Goal: Task Accomplishment & Management: Use online tool/utility

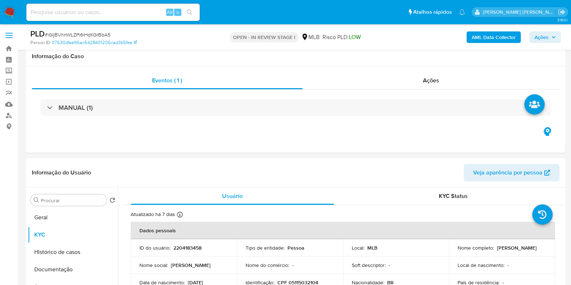
select select "10"
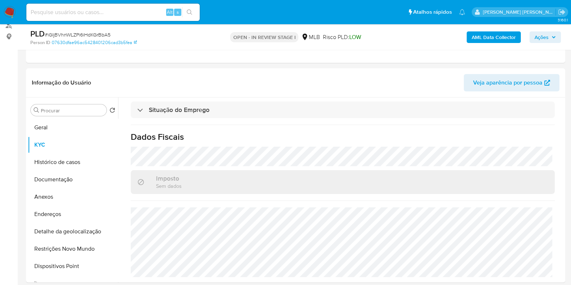
scroll to position [328, 0]
click at [68, 176] on button "Documentação" at bounding box center [70, 179] width 85 height 17
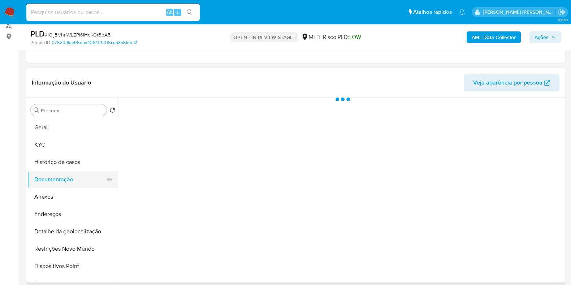
scroll to position [0, 0]
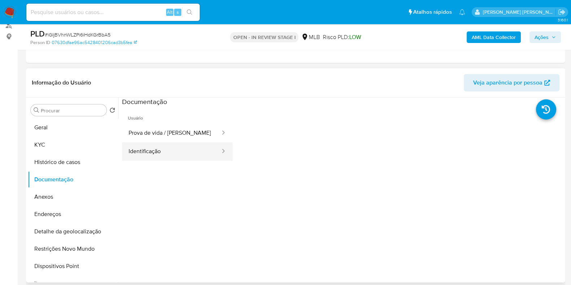
drag, startPoint x: 159, startPoint y: 161, endPoint x: 166, endPoint y: 153, distance: 10.0
click at [160, 160] on ul "Usuário Prova de vida / Selfie Identificação" at bounding box center [177, 211] width 111 height 208
click at [166, 153] on button "Identificação" at bounding box center [171, 151] width 99 height 18
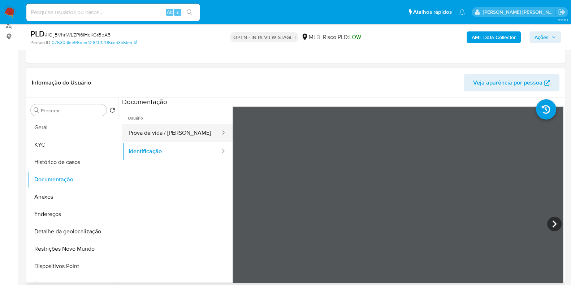
click at [177, 128] on button "Prova de vida / Selfie" at bounding box center [171, 133] width 99 height 18
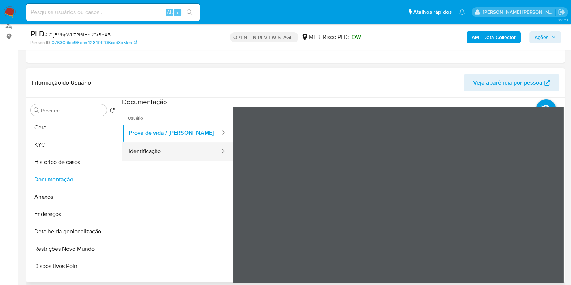
click at [140, 153] on button "Identificação" at bounding box center [171, 151] width 99 height 18
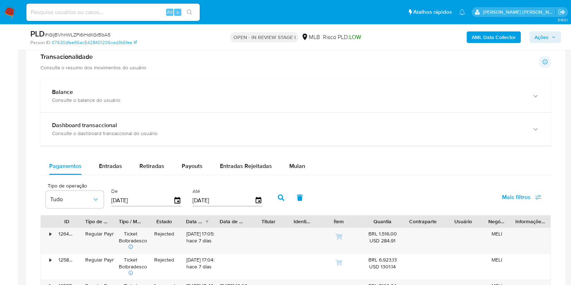
scroll to position [451, 0]
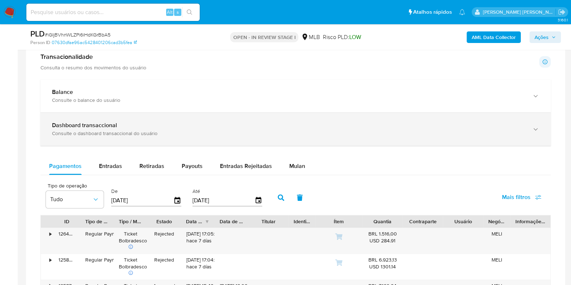
click at [222, 130] on div "Consulte o dashboard transaccional do usuário" at bounding box center [288, 133] width 473 height 7
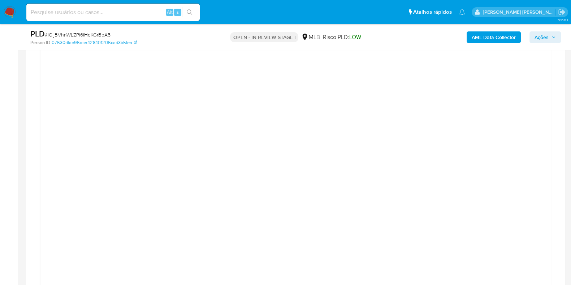
scroll to position [542, 0]
click at [48, 138] on div at bounding box center [295, 223] width 499 height 325
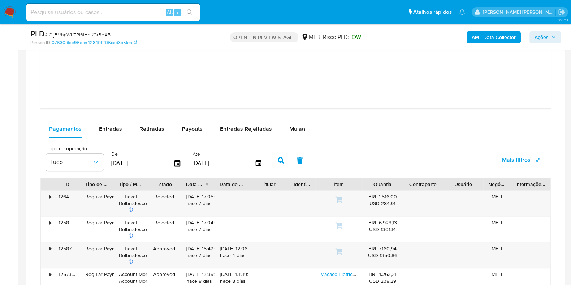
scroll to position [903, 0]
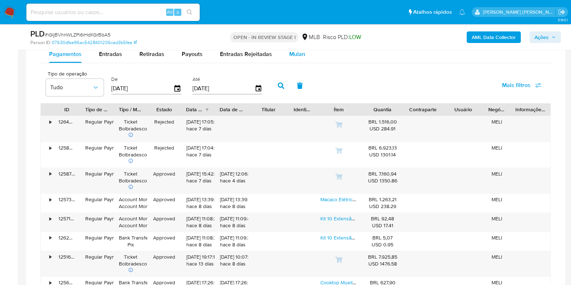
click at [283, 57] on button "Mulan" at bounding box center [297, 54] width 33 height 17
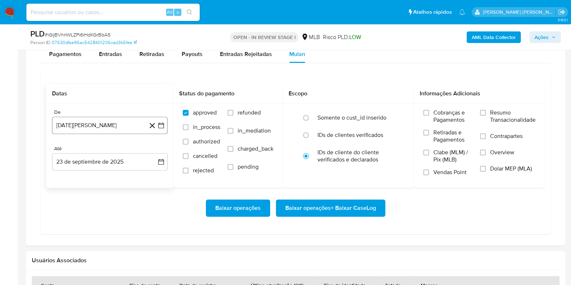
click at [108, 126] on button "23 de agosto de 2024" at bounding box center [110, 125] width 116 height 17
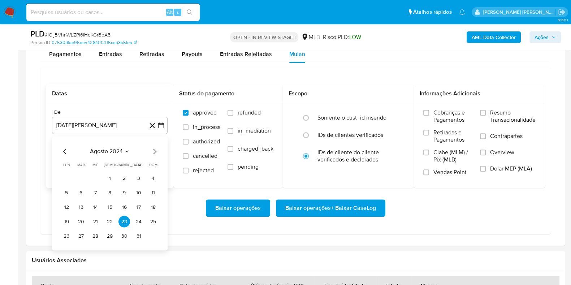
click at [155, 152] on icon "Mes siguiente" at bounding box center [154, 151] width 9 height 9
click at [156, 152] on icon "Mes siguiente" at bounding box center [154, 151] width 9 height 9
click at [123, 148] on span "octubre 2024" at bounding box center [105, 151] width 35 height 7
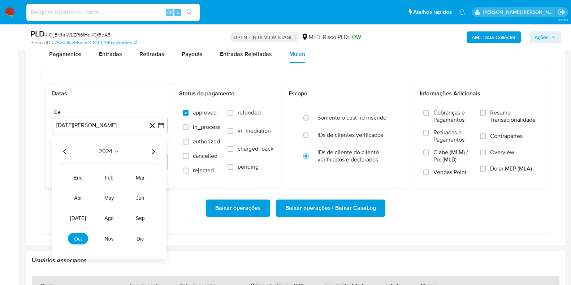
click at [154, 151] on icon "Año siguiente" at bounding box center [153, 151] width 9 height 9
click at [137, 197] on span "jun" at bounding box center [140, 198] width 8 height 6
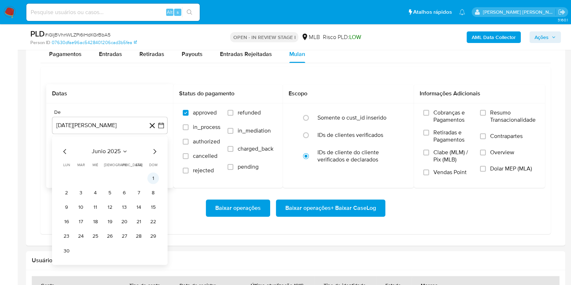
click at [151, 179] on button "1" at bounding box center [153, 179] width 12 height 12
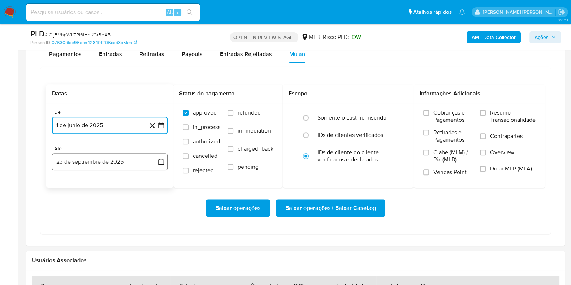
click at [132, 164] on button "23 de septiembre de 2025" at bounding box center [110, 161] width 116 height 17
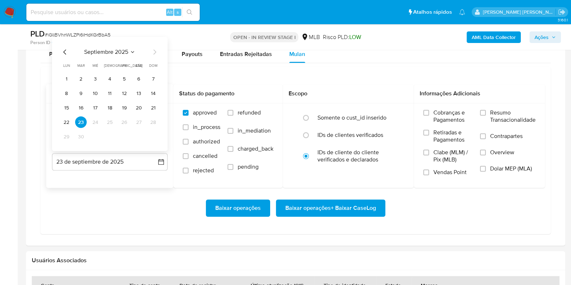
click at [69, 55] on icon "Mes anterior" at bounding box center [65, 52] width 9 height 9
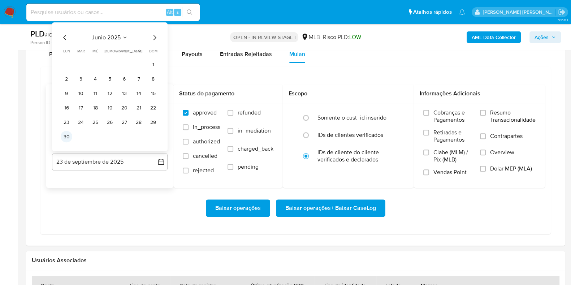
click at [66, 139] on button "30" at bounding box center [67, 137] width 12 height 12
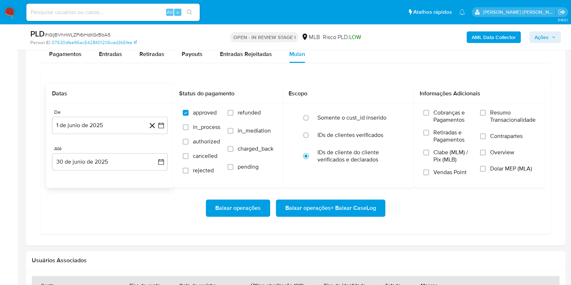
click at [104, 205] on div "Baixar operações Baixar operações + Baixar CaseLog" at bounding box center [295, 207] width 499 height 17
click at [488, 114] on label "Resumo Transacionalidade" at bounding box center [508, 120] width 56 height 23
click at [486, 114] on input "Resumo Transacionalidade" at bounding box center [483, 113] width 6 height 6
click at [486, 136] on label "Contrapartes" at bounding box center [508, 141] width 56 height 16
click at [486, 136] on input "Contrapartes" at bounding box center [483, 136] width 6 height 6
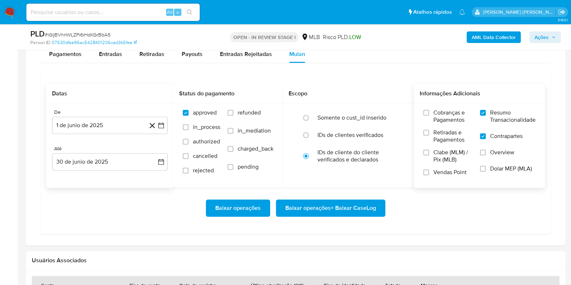
click at [335, 211] on span "Baixar operações + Baixar CaseLog" at bounding box center [330, 208] width 91 height 16
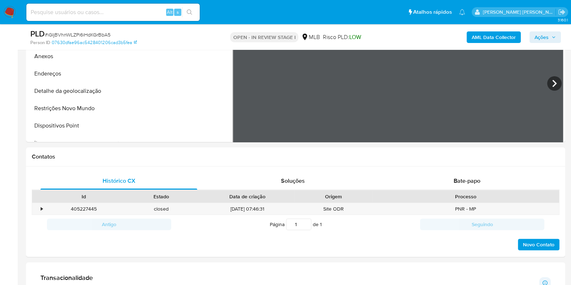
scroll to position [180, 0]
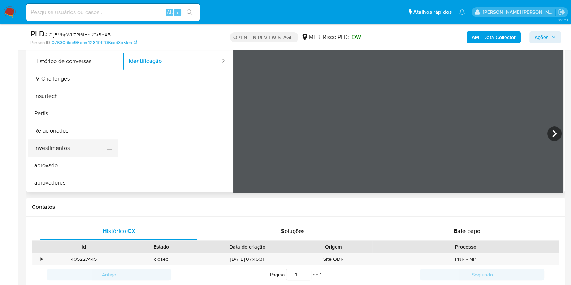
click at [54, 150] on button "Investimentos" at bounding box center [70, 147] width 85 height 17
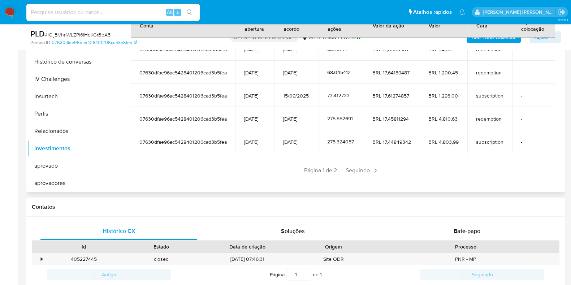
scroll to position [101, 0]
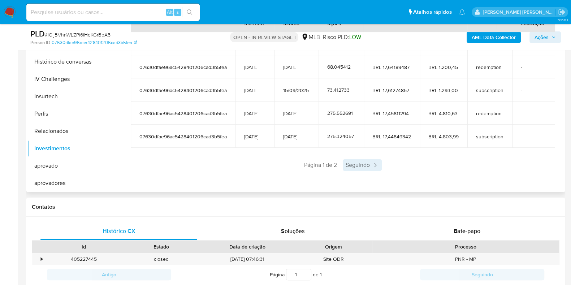
click at [372, 164] on icon at bounding box center [375, 164] width 7 height 7
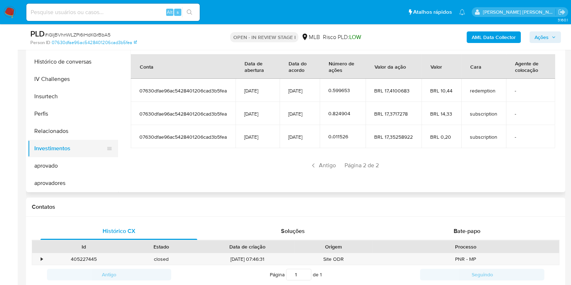
scroll to position [374, 0]
click at [59, 129] on button "Relacionados" at bounding box center [70, 130] width 85 height 17
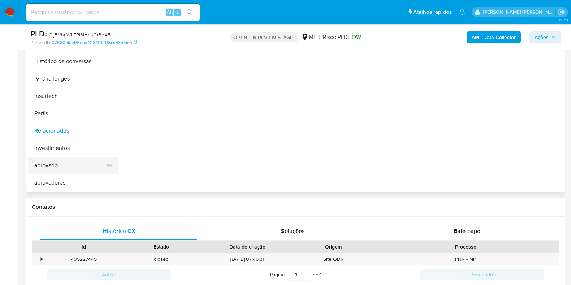
scroll to position [0, 0]
click at [56, 178] on button "aprovadores" at bounding box center [70, 182] width 85 height 17
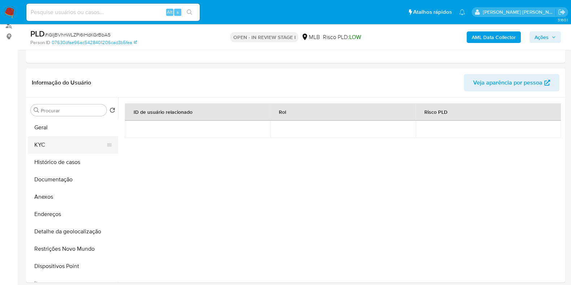
click at [63, 136] on button "KYC" at bounding box center [70, 144] width 85 height 17
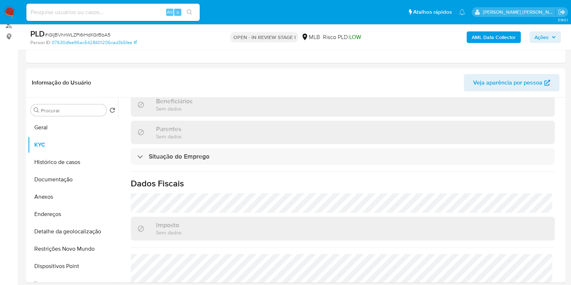
scroll to position [226, 0]
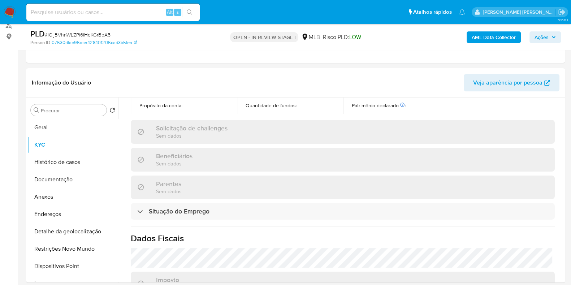
click at [230, 163] on div "Beneficiários Sem dados" at bounding box center [343, 159] width 424 height 23
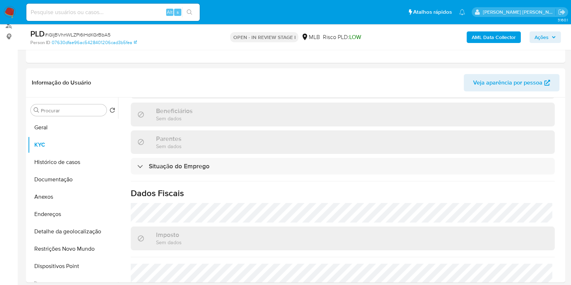
click at [226, 166] on div "Situação do Emprego" at bounding box center [343, 166] width 424 height 17
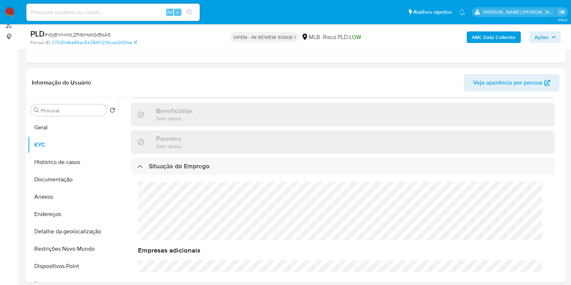
click at [226, 166] on div "Situação do Emprego" at bounding box center [343, 166] width 424 height 17
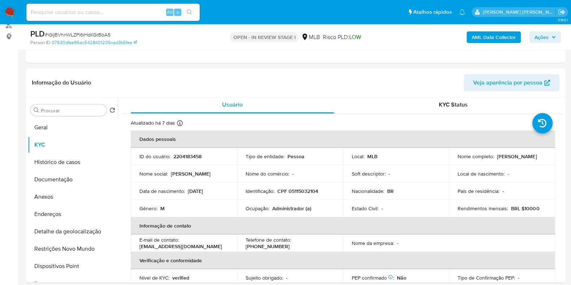
scroll to position [0, 0]
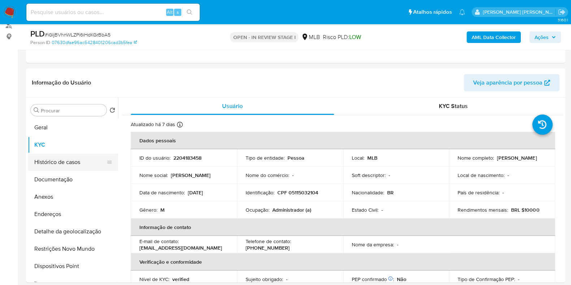
click at [77, 160] on button "Histórico de casos" at bounding box center [70, 161] width 85 height 17
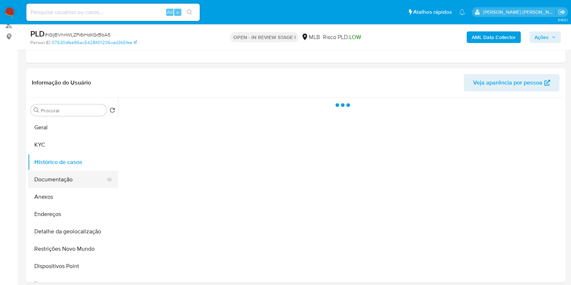
click at [67, 177] on button "Documentação" at bounding box center [70, 179] width 85 height 17
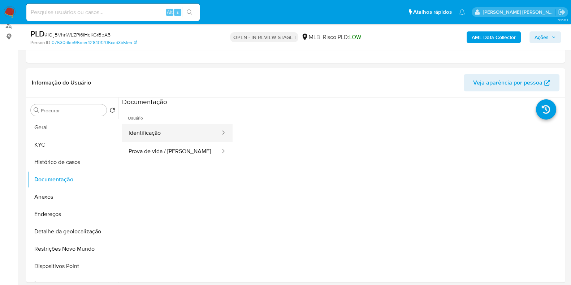
click at [201, 133] on button "Identificação" at bounding box center [171, 133] width 99 height 18
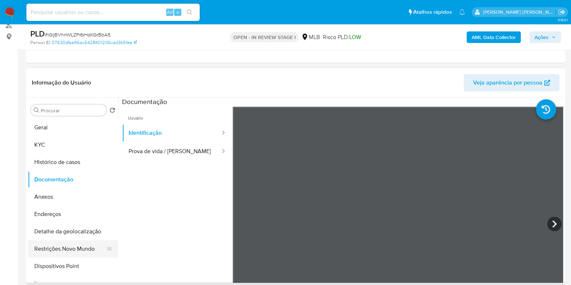
click at [60, 253] on button "Restrições Novo Mundo" at bounding box center [70, 248] width 85 height 17
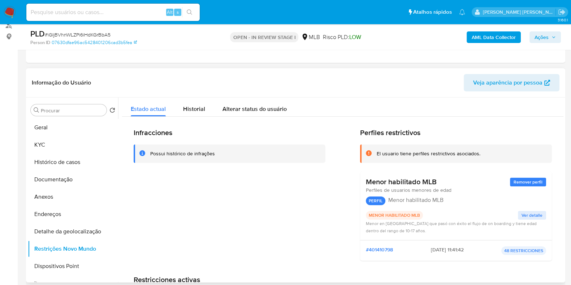
drag, startPoint x: 364, startPoint y: 182, endPoint x: 442, endPoint y: 176, distance: 78.6
click at [442, 176] on div "Menor habilitado MLB Remover perfil Perfiles de usuarios menores de edad PERFIL…" at bounding box center [456, 206] width 192 height 69
click at [36, 127] on button "Geral" at bounding box center [70, 127] width 85 height 17
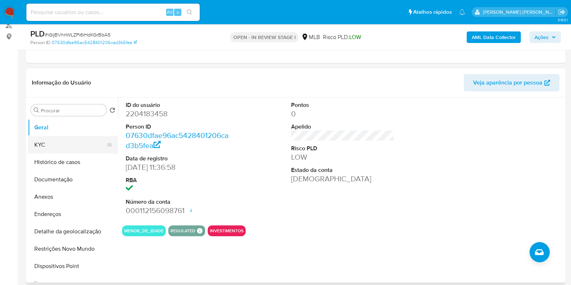
click at [46, 144] on button "KYC" at bounding box center [70, 144] width 85 height 17
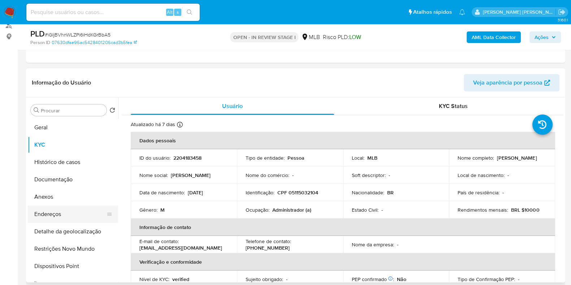
click at [68, 212] on button "Endereços" at bounding box center [70, 213] width 85 height 17
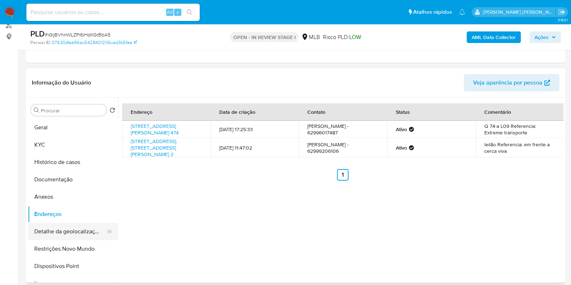
click at [66, 231] on button "Detalhe da geolocalização" at bounding box center [70, 231] width 85 height 17
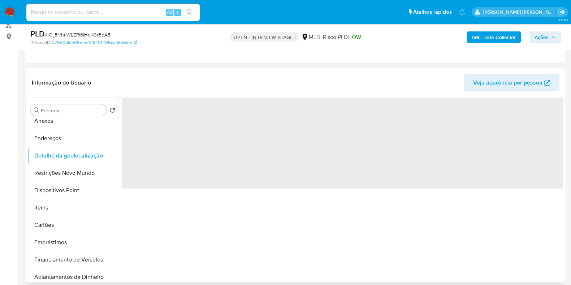
scroll to position [90, 0]
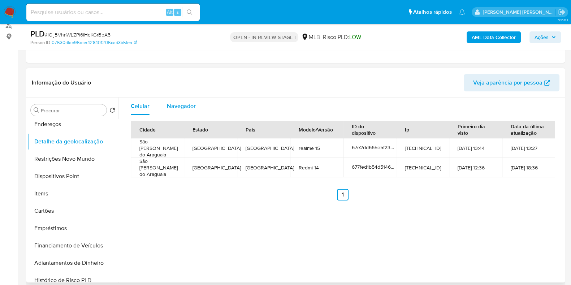
click at [186, 111] on div "Navegador" at bounding box center [181, 106] width 29 height 17
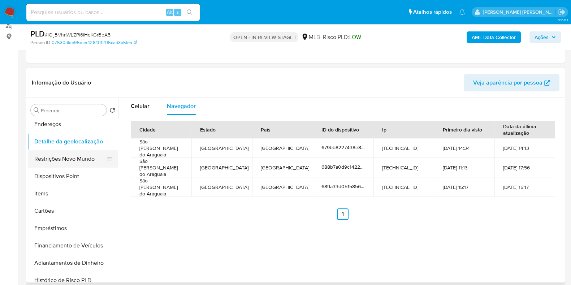
click at [77, 158] on button "Restrições Novo Mundo" at bounding box center [70, 158] width 85 height 17
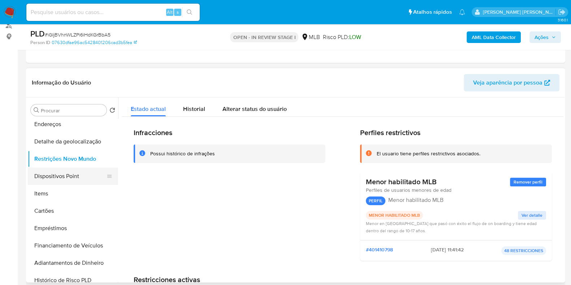
click at [79, 172] on button "Dispositivos Point" at bounding box center [70, 176] width 85 height 17
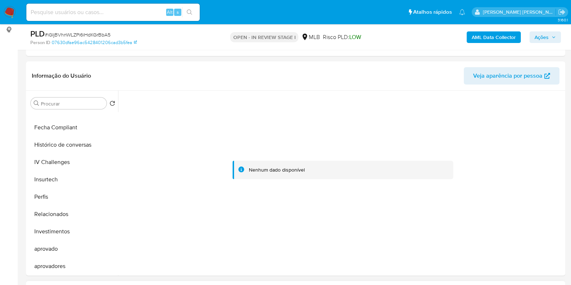
scroll to position [180, 0]
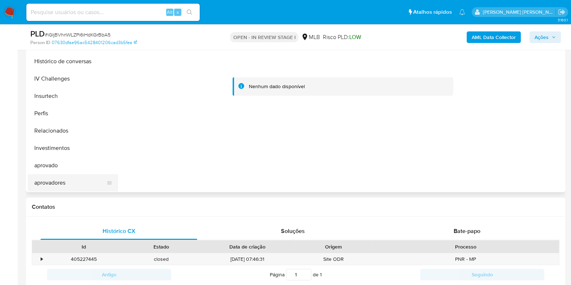
click at [65, 187] on button "aprovadores" at bounding box center [70, 182] width 85 height 17
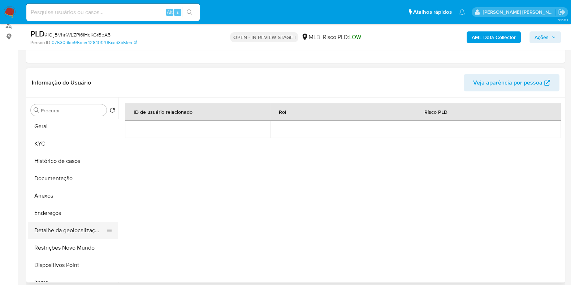
scroll to position [0, 0]
click at [64, 129] on button "Geral" at bounding box center [70, 127] width 85 height 17
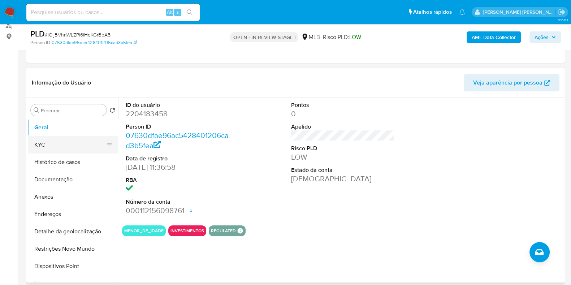
click at [63, 142] on button "KYC" at bounding box center [70, 144] width 85 height 17
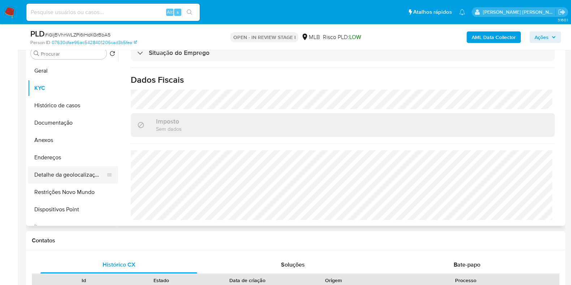
scroll to position [135, 0]
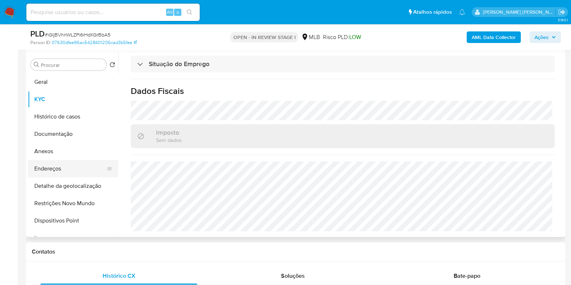
click at [70, 174] on button "Endereços" at bounding box center [70, 168] width 85 height 17
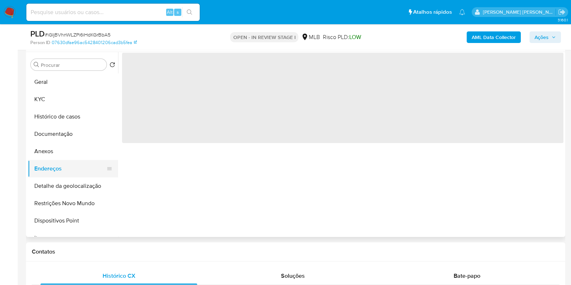
scroll to position [0, 0]
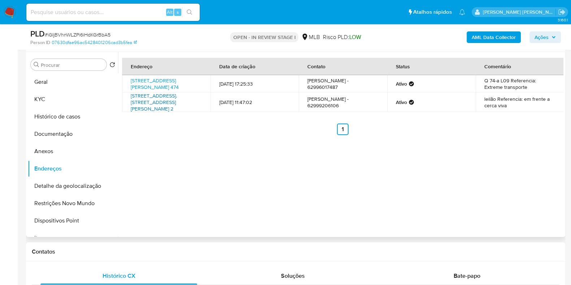
click at [150, 97] on link "Rua Independência Q.1 L41. 2, São Miguel Do Araguaia, Goiás, 76590000, Brasil 2" at bounding box center [154, 102] width 46 height 20
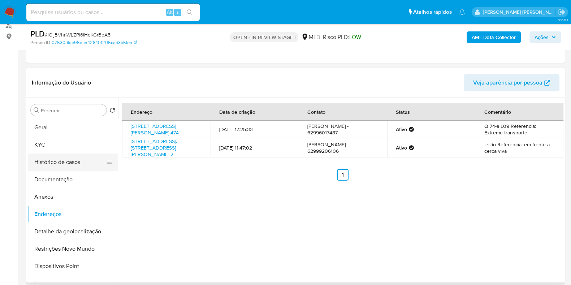
click at [58, 154] on button "Histórico de casos" at bounding box center [70, 161] width 85 height 17
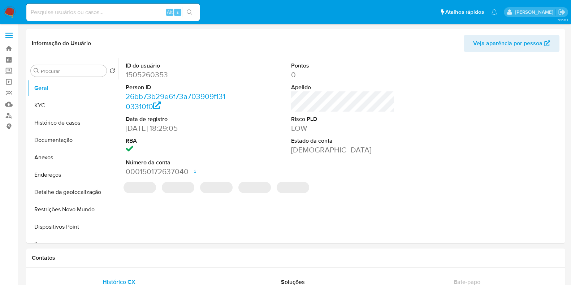
select select "10"
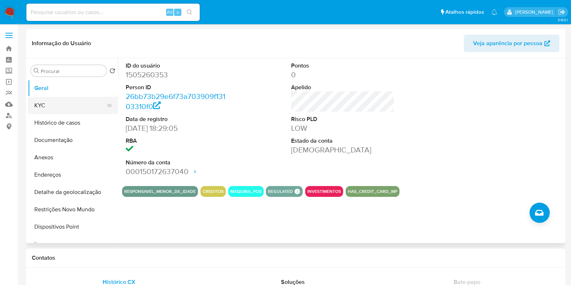
click at [48, 106] on button "KYC" at bounding box center [70, 105] width 85 height 17
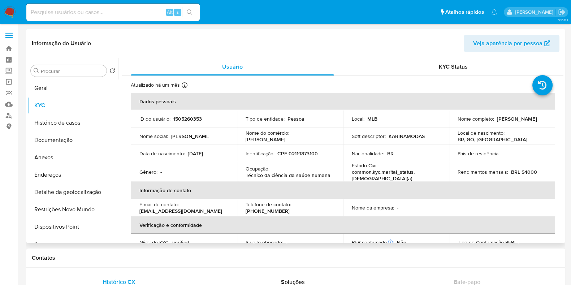
click at [500, 122] on p "Karina Pereira Franca Ceo" at bounding box center [517, 119] width 40 height 7
click at [497, 122] on p "Karina Pereira Franca Ceo" at bounding box center [517, 119] width 40 height 7
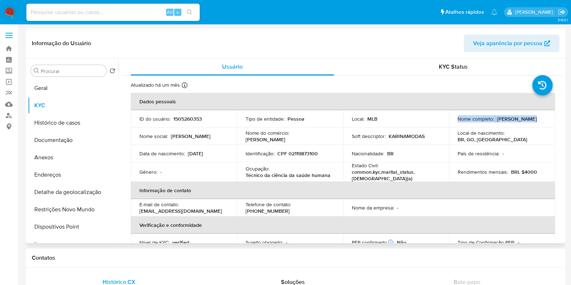
click at [497, 122] on p "Karina Pereira Franca Ceo" at bounding box center [517, 119] width 40 height 7
drag, startPoint x: 453, startPoint y: 123, endPoint x: 516, endPoint y: 123, distance: 62.5
click at [516, 123] on td "Nome completo : Karina Pereira Franca Ceo" at bounding box center [502, 118] width 106 height 17
copy p "Karina Pereira Franca Ceo"
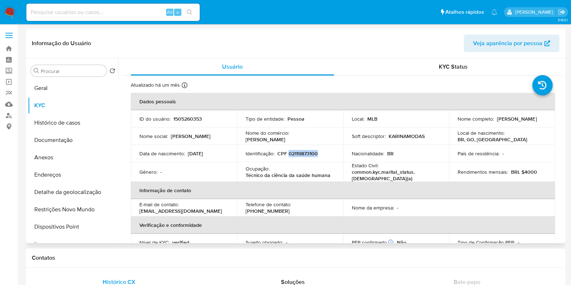
drag, startPoint x: 314, startPoint y: 151, endPoint x: 288, endPoint y: 152, distance: 26.4
click at [288, 152] on p "CPF 02119873100" at bounding box center [297, 153] width 40 height 7
copy p "02119873100"
click at [299, 153] on p "CPF 02119873100" at bounding box center [297, 153] width 40 height 7
drag, startPoint x: 288, startPoint y: 153, endPoint x: 322, endPoint y: 154, distance: 34.3
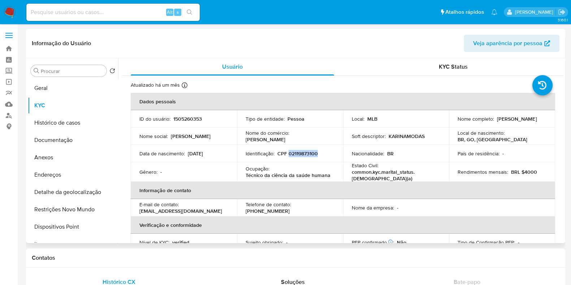
click at [322, 154] on div "Identificação : CPF 02119873100" at bounding box center [290, 153] width 89 height 7
copy p "02119873100"
drag, startPoint x: 204, startPoint y: 120, endPoint x: 176, endPoint y: 120, distance: 28.5
click at [176, 120] on div "ID do usuário : 1505260353" at bounding box center [183, 119] width 89 height 7
drag, startPoint x: 319, startPoint y: 154, endPoint x: 288, endPoint y: 154, distance: 30.3
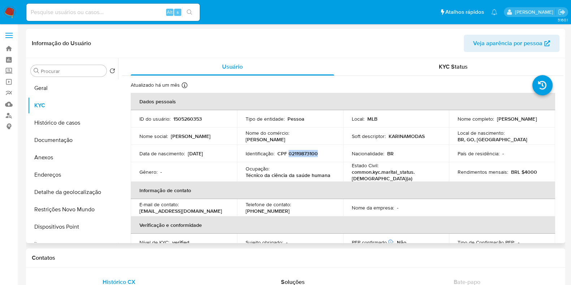
click at [288, 154] on div "Identificação : CPF 02119873100" at bounding box center [290, 153] width 89 height 7
copy p "02119873100"
click at [222, 133] on div "Nome social : Karina Pereira" at bounding box center [183, 136] width 89 height 7
drag, startPoint x: 457, startPoint y: 121, endPoint x: 529, endPoint y: 125, distance: 72.0
click at [529, 125] on td "Nome completo : Karina Pereira Franca Ceo" at bounding box center [502, 118] width 106 height 17
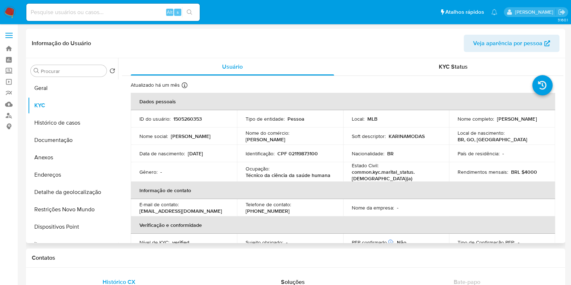
copy p "Karina Pereira Franca Ceo"
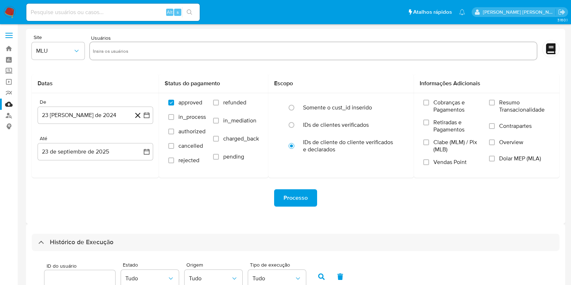
select select "10"
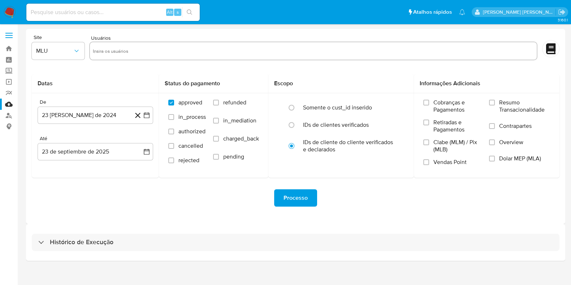
scroll to position [6, 0]
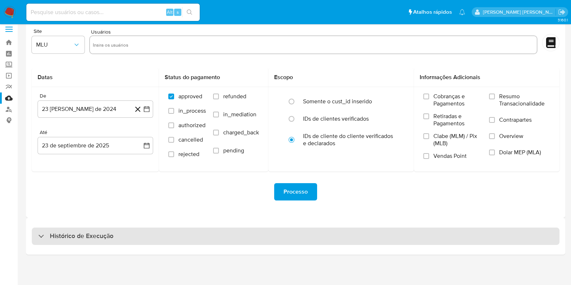
click at [111, 237] on h3 "Histórico de Execução" at bounding box center [82, 236] width 64 height 9
select select "10"
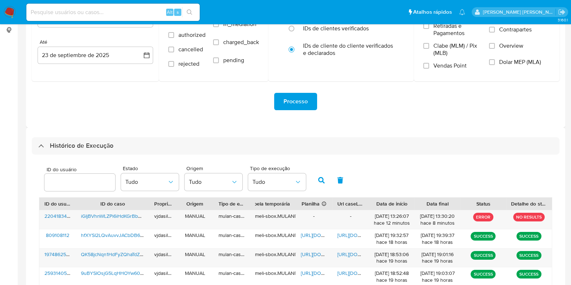
scroll to position [142, 0]
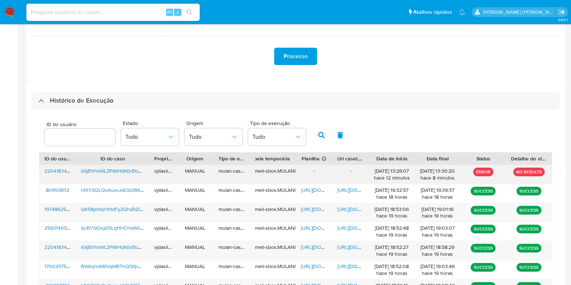
click at [118, 169] on span "iGIjBVhnWLZPi6iHdKGrBbA5" at bounding box center [112, 170] width 63 height 7
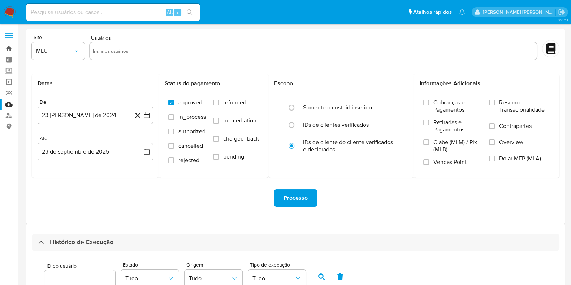
click at [5, 48] on link "Bandeja" at bounding box center [43, 48] width 86 height 11
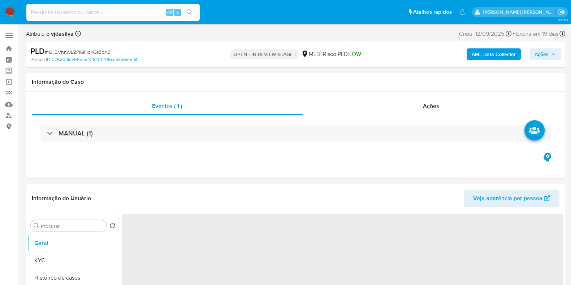
select select "10"
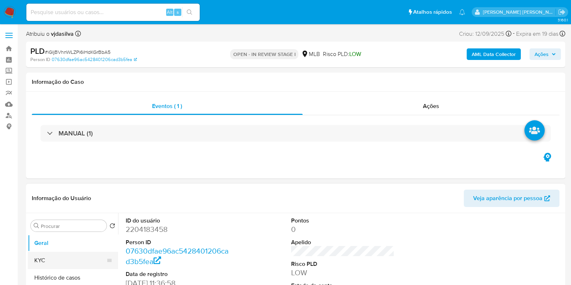
click at [50, 259] on button "KYC" at bounding box center [70, 260] width 85 height 17
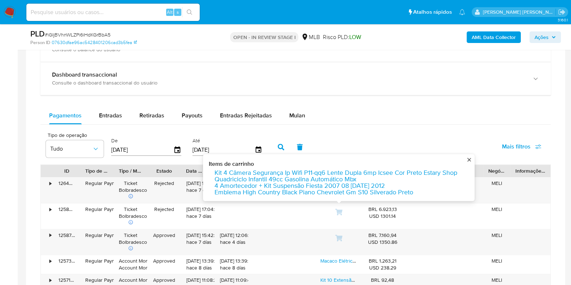
scroll to position [497, 0]
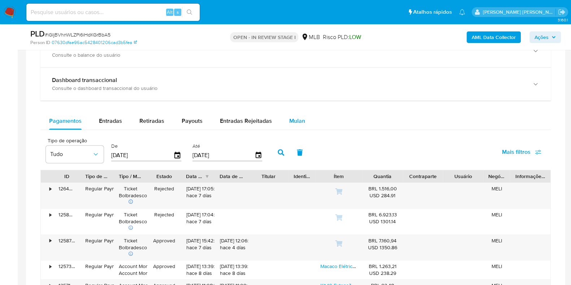
click at [290, 121] on span "Mulan" at bounding box center [297, 121] width 16 height 8
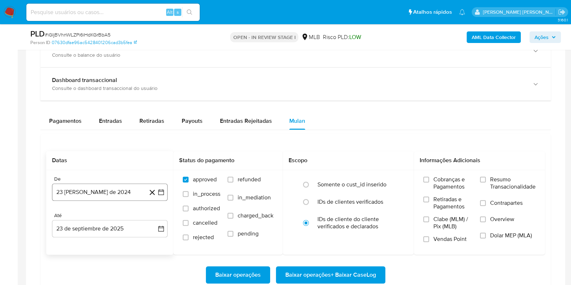
click at [97, 189] on button "23 de agosto de 2024" at bounding box center [110, 191] width 116 height 17
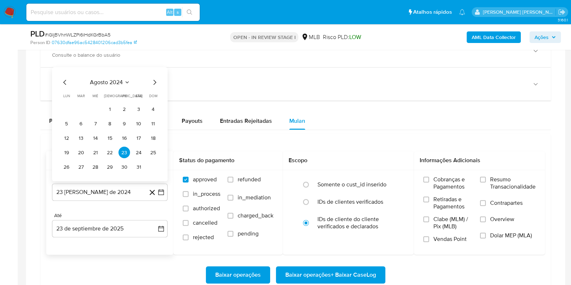
click at [111, 79] on span "agosto 2024" at bounding box center [106, 82] width 33 height 7
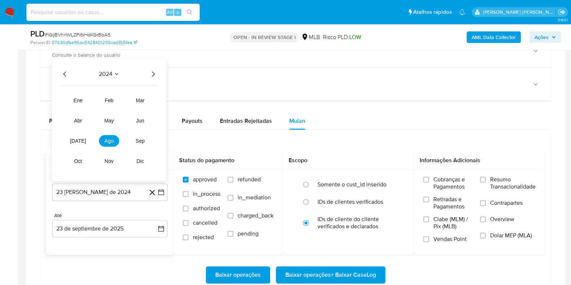
click at [156, 73] on icon "Año siguiente" at bounding box center [153, 74] width 9 height 9
click at [81, 142] on button "jul" at bounding box center [78, 141] width 20 height 12
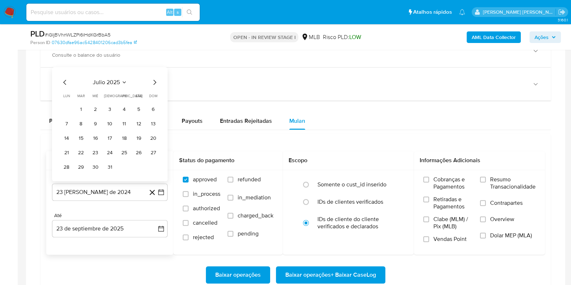
click at [63, 82] on icon "Mes anterior" at bounding box center [65, 82] width 9 height 9
click at [63, 82] on span "lun" at bounding box center [66, 81] width 7 height 5
click at [65, 71] on icon "Mes anterior" at bounding box center [65, 68] width 9 height 9
click at [65, 71] on div "mayo 2025 mayo 2025 lun lunes mar martes mié miércoles jue jueves vie viernes s…" at bounding box center [110, 124] width 116 height 114
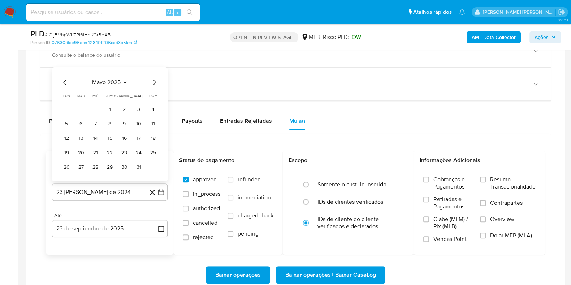
click at [65, 71] on div "mayo 2025 mayo 2025 lun lunes mar martes mié miércoles jue jueves vie viernes s…" at bounding box center [110, 124] width 116 height 114
click at [64, 80] on icon "Mes anterior" at bounding box center [65, 82] width 9 height 9
click at [64, 80] on span "lun" at bounding box center [66, 81] width 7 height 5
click at [65, 73] on div "marzo 2025 marzo 2025 lun lunes mar martes mié miércoles jue jueves vie viernes…" at bounding box center [110, 118] width 98 height 109
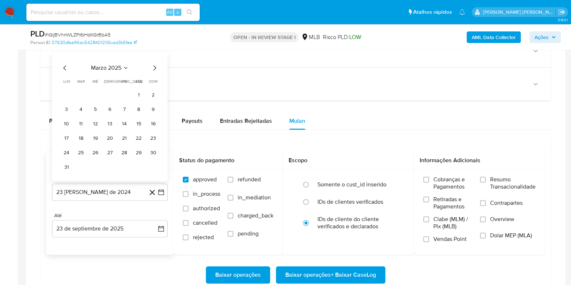
click at [65, 71] on icon "Mes anterior" at bounding box center [65, 68] width 9 height 9
click at [65, 78] on icon "Mes anterior" at bounding box center [65, 82] width 9 height 9
click at [97, 111] on button "1" at bounding box center [96, 109] width 12 height 12
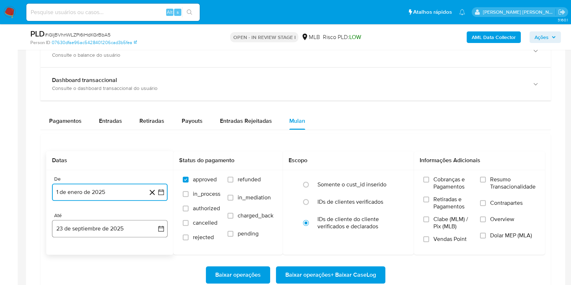
click at [96, 229] on button "23 de septiembre de 2025" at bounding box center [110, 228] width 116 height 17
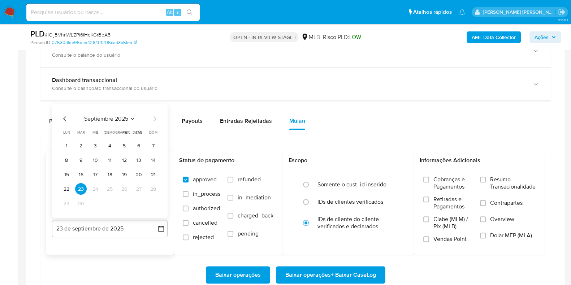
click at [64, 119] on icon "Mes anterior" at bounding box center [65, 118] width 9 height 9
click at [72, 201] on tr "30" at bounding box center [110, 204] width 98 height 12
click at [70, 202] on button "30" at bounding box center [67, 204] width 12 height 12
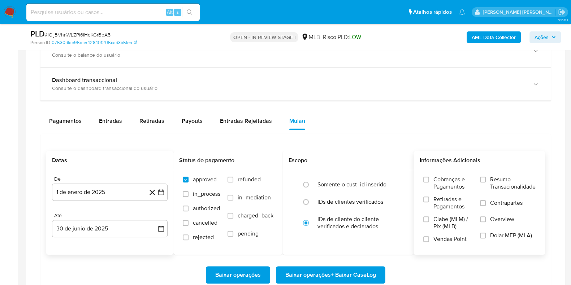
click at [508, 184] on span "Resumo Transacionalidade" at bounding box center [513, 183] width 46 height 14
click at [490, 200] on span "Contrapartes" at bounding box center [506, 202] width 33 height 7
click at [486, 200] on input "Contrapartes" at bounding box center [483, 203] width 6 height 6
click at [481, 179] on input "Resumo Transacionalidade" at bounding box center [483, 180] width 6 height 6
click at [348, 272] on span "Baixar operações + Baixar CaseLog" at bounding box center [330, 275] width 91 height 16
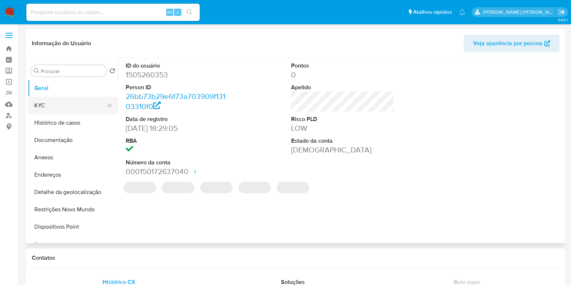
select select "10"
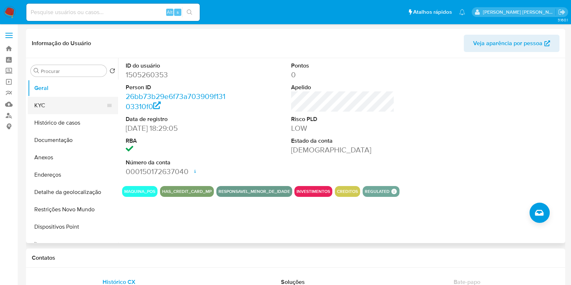
click at [60, 109] on button "KYC" at bounding box center [70, 105] width 85 height 17
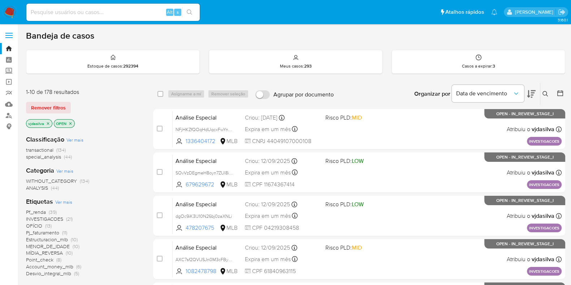
click at [536, 95] on div "Organizar por Data de vencimento" at bounding box center [473, 94] width 131 height 22
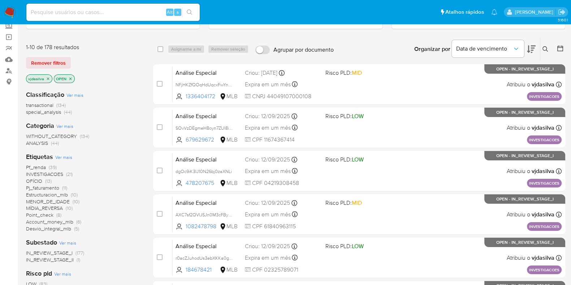
click at [533, 49] on icon at bounding box center [531, 49] width 9 height 9
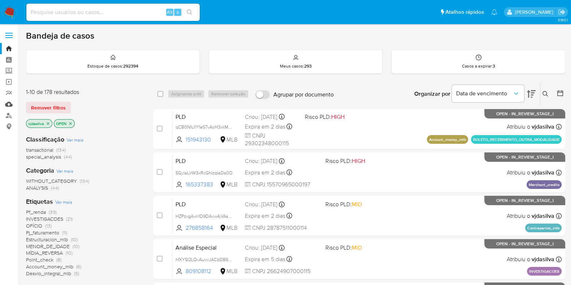
click at [6, 107] on link "Mulan" at bounding box center [43, 104] width 86 height 11
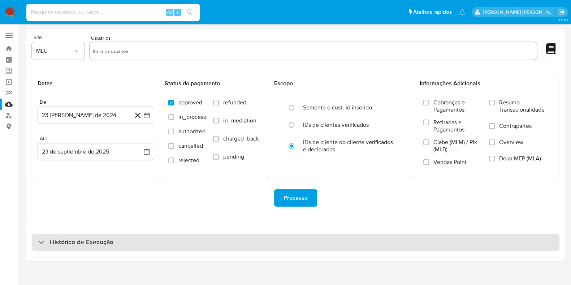
click at [94, 235] on div "Histórico de Execução" at bounding box center [296, 242] width 528 height 17
select select "10"
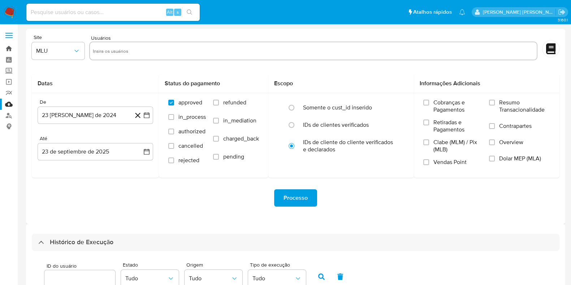
click at [8, 49] on link "Bandeja" at bounding box center [43, 48] width 86 height 11
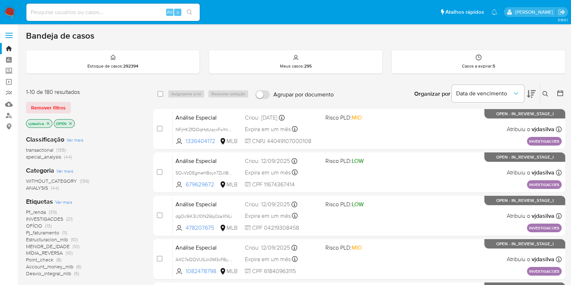
click at [531, 90] on icon at bounding box center [531, 94] width 9 height 9
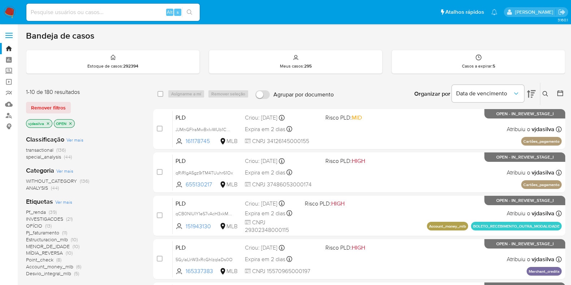
drag, startPoint x: 111, startPoint y: 21, endPoint x: 119, endPoint y: 21, distance: 8.7
click at [117, 21] on div "Alt s" at bounding box center [112, 12] width 173 height 20
click at [121, 15] on input at bounding box center [112, 12] width 173 height 9
paste input "u4A0Y7SrquTtszNMRLAdMB8O"
type input "u4A0Y7SrquTtszNMRLAdMB8O"
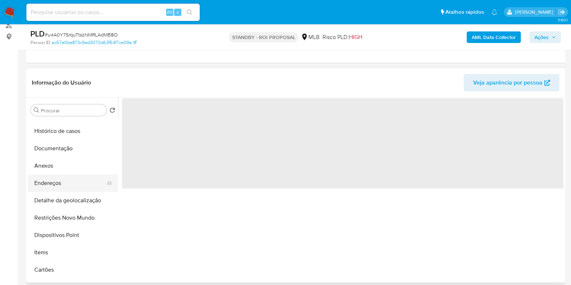
scroll to position [45, 0]
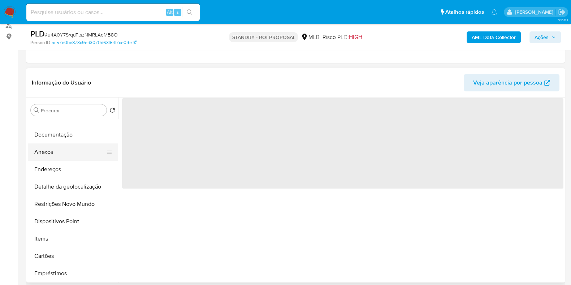
select select "10"
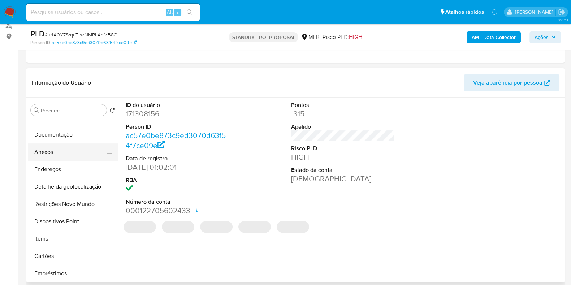
scroll to position [0, 0]
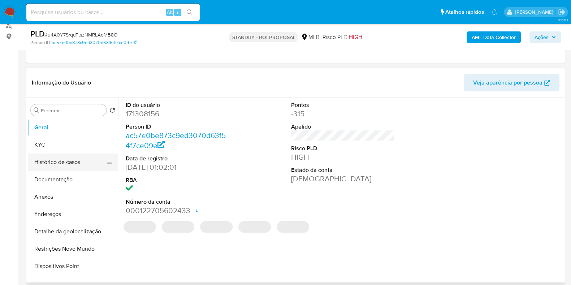
click at [52, 158] on button "Histórico de casos" at bounding box center [70, 161] width 85 height 17
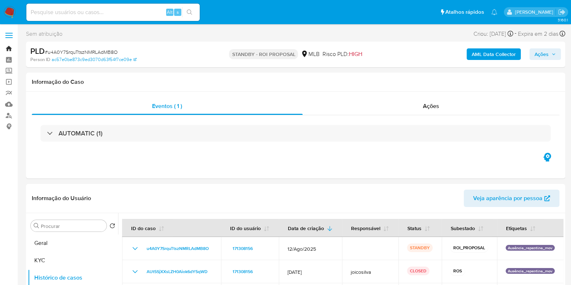
click at [8, 49] on link "Bandeja" at bounding box center [43, 48] width 86 height 11
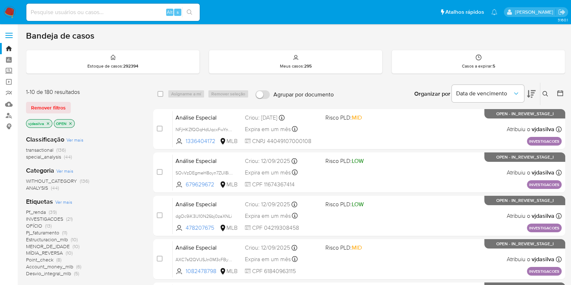
click at [530, 95] on icon at bounding box center [531, 94] width 9 height 9
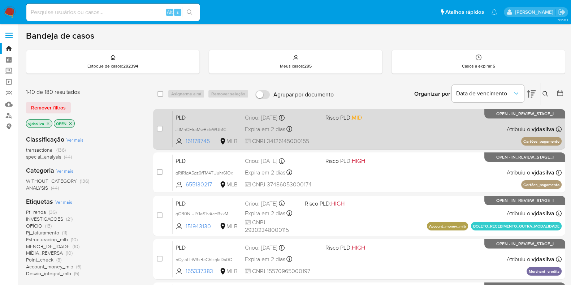
click at [405, 118] on div "PLD JJMnGFIraMwBxIvWUb1CCGyw 161178745 MLB Risco PLD: MID Criou: [DATE] Criou: …" at bounding box center [367, 129] width 389 height 36
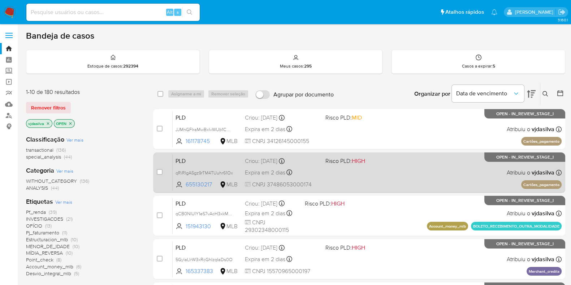
click at [419, 172] on div "PLD qRiRIgA5gz9rTM4TUuhr61Ox 655130217 MLB Risco PLD: HIGH Criou: [DATE] Criou:…" at bounding box center [367, 172] width 389 height 36
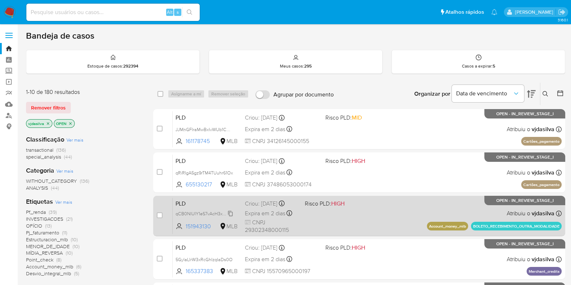
click at [231, 212] on span "qCB0NIUIY1eS7vAcH3xkM7Qk" at bounding box center [206, 213] width 61 height 8
click at [404, 208] on div "PLD qCB0NIUIY1eS7vAcH3xkM7Qk 151943130 MLB Risco PLD: HIGH Criou: [DATE] Criou:…" at bounding box center [367, 216] width 389 height 36
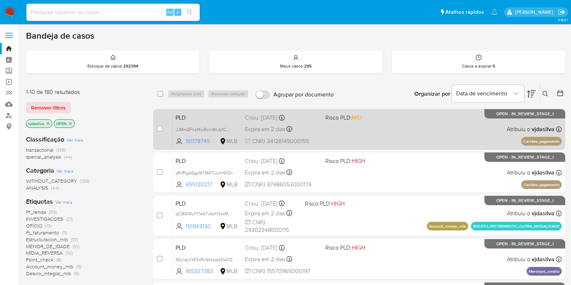
click at [436, 121] on div "PLD JJMnGFIraMwBxIvWUb1CCGyw 161178745 MLB Risco PLD: MID Criou: [DATE] Criou: …" at bounding box center [367, 129] width 389 height 36
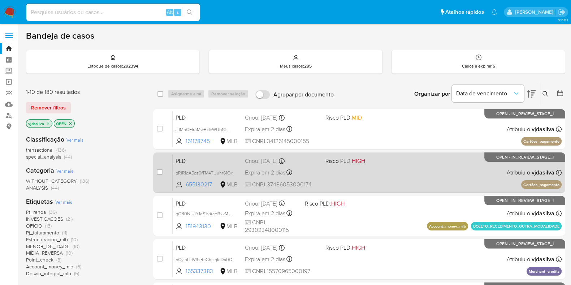
click at [368, 169] on div "PLD qRiRIgA5gz9rTM4TUuhr61Ox 655130217 MLB Risco PLD: HIGH Criou: [DATE] Criou:…" at bounding box center [367, 172] width 389 height 36
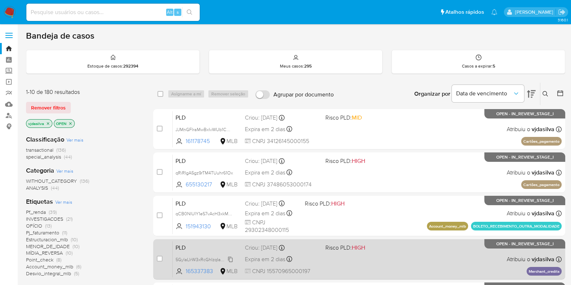
click at [230, 259] on span "5GylaLIrW3xRcGhIzqIaDs0O" at bounding box center [204, 259] width 57 height 8
click at [395, 247] on span "Risco PLD: HIGH" at bounding box center [362, 246] width 75 height 9
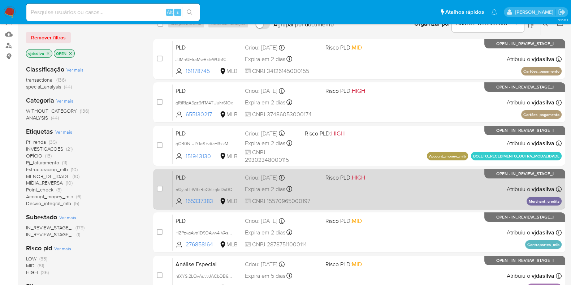
scroll to position [90, 0]
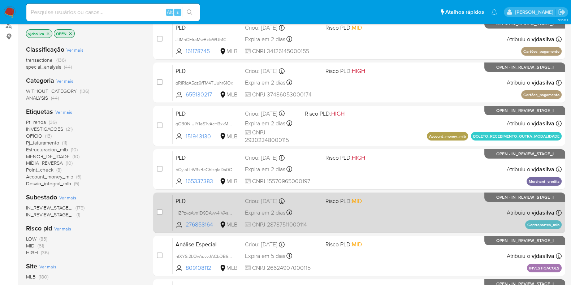
drag, startPoint x: 231, startPoint y: 254, endPoint x: 241, endPoint y: 220, distance: 34.9
click at [231, 254] on span "hfXYSI2LQvAuvvJACbDB6zC7" at bounding box center [206, 256] width 60 height 8
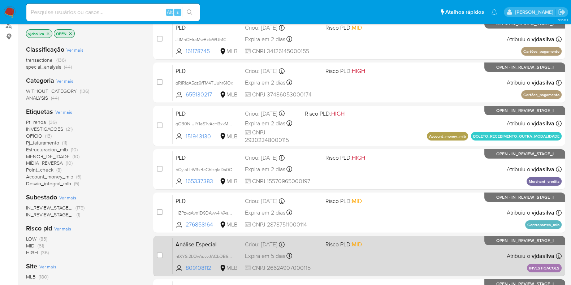
click at [401, 257] on div "Análise Especial hfXYSI2LQvAuvvJACbDB6zC7 809108112 MLB Risco PLD: MID Criou: […" at bounding box center [367, 256] width 389 height 36
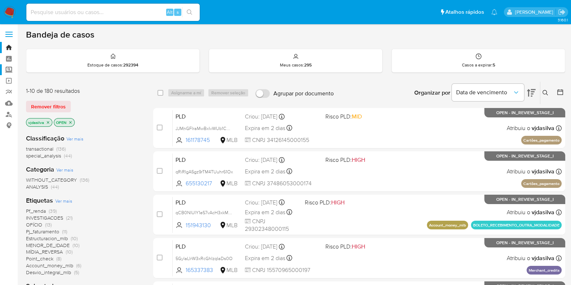
scroll to position [0, 0]
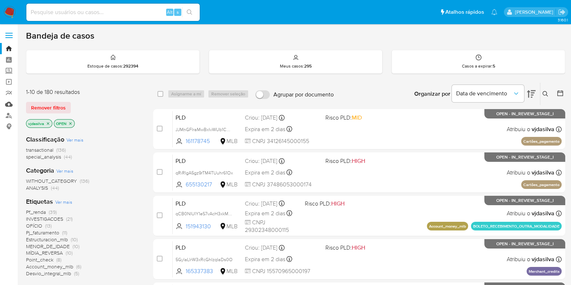
click at [10, 104] on link "Mulan" at bounding box center [43, 104] width 86 height 11
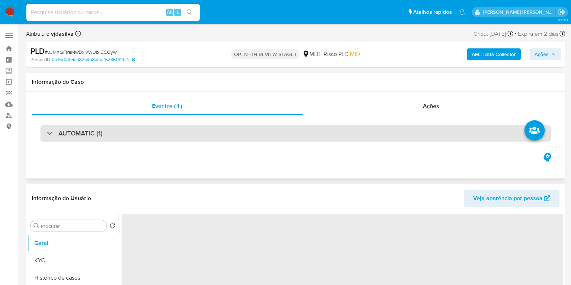
click at [104, 131] on div "AUTOMATIC (1)" at bounding box center [295, 133] width 510 height 17
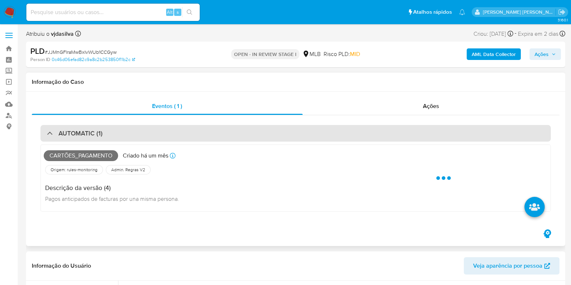
select select "10"
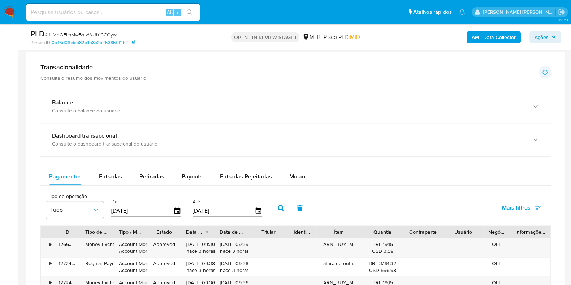
scroll to position [767, 0]
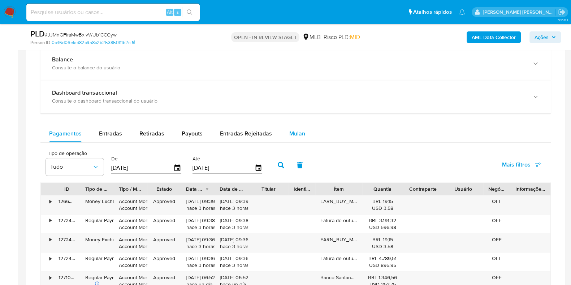
click at [300, 135] on span "Mulan" at bounding box center [297, 133] width 16 height 8
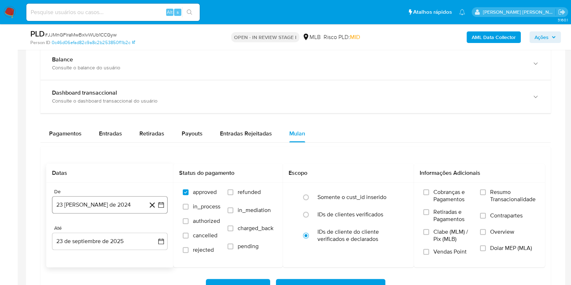
click at [88, 209] on button "23 [PERSON_NAME] de 2024" at bounding box center [110, 204] width 116 height 17
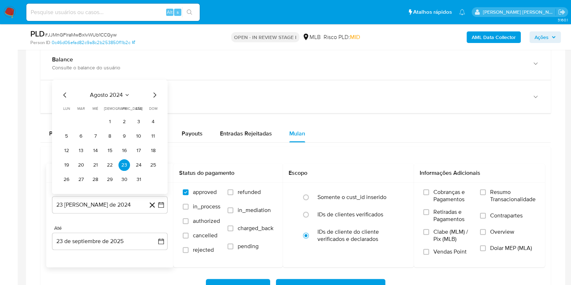
click at [110, 94] on span "agosto 2024" at bounding box center [106, 94] width 33 height 7
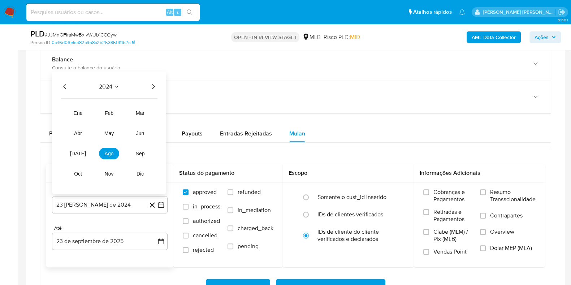
click at [155, 87] on icon "Año siguiente" at bounding box center [153, 86] width 9 height 9
click at [79, 152] on span "[DATE]" at bounding box center [78, 154] width 16 height 6
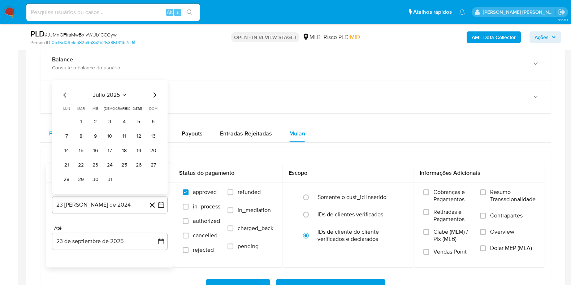
click at [81, 120] on button "1" at bounding box center [81, 122] width 12 height 12
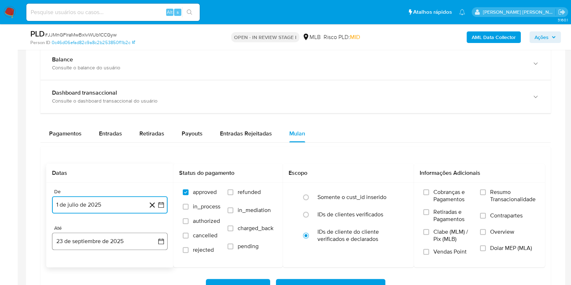
click at [119, 240] on button "23 de septiembre de 2025" at bounding box center [110, 241] width 116 height 17
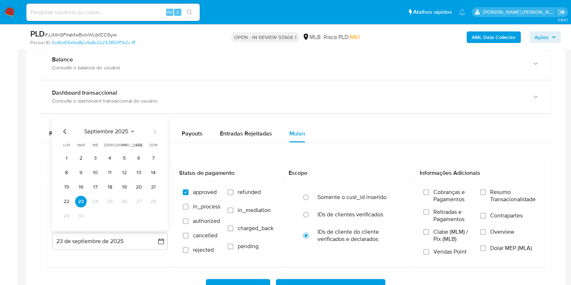
click at [68, 199] on button "22" at bounding box center [67, 202] width 12 height 12
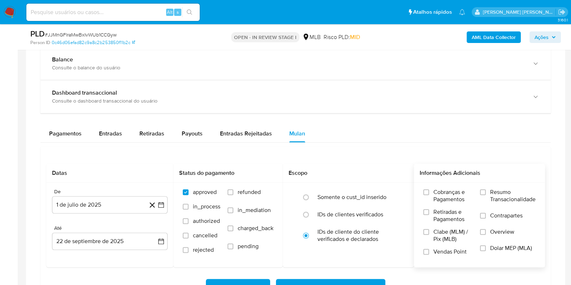
click at [497, 193] on span "Resumo Transacionalidade" at bounding box center [513, 196] width 46 height 14
click at [486, 193] on input "Resumo Transacionalidade" at bounding box center [483, 192] width 6 height 6
click at [486, 216] on label "Contrapartes" at bounding box center [508, 220] width 56 height 16
click at [486, 216] on input "Contrapartes" at bounding box center [483, 216] width 6 height 6
click at [343, 280] on span "Baixar operações + Baixar CaseLog" at bounding box center [330, 288] width 91 height 16
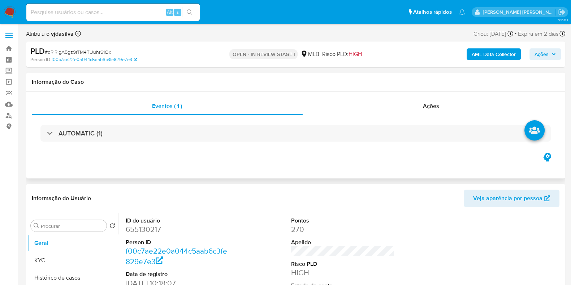
select select "10"
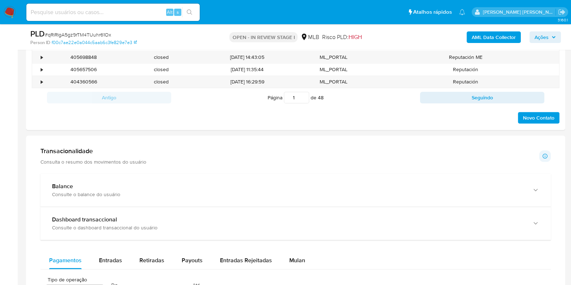
scroll to position [497, 0]
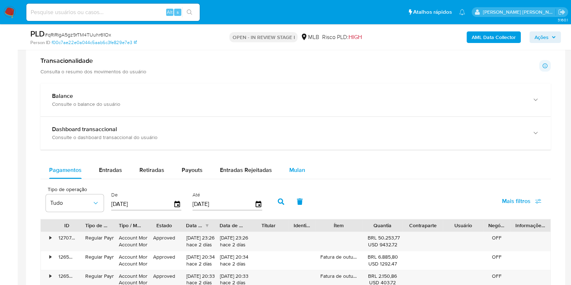
click at [295, 166] on span "Mulan" at bounding box center [297, 170] width 16 height 8
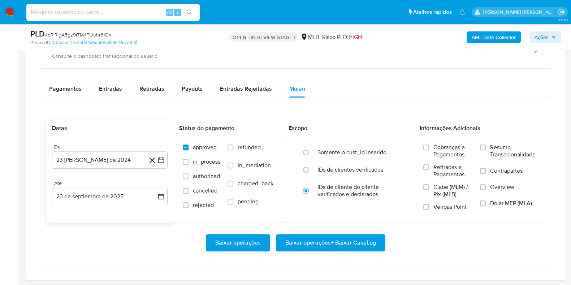
scroll to position [586, 0]
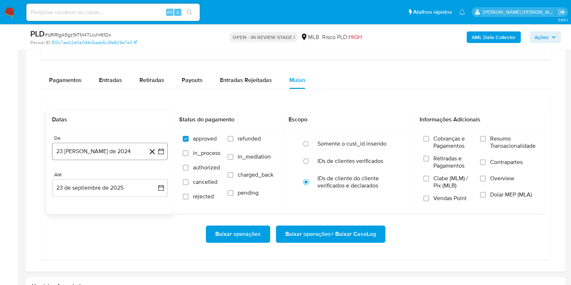
click at [95, 153] on button "23 [PERSON_NAME] de 2024" at bounding box center [110, 151] width 116 height 17
click at [104, 175] on span "agosto 2024" at bounding box center [106, 177] width 33 height 7
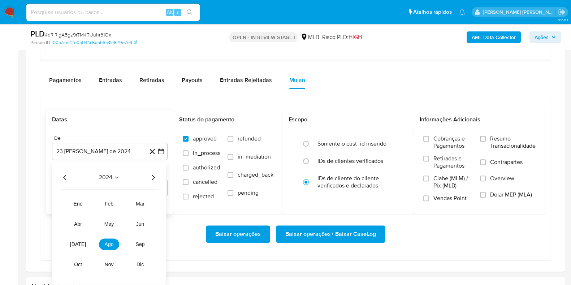
click at [153, 176] on icon "Año siguiente" at bounding box center [153, 177] width 9 height 9
click at [74, 241] on span "[DATE]" at bounding box center [78, 244] width 16 height 6
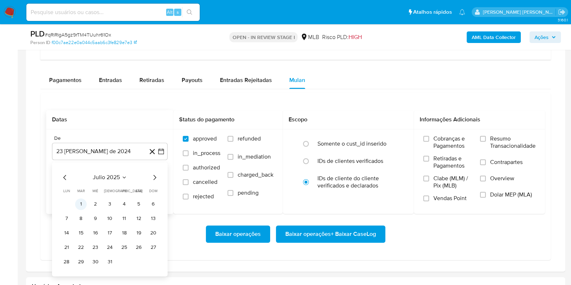
click at [80, 201] on button "1" at bounding box center [81, 204] width 12 height 12
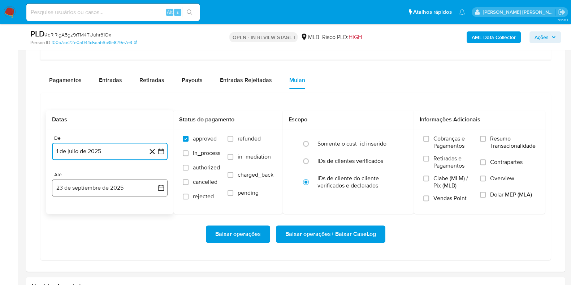
click at [105, 186] on button "23 de septiembre de 2025" at bounding box center [110, 187] width 116 height 17
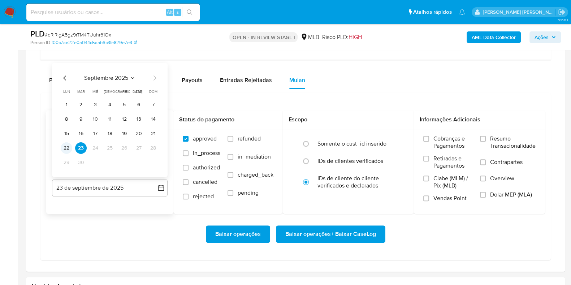
click at [67, 146] on button "22" at bounding box center [67, 148] width 12 height 12
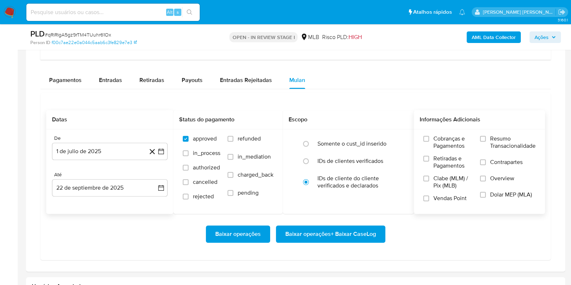
click at [497, 141] on span "Resumo Transacionalidade" at bounding box center [513, 142] width 46 height 14
click at [486, 141] on input "Resumo Transacionalidade" at bounding box center [483, 139] width 6 height 6
click at [488, 163] on label "Contrapartes" at bounding box center [508, 167] width 56 height 16
click at [486, 163] on input "Contrapartes" at bounding box center [483, 162] width 6 height 6
click at [318, 234] on span "Baixar operações + Baixar CaseLog" at bounding box center [330, 234] width 91 height 16
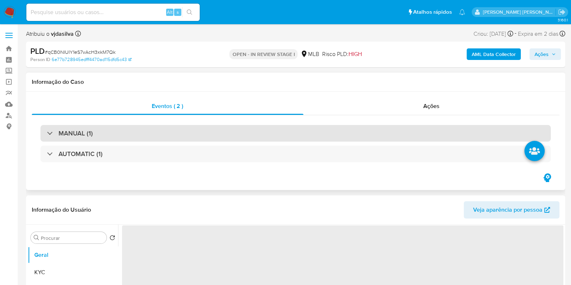
select select "10"
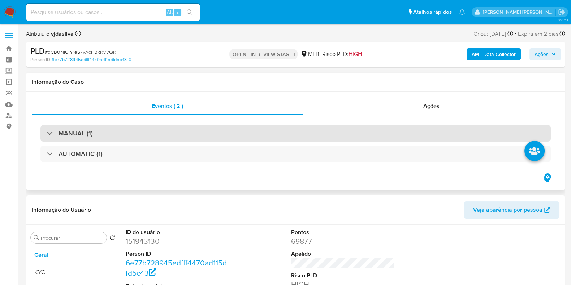
click at [125, 133] on div "MANUAL (1)" at bounding box center [295, 133] width 510 height 17
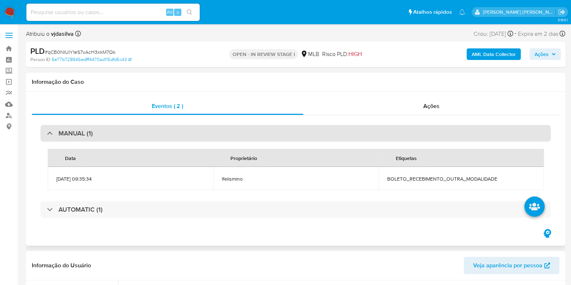
click at [125, 133] on div "MANUAL (1)" at bounding box center [295, 133] width 510 height 17
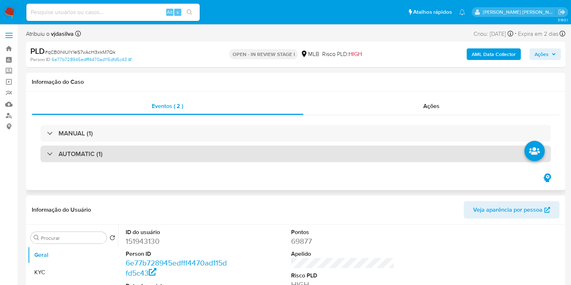
click at [127, 156] on div "AUTOMATIC (1)" at bounding box center [295, 154] width 510 height 17
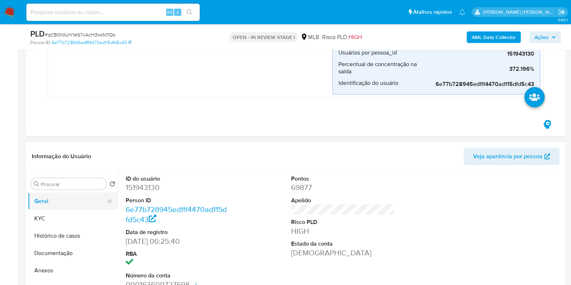
scroll to position [316, 0]
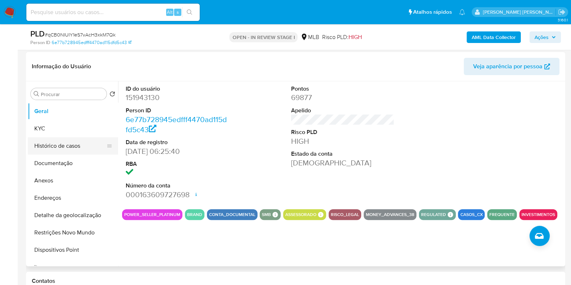
click at [75, 149] on button "Histórico de casos" at bounding box center [70, 145] width 85 height 17
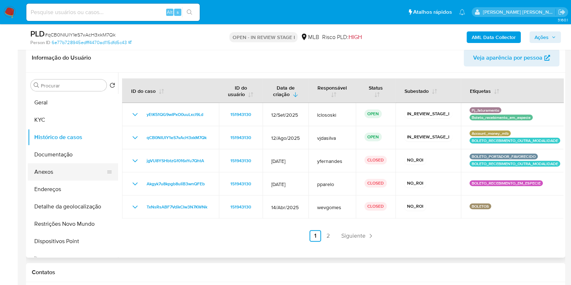
click at [64, 170] on button "Anexos" at bounding box center [70, 171] width 85 height 17
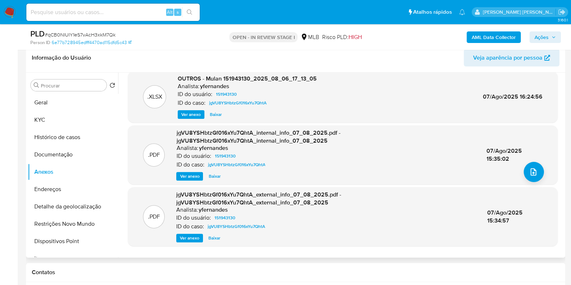
scroll to position [76, 0]
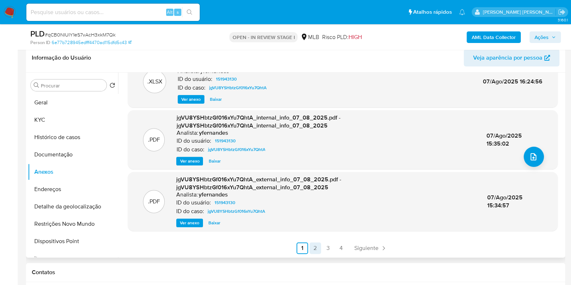
click at [314, 244] on link "2" at bounding box center [315, 248] width 12 height 12
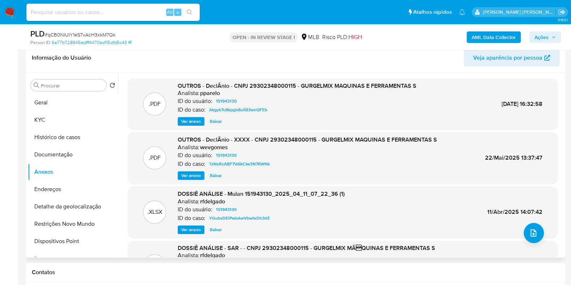
scroll to position [61, 0]
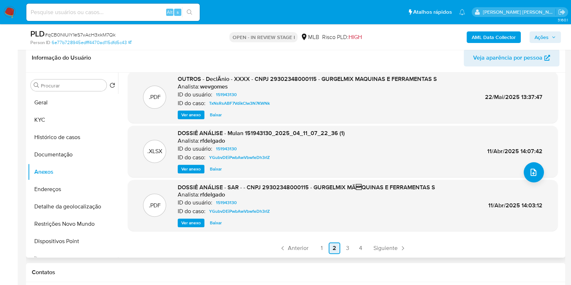
click at [318, 248] on link "1" at bounding box center [322, 248] width 12 height 12
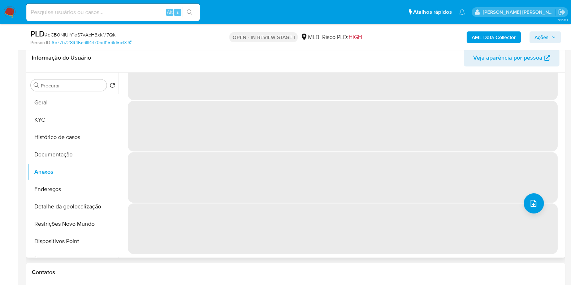
scroll to position [0, 0]
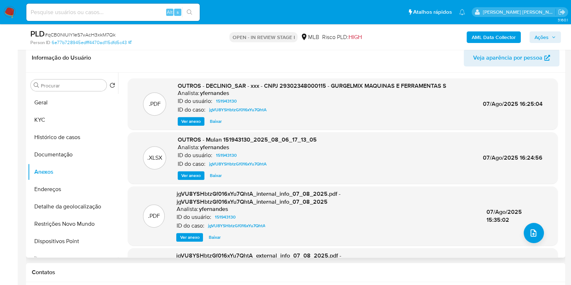
click at [186, 118] on span "Ver anexo" at bounding box center [191, 121] width 20 height 7
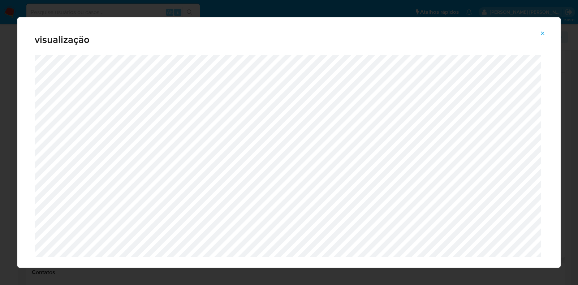
click at [545, 33] on icon "Attachment preview" at bounding box center [543, 33] width 6 height 6
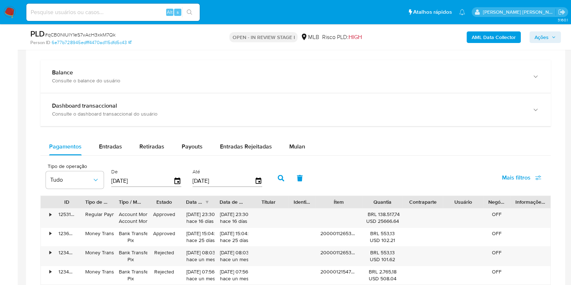
scroll to position [722, 0]
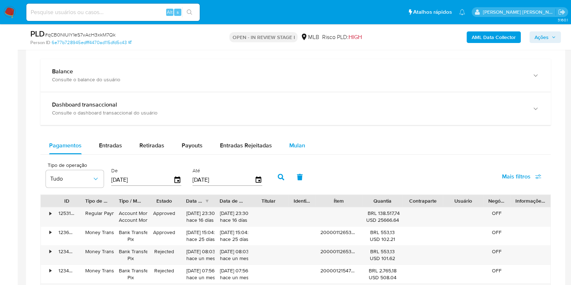
click at [289, 145] on span "Mulan" at bounding box center [297, 145] width 16 height 8
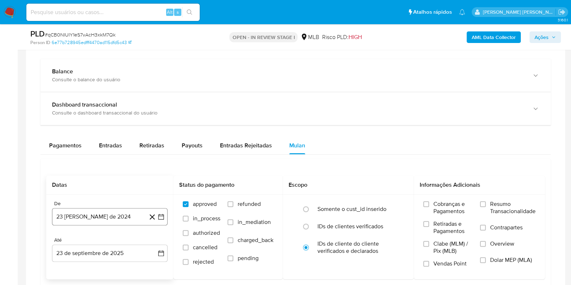
click at [75, 218] on button "23 [PERSON_NAME] de 2024" at bounding box center [110, 216] width 116 height 17
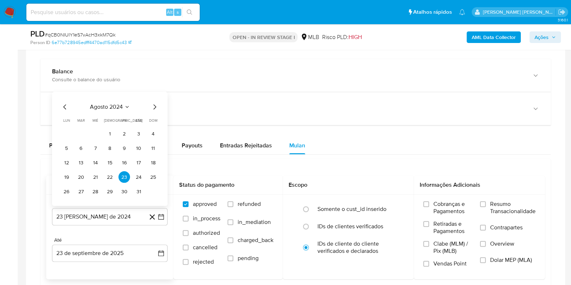
click at [118, 105] on span "agosto 2024" at bounding box center [106, 106] width 33 height 7
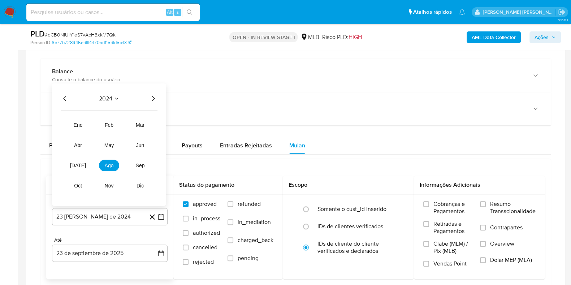
click at [156, 98] on icon "Año siguiente" at bounding box center [153, 98] width 9 height 9
click at [103, 163] on button "ago" at bounding box center [109, 166] width 20 height 12
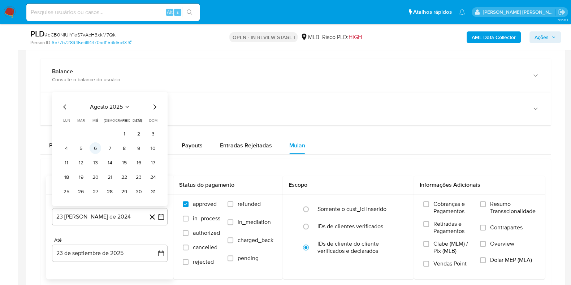
click at [96, 149] on button "6" at bounding box center [96, 148] width 12 height 12
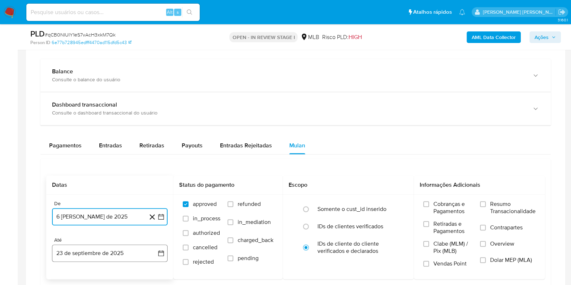
click at [116, 253] on button "23 de septiembre de 2025" at bounding box center [110, 252] width 116 height 17
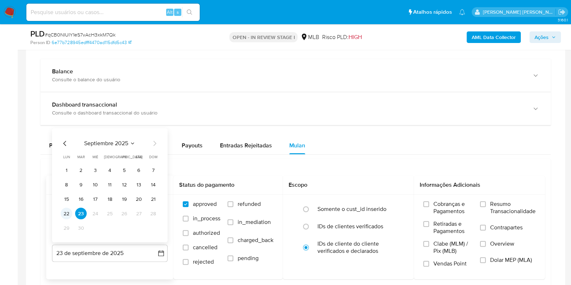
click at [69, 216] on button "22" at bounding box center [67, 214] width 12 height 12
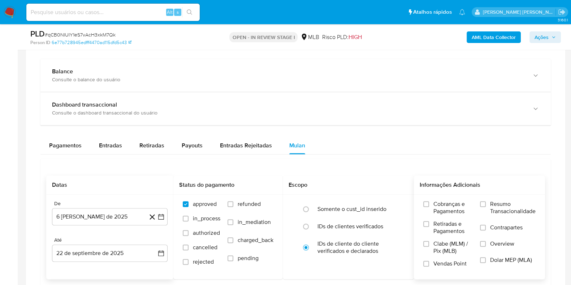
click at [490, 208] on span "Resumo Transacionalidade" at bounding box center [513, 207] width 46 height 14
click at [486, 207] on input "Resumo Transacionalidade" at bounding box center [483, 204] width 6 height 6
click at [487, 228] on label "Contrapartes" at bounding box center [508, 232] width 56 height 16
click at [486, 228] on input "Contrapartes" at bounding box center [483, 228] width 6 height 6
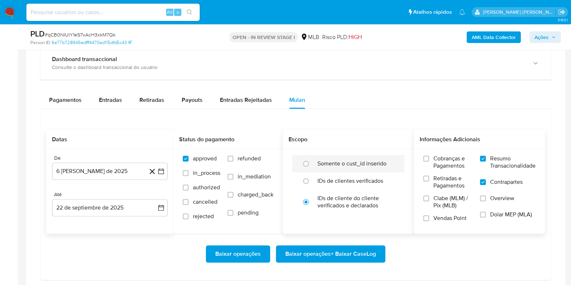
scroll to position [813, 0]
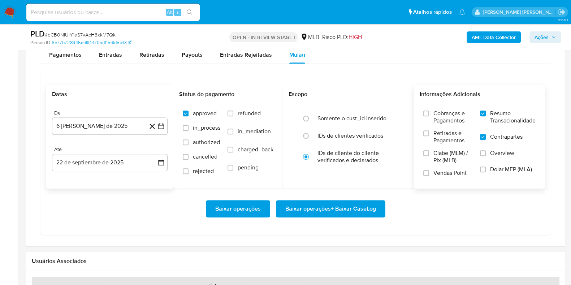
click at [358, 205] on span "Baixar operações + Baixar CaseLog" at bounding box center [330, 209] width 91 height 16
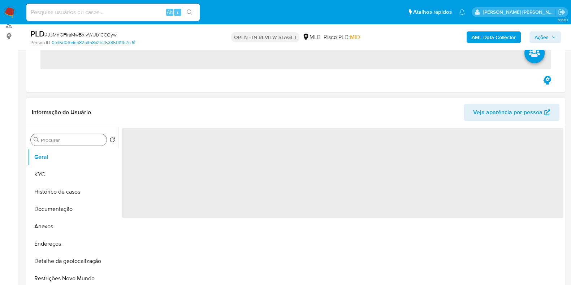
scroll to position [135, 0]
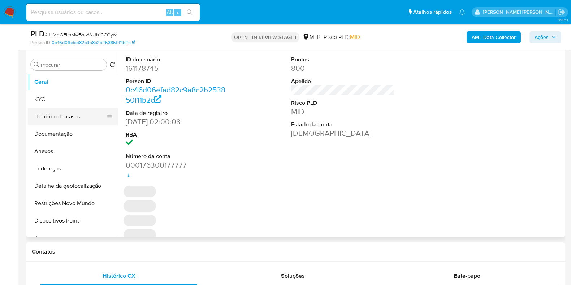
select select "10"
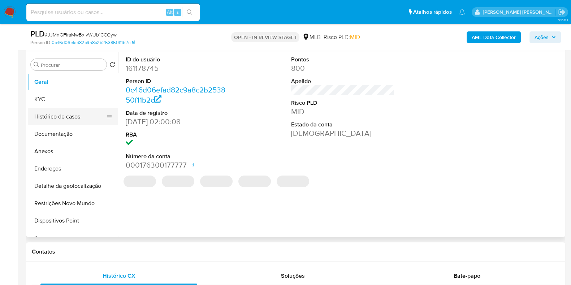
click at [72, 118] on button "Histórico de casos" at bounding box center [70, 116] width 85 height 17
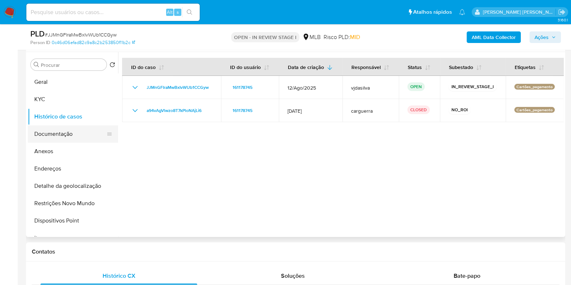
click at [68, 133] on button "Documentação" at bounding box center [70, 133] width 85 height 17
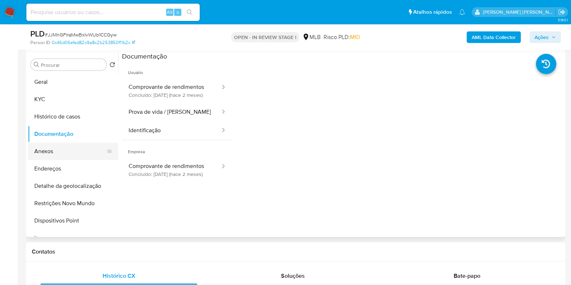
click at [78, 148] on button "Anexos" at bounding box center [70, 151] width 85 height 17
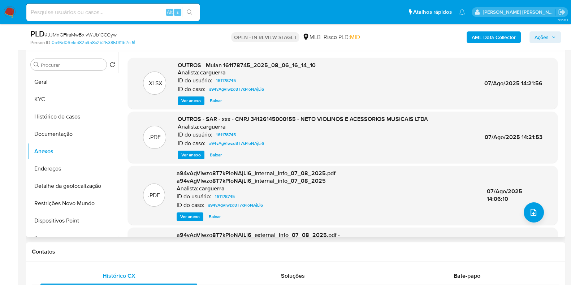
click at [195, 101] on span "Ver anexo" at bounding box center [191, 100] width 20 height 7
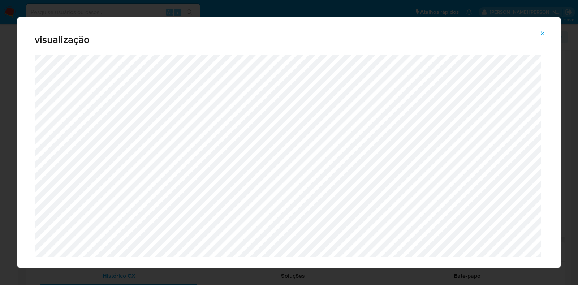
click at [543, 35] on icon "Attachment preview" at bounding box center [543, 33] width 6 height 6
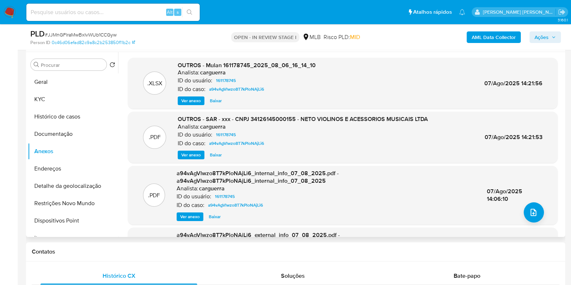
click at [193, 158] on span "Ver anexo" at bounding box center [191, 154] width 20 height 7
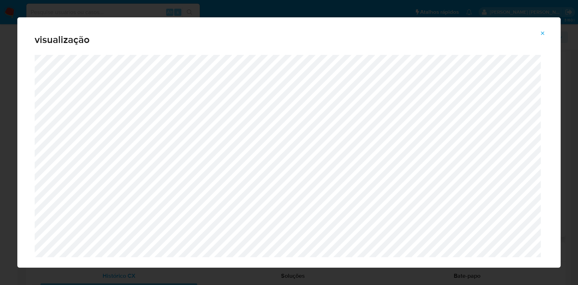
click at [543, 35] on icon "Attachment preview" at bounding box center [543, 33] width 6 height 6
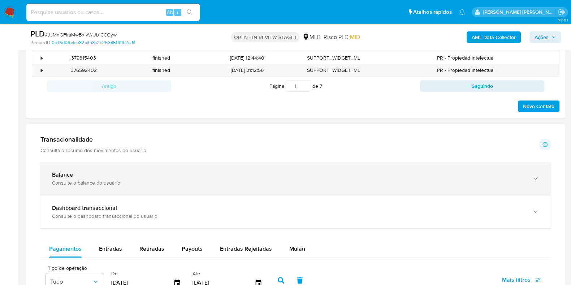
scroll to position [497, 0]
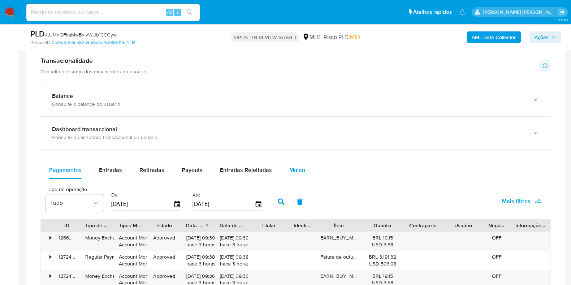
click at [289, 166] on span "Mulan" at bounding box center [297, 170] width 16 height 8
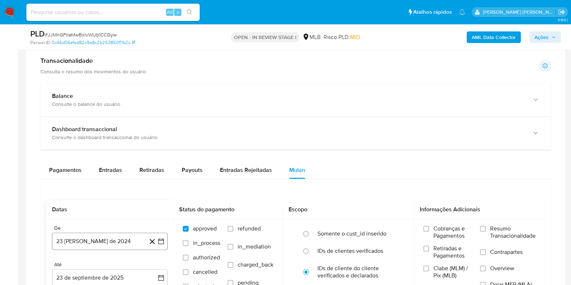
click at [86, 237] on button "23 [PERSON_NAME] de 2024" at bounding box center [110, 241] width 116 height 17
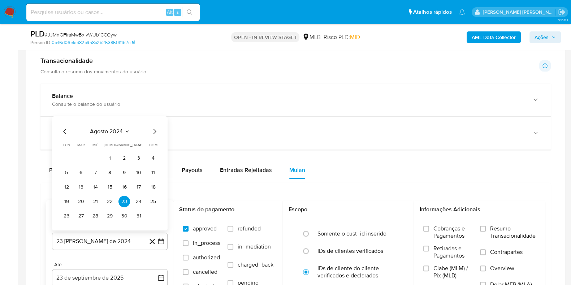
click at [111, 133] on span "agosto 2024" at bounding box center [106, 131] width 33 height 7
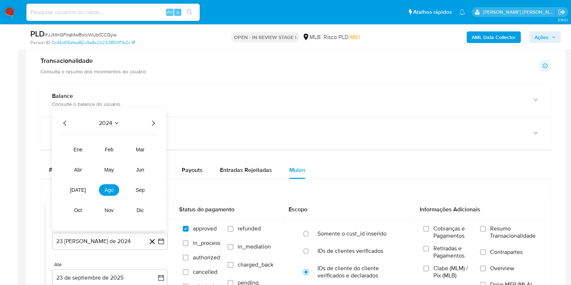
click at [153, 117] on div "2024 2024 ene feb mar abr may jun [DATE] ago sep oct nov dic" at bounding box center [109, 169] width 114 height 122
click at [153, 119] on icon "Año siguiente" at bounding box center [153, 123] width 9 height 9
click at [112, 188] on span "ago" at bounding box center [109, 190] width 9 height 6
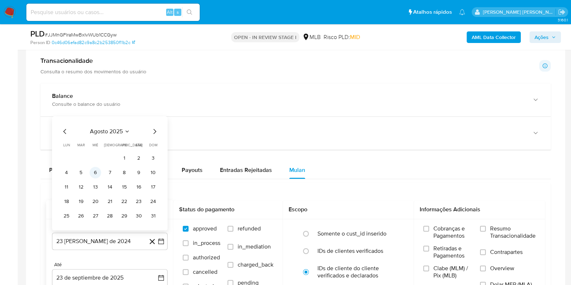
click at [95, 174] on button "6" at bounding box center [96, 173] width 12 height 12
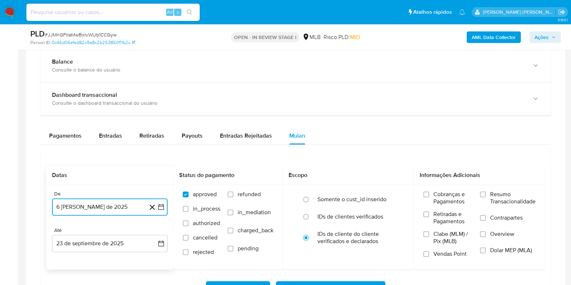
scroll to position [542, 0]
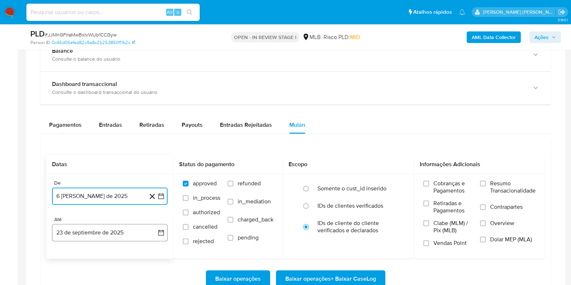
click at [93, 232] on button "23 de septiembre de 2025" at bounding box center [110, 232] width 116 height 17
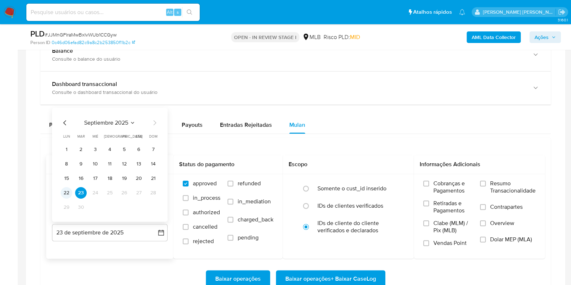
click at [66, 192] on button "22" at bounding box center [67, 193] width 12 height 12
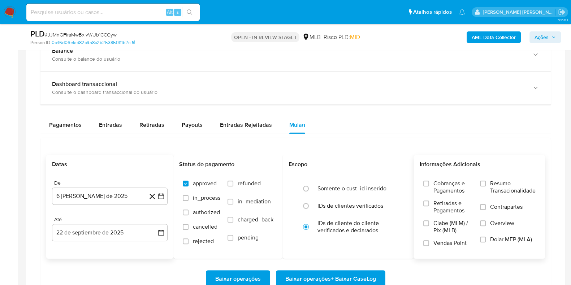
click at [488, 175] on div "Cobranças e Pagamentos Retiradas e Pagamentos Clabe (MLM) / Pix (MLB) Vendas Po…" at bounding box center [479, 216] width 131 height 84
click at [487, 183] on label "Resumo Transacionalidade" at bounding box center [508, 191] width 56 height 23
click at [486, 183] on input "Resumo Transacionalidade" at bounding box center [483, 184] width 6 height 6
click at [487, 205] on label "Contrapartes" at bounding box center [508, 211] width 56 height 16
click at [486, 205] on input "Contrapartes" at bounding box center [483, 207] width 6 height 6
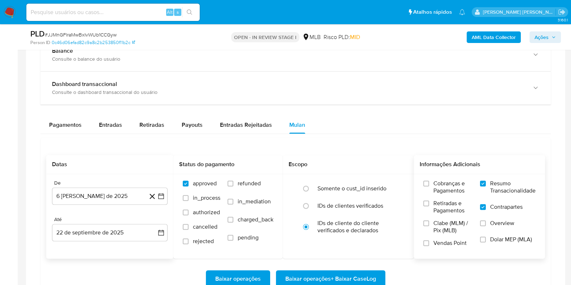
click at [342, 277] on span "Baixar operações + Baixar CaseLog" at bounding box center [330, 279] width 91 height 16
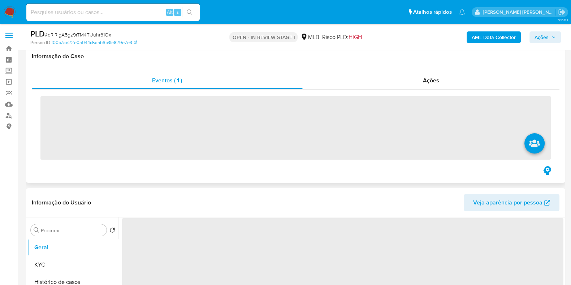
scroll to position [135, 0]
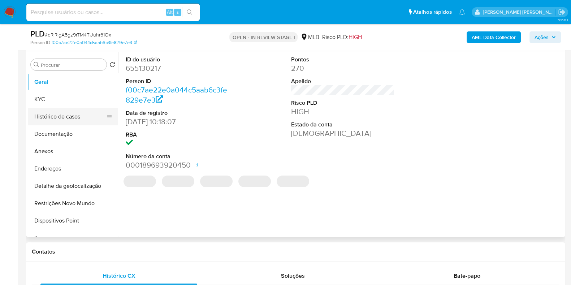
select select "10"
click at [69, 117] on button "Histórico de casos" at bounding box center [70, 116] width 85 height 17
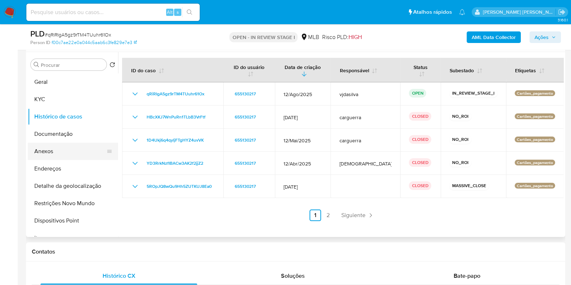
click at [67, 147] on button "Anexos" at bounding box center [70, 151] width 85 height 17
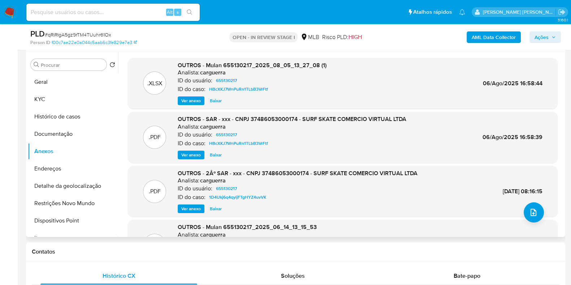
click at [192, 154] on span "Ver anexo" at bounding box center [191, 154] width 20 height 7
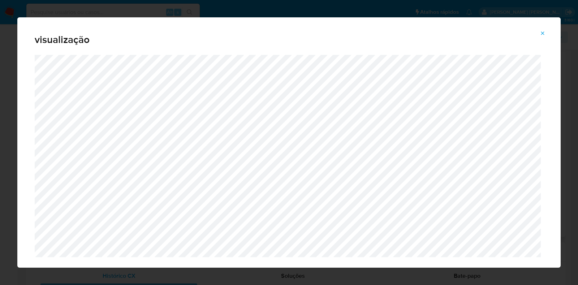
drag, startPoint x: 542, startPoint y: 35, endPoint x: 536, endPoint y: 45, distance: 11.2
click at [542, 35] on icon "Attachment preview" at bounding box center [543, 33] width 6 height 6
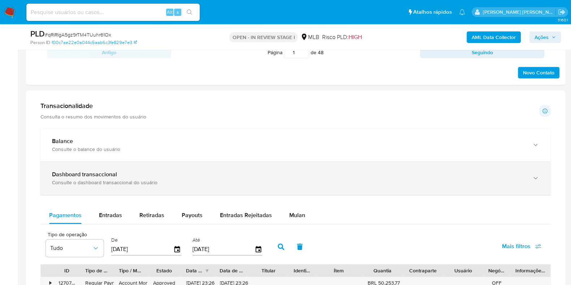
scroll to position [497, 0]
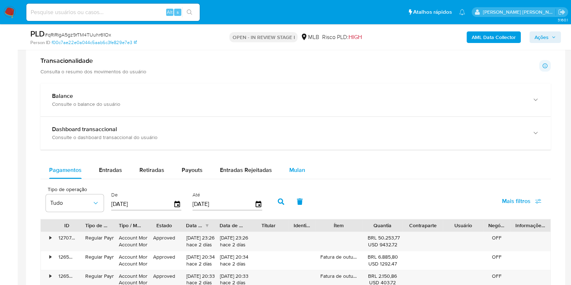
click at [304, 169] on button "Mulan" at bounding box center [297, 169] width 33 height 17
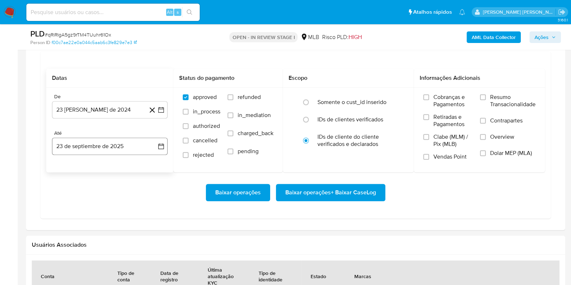
scroll to position [632, 0]
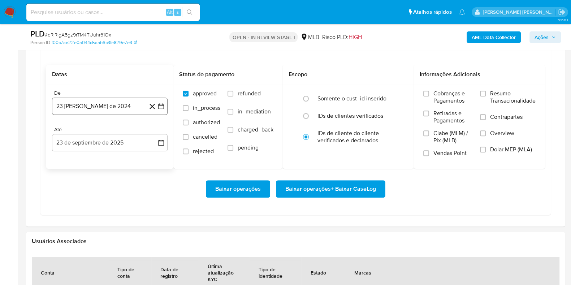
click at [88, 107] on button "23 [PERSON_NAME] de 2024" at bounding box center [110, 106] width 116 height 17
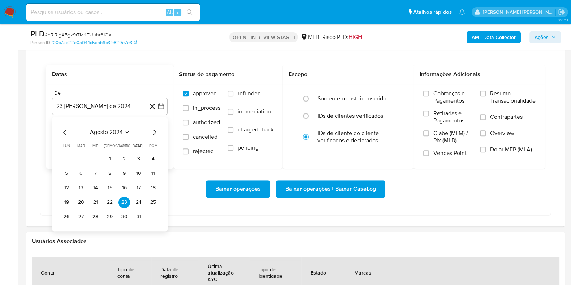
click at [118, 129] on span "agosto 2024" at bounding box center [106, 132] width 33 height 7
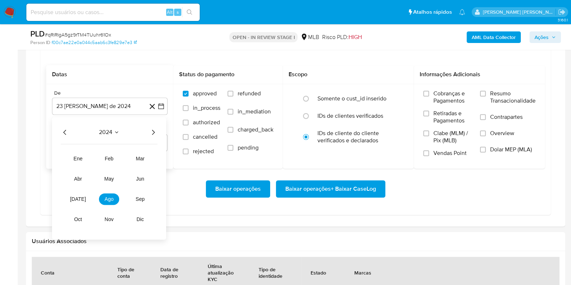
click at [156, 130] on icon "Año siguiente" at bounding box center [153, 132] width 9 height 9
click at [107, 196] on span "ago" at bounding box center [109, 199] width 9 height 6
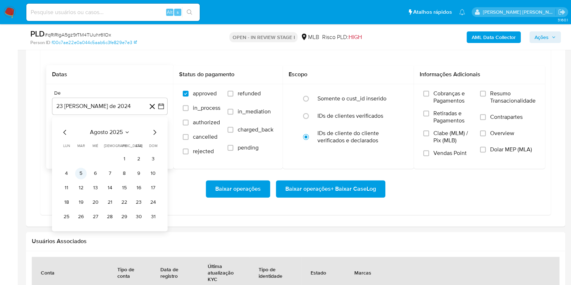
click at [82, 173] on button "5" at bounding box center [81, 174] width 12 height 12
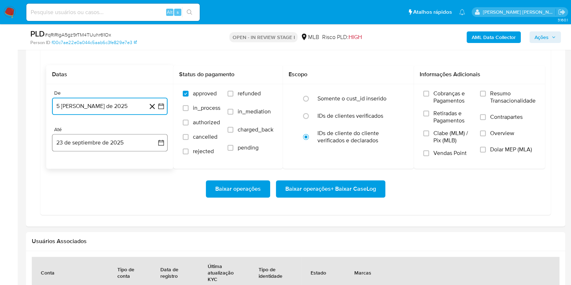
click at [108, 141] on button "23 de septiembre de 2025" at bounding box center [110, 142] width 116 height 17
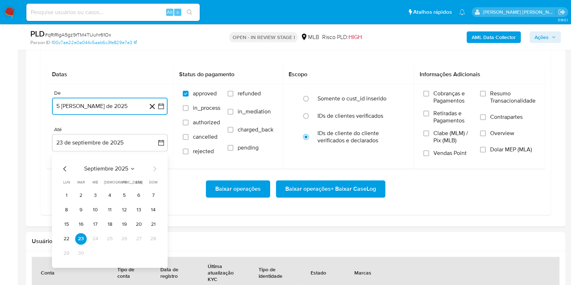
drag, startPoint x: 68, startPoint y: 234, endPoint x: 73, endPoint y: 234, distance: 4.7
click at [67, 234] on button "22" at bounding box center [67, 239] width 12 height 12
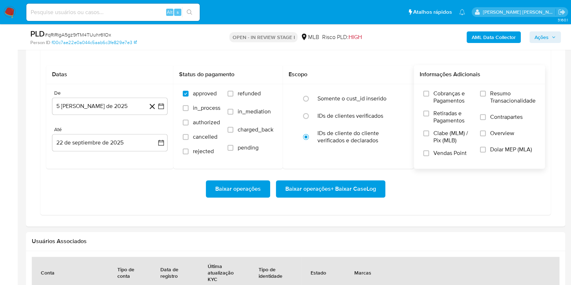
click at [500, 96] on span "Resumo Transacionalidade" at bounding box center [513, 97] width 46 height 14
click at [486, 96] on input "Resumo Transacionalidade" at bounding box center [483, 94] width 6 height 6
click at [492, 119] on span "Contrapartes" at bounding box center [506, 116] width 33 height 7
click at [486, 119] on input "Contrapartes" at bounding box center [483, 117] width 6 height 6
click at [345, 187] on span "Baixar operações + Baixar CaseLog" at bounding box center [330, 189] width 91 height 16
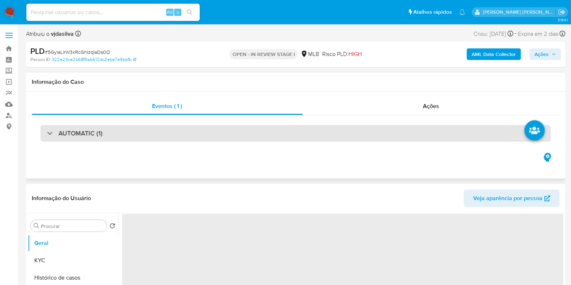
click at [85, 129] on h3 "AUTOMATIC (1)" at bounding box center [81, 133] width 44 height 8
select select "10"
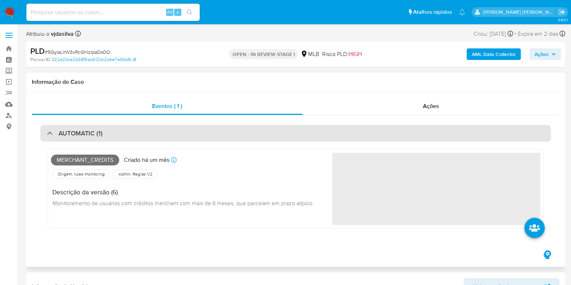
click at [85, 135] on h3 "AUTOMATIC (1)" at bounding box center [81, 133] width 44 height 8
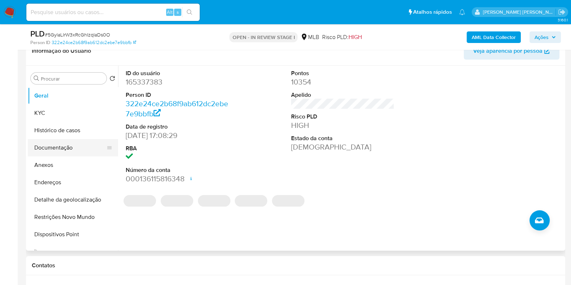
scroll to position [135, 0]
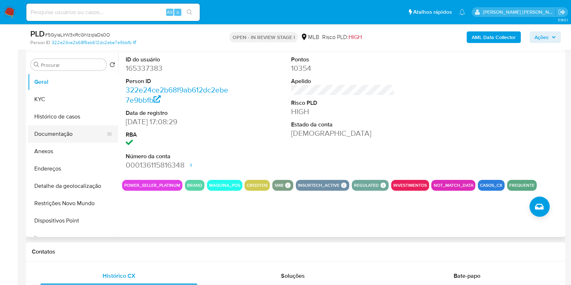
click at [69, 134] on button "Documentação" at bounding box center [70, 133] width 85 height 17
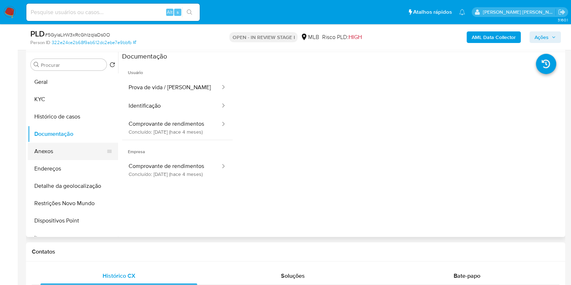
click at [70, 154] on button "Anexos" at bounding box center [70, 151] width 85 height 17
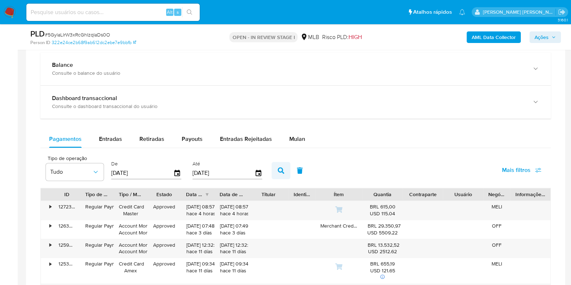
scroll to position [542, 0]
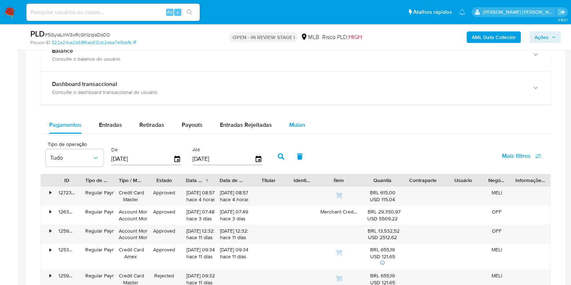
click at [291, 121] on span "Mulan" at bounding box center [297, 125] width 16 height 8
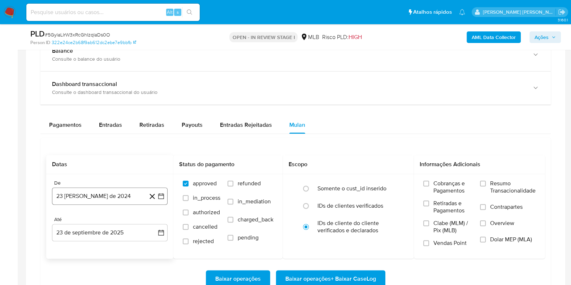
click at [82, 194] on button "23 [PERSON_NAME] de 2024" at bounding box center [110, 195] width 116 height 17
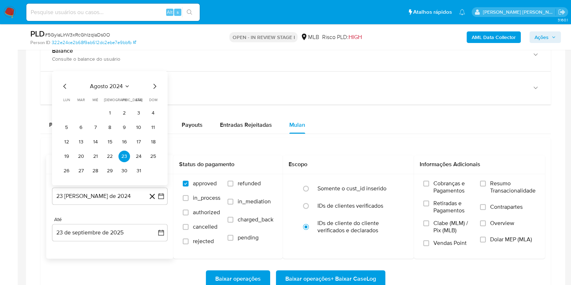
click at [113, 84] on span "agosto 2024" at bounding box center [106, 86] width 33 height 7
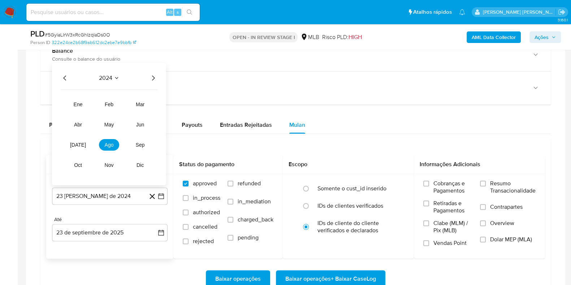
click at [152, 76] on icon "Año siguiente" at bounding box center [153, 78] width 9 height 9
click at [111, 102] on span "feb" at bounding box center [109, 104] width 9 height 6
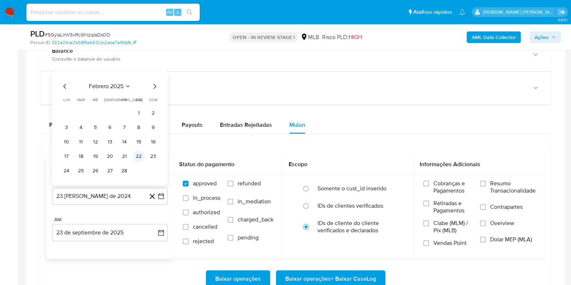
click at [141, 153] on button "22" at bounding box center [139, 157] width 12 height 12
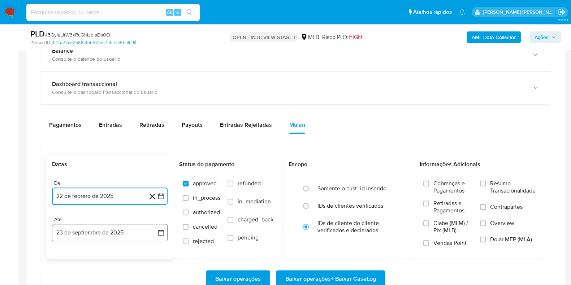
click at [92, 233] on button "23 de septiembre de 2025" at bounding box center [110, 232] width 116 height 17
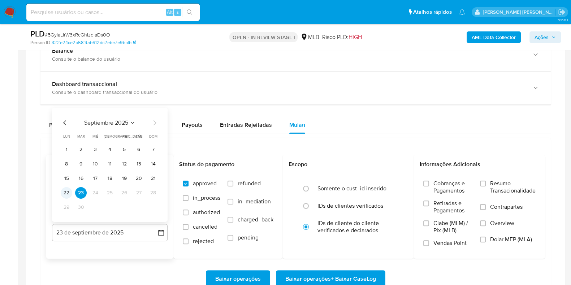
click at [66, 190] on button "22" at bounding box center [67, 193] width 12 height 12
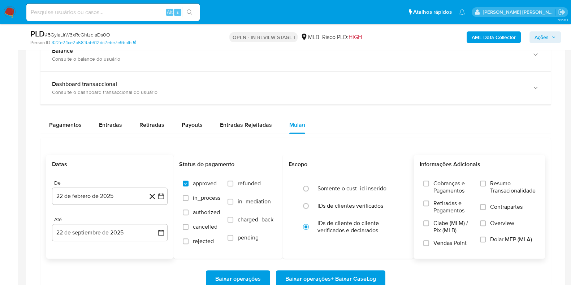
click at [493, 188] on span "Resumo Transacionalidade" at bounding box center [513, 187] width 46 height 14
click at [486, 186] on input "Resumo Transacionalidade" at bounding box center [483, 184] width 6 height 6
click at [491, 210] on label "Contrapartes" at bounding box center [508, 211] width 56 height 16
click at [486, 210] on input "Contrapartes" at bounding box center [483, 207] width 6 height 6
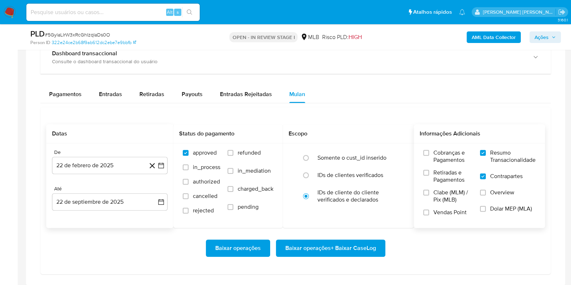
scroll to position [586, 0]
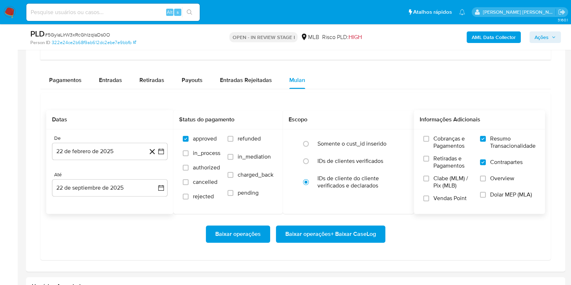
click at [329, 233] on span "Baixar operações + Baixar CaseLog" at bounding box center [330, 234] width 91 height 16
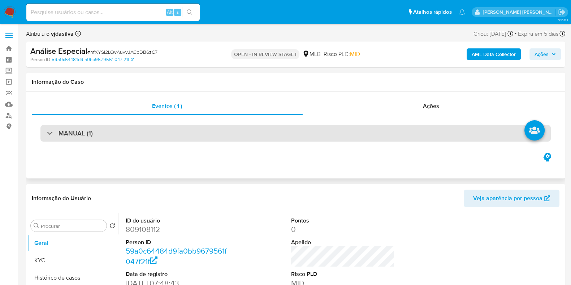
click at [112, 137] on div "MANUAL (1)" at bounding box center [295, 133] width 510 height 17
select select "10"
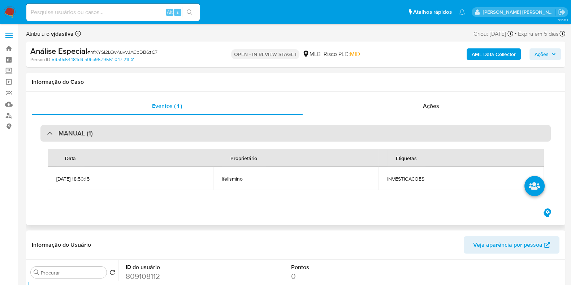
click at [114, 138] on div "MANUAL (1)" at bounding box center [295, 133] width 510 height 17
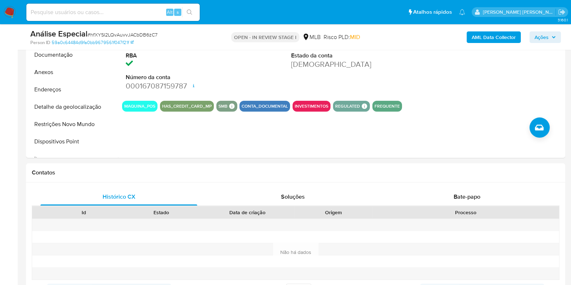
scroll to position [135, 0]
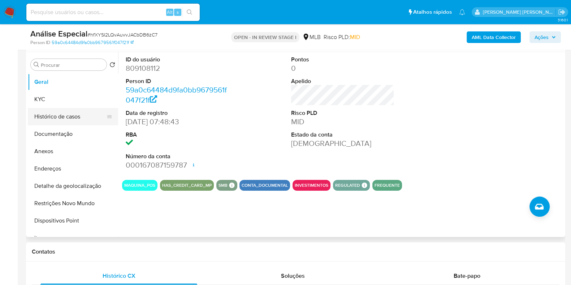
click at [54, 114] on button "Histórico de casos" at bounding box center [70, 116] width 85 height 17
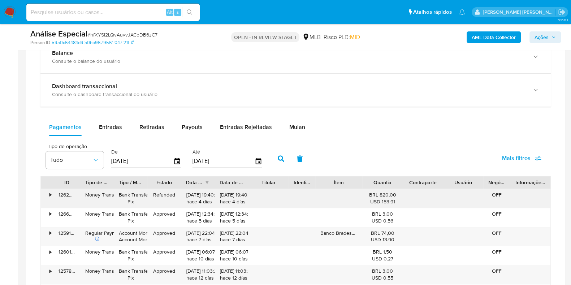
scroll to position [542, 0]
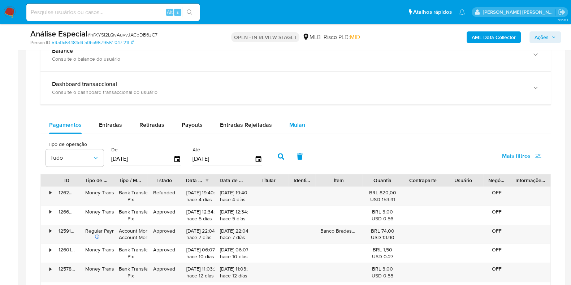
click at [300, 125] on span "Mulan" at bounding box center [297, 125] width 16 height 8
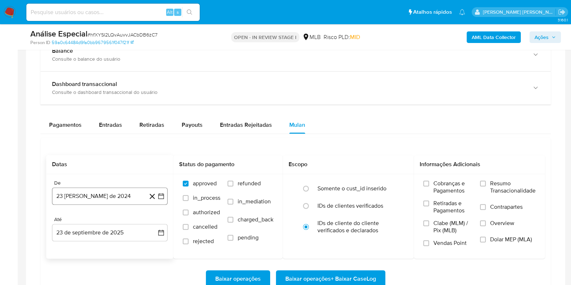
click at [118, 198] on button "23 [PERSON_NAME] de 2024" at bounding box center [110, 195] width 116 height 17
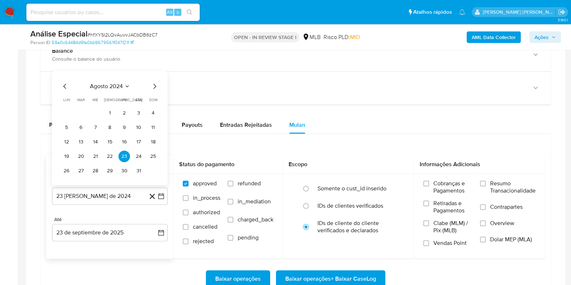
click at [155, 90] on div "agosto 2024 agosto 2024 lun lunes mar martes mié miércoles jue jueves vie viern…" at bounding box center [110, 129] width 98 height 95
click at [152, 87] on icon "Mes siguiente" at bounding box center [154, 86] width 9 height 9
click at [152, 144] on button "22" at bounding box center [153, 142] width 12 height 12
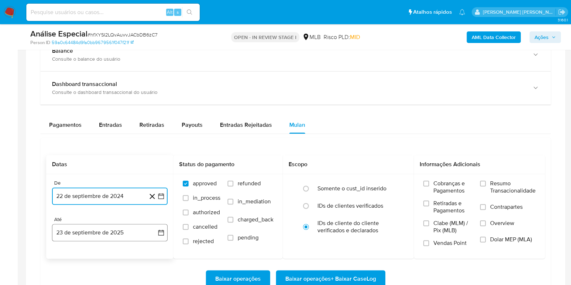
click at [113, 230] on button "23 de septiembre de 2025" at bounding box center [110, 232] width 116 height 17
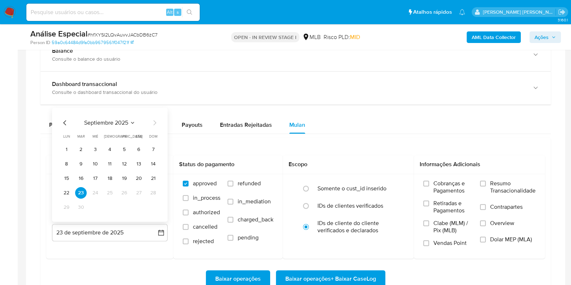
click at [68, 189] on button "22" at bounding box center [67, 193] width 12 height 12
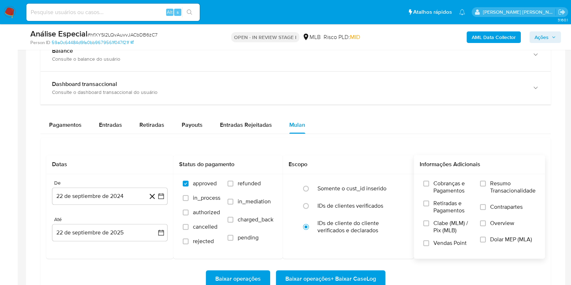
click at [494, 186] on span "Resumo Transacionalidade" at bounding box center [513, 187] width 46 height 14
click at [486, 186] on input "Resumo Transacionalidade" at bounding box center [483, 184] width 6 height 6
click at [489, 204] on label "Contrapartes" at bounding box center [508, 211] width 56 height 16
click at [486, 204] on input "Contrapartes" at bounding box center [483, 207] width 6 height 6
click at [325, 278] on span "Baixar operações + Baixar CaseLog" at bounding box center [330, 279] width 91 height 16
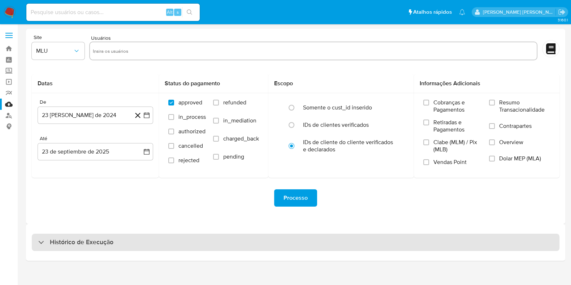
click at [103, 241] on h3 "Histórico de Execução" at bounding box center [82, 242] width 64 height 9
select select "10"
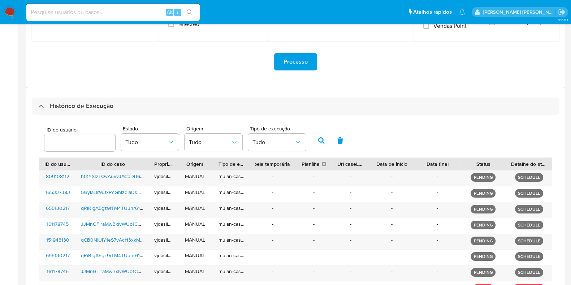
scroll to position [180, 0]
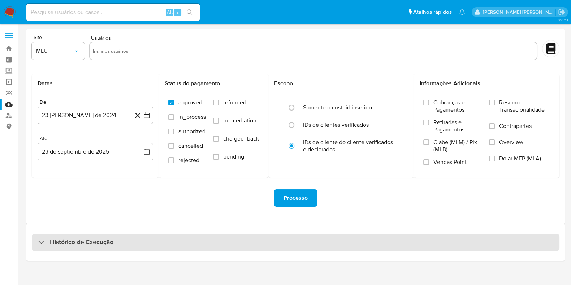
click at [94, 241] on h3 "Histórico de Execução" at bounding box center [82, 242] width 64 height 9
select select "10"
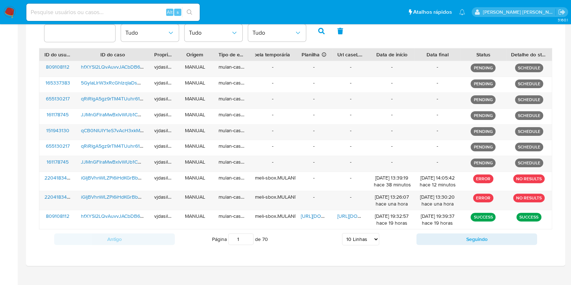
scroll to position [255, 0]
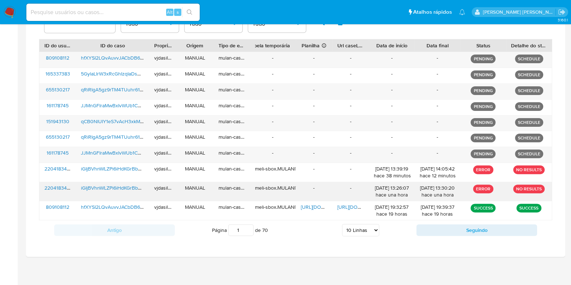
click at [85, 185] on span "iGIjBVhnWLZPi6iHdKGrBbA5" at bounding box center [112, 187] width 63 height 7
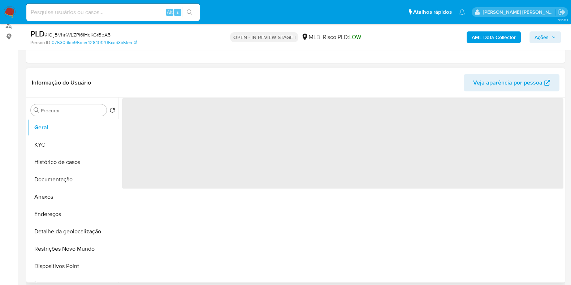
select select "10"
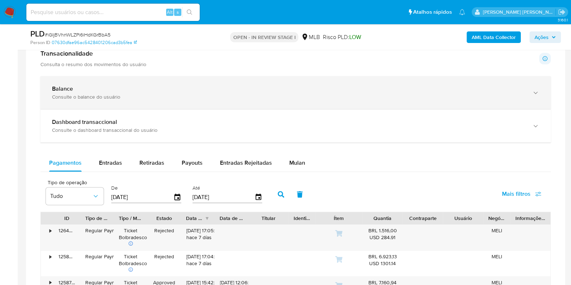
scroll to position [451, 0]
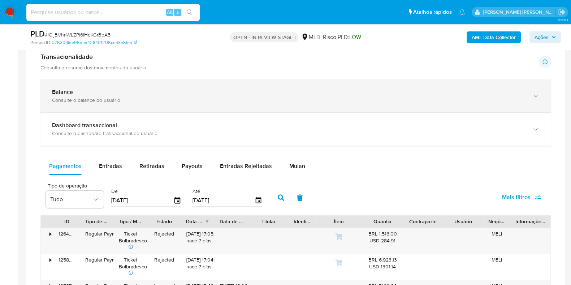
click at [233, 132] on div "Consulte o dashboard transaccional do usuário" at bounding box center [288, 133] width 473 height 7
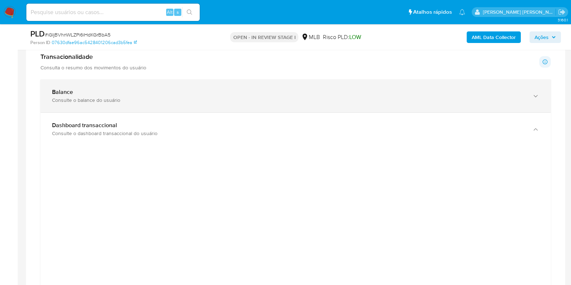
click at [163, 94] on div "Balance" at bounding box center [288, 91] width 473 height 7
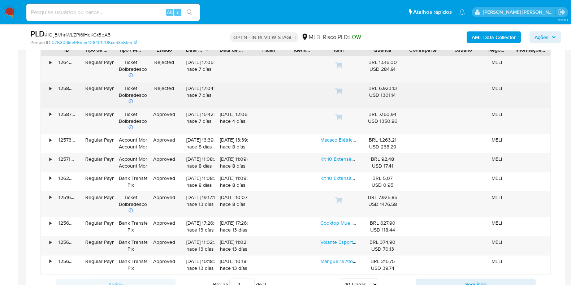
scroll to position [948, 0]
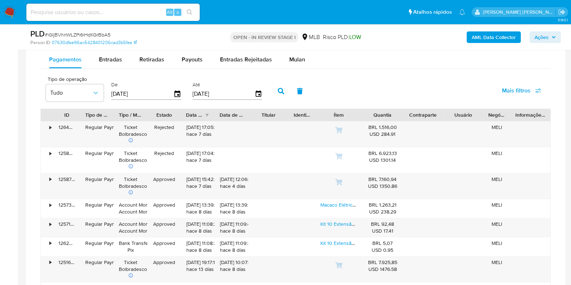
click at [123, 88] on input "[DATE]" at bounding box center [142, 94] width 62 height 12
click at [177, 91] on icon "button" at bounding box center [177, 93] width 6 height 7
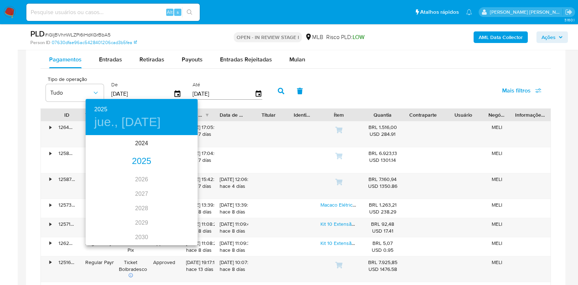
click at [140, 159] on div "2025" at bounding box center [142, 161] width 112 height 14
click at [187, 172] on div "jun." at bounding box center [178, 176] width 37 height 27
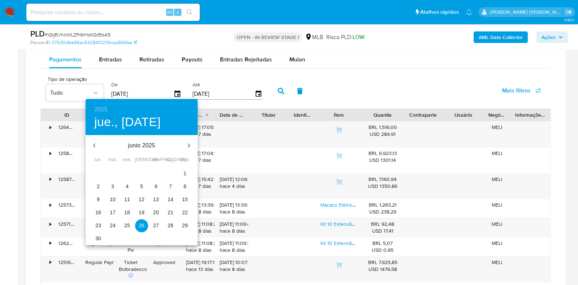
click at [182, 173] on span "1" at bounding box center [184, 173] width 13 height 7
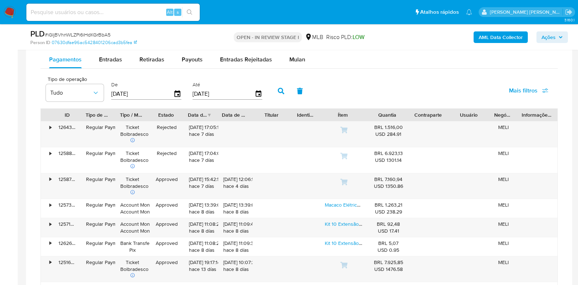
type input "01/06/2025"
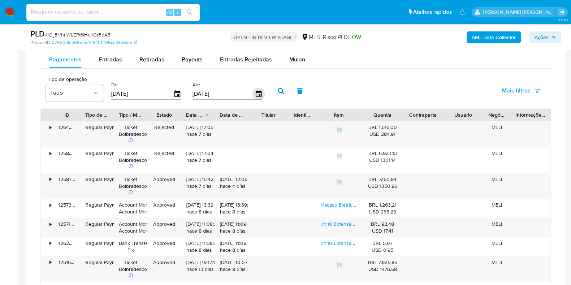
click at [252, 93] on icon "button" at bounding box center [258, 94] width 13 height 13
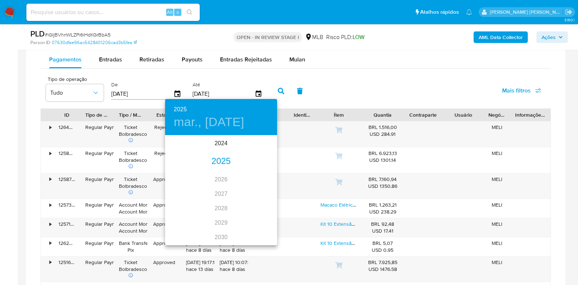
click at [211, 159] on div "2025" at bounding box center [221, 161] width 112 height 14
click at [257, 183] on div "jun." at bounding box center [258, 176] width 37 height 27
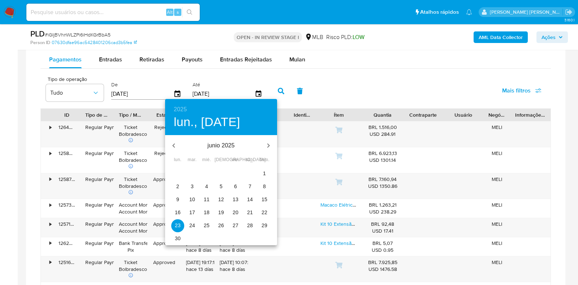
click at [179, 237] on p "30" at bounding box center [178, 238] width 6 height 7
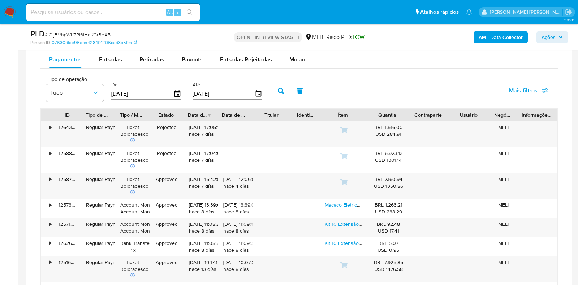
type input "30/06/2025"
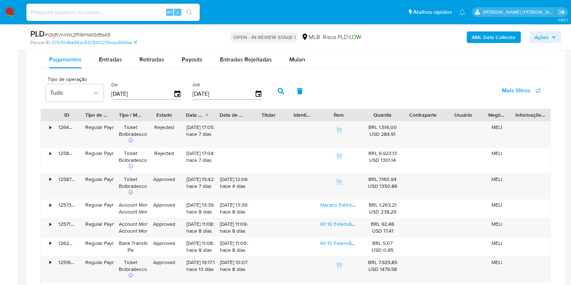
click at [280, 90] on icon "button" at bounding box center [281, 91] width 7 height 7
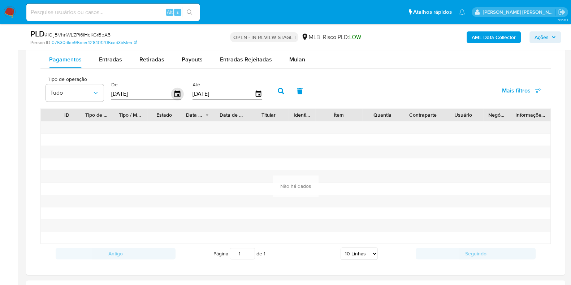
click at [177, 93] on icon "button" at bounding box center [177, 93] width 6 height 7
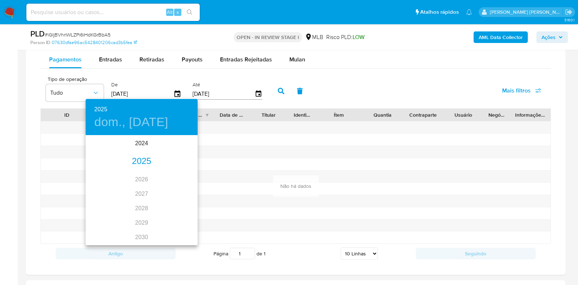
click at [145, 159] on div "2025" at bounding box center [142, 161] width 112 height 14
click at [105, 149] on div "ene." at bounding box center [104, 149] width 37 height 27
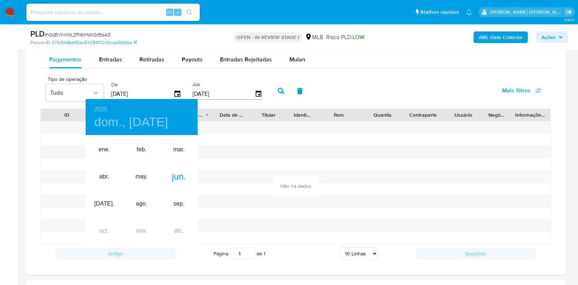
type input "01/01/2025"
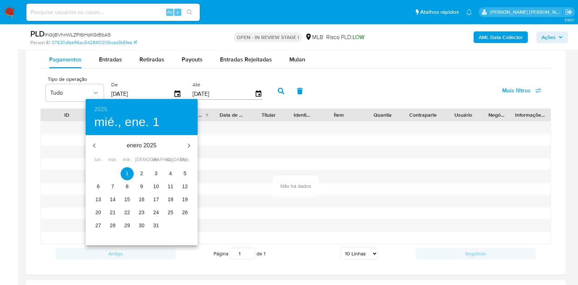
click at [126, 172] on p "1" at bounding box center [127, 173] width 3 height 7
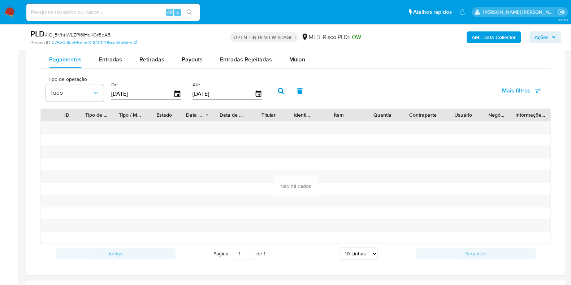
click at [279, 91] on icon "button" at bounding box center [281, 91] width 7 height 7
click at [255, 95] on icon "button" at bounding box center [258, 93] width 6 height 7
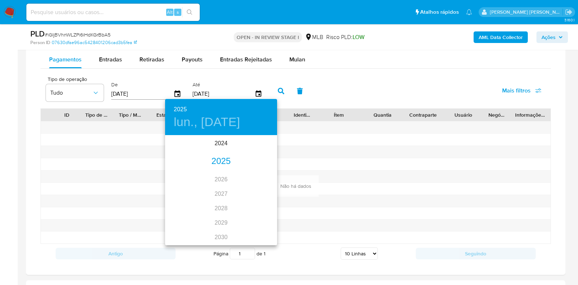
click at [219, 157] on div "2025" at bounding box center [221, 161] width 112 height 14
click at [186, 200] on div "jul." at bounding box center [183, 203] width 37 height 27
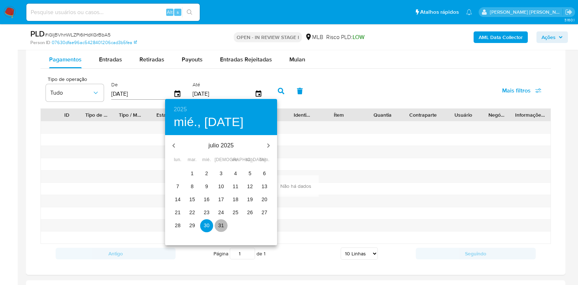
click at [218, 223] on p "31" at bounding box center [221, 225] width 6 height 7
type input "31/07/2025"
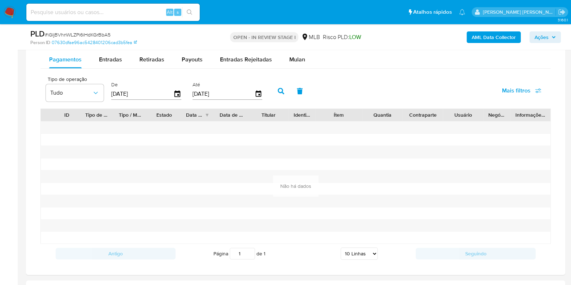
click at [278, 92] on icon "button" at bounding box center [281, 91] width 7 height 7
click at [173, 95] on icon "button" at bounding box center [177, 94] width 13 height 13
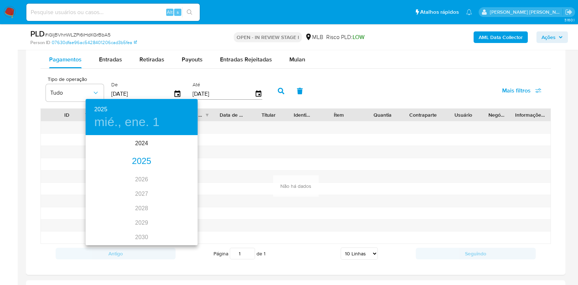
click at [138, 157] on div "2025" at bounding box center [142, 161] width 112 height 14
click at [99, 206] on div "jul." at bounding box center [104, 203] width 37 height 27
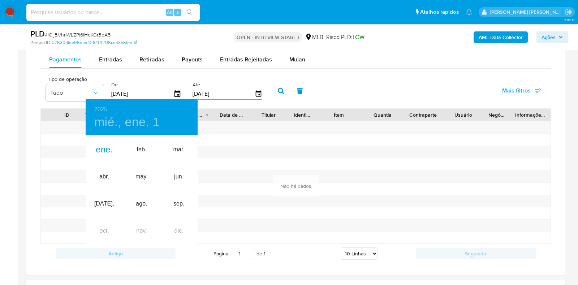
type input "01/07/2025"
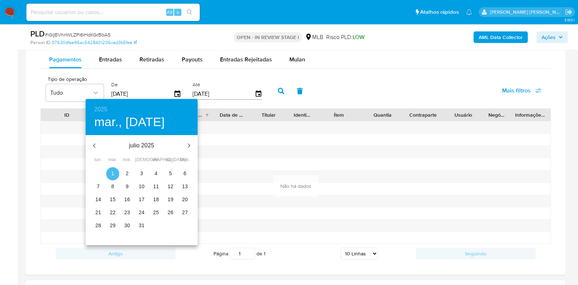
click at [114, 173] on span "1" at bounding box center [112, 173] width 13 height 7
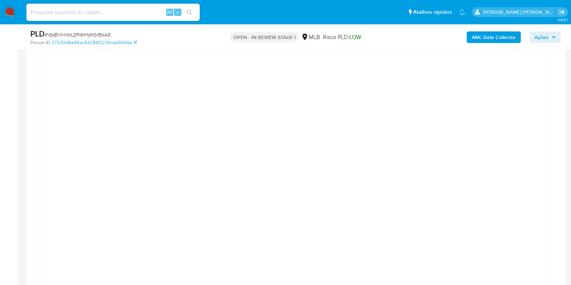
scroll to position [586, 0]
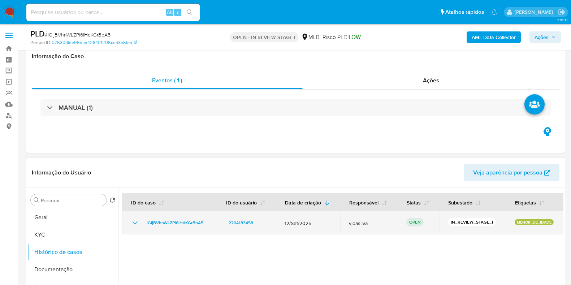
scroll to position [90, 0]
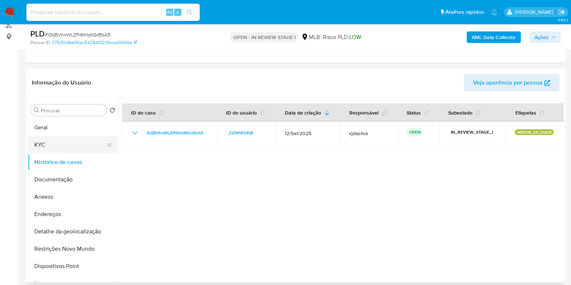
click at [83, 143] on button "KYC" at bounding box center [70, 144] width 85 height 17
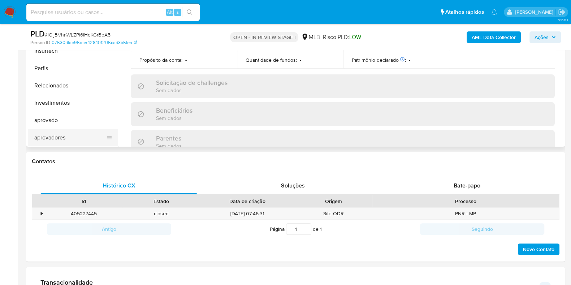
scroll to position [374, 0]
click at [69, 101] on button "Investimentos" at bounding box center [70, 102] width 85 height 17
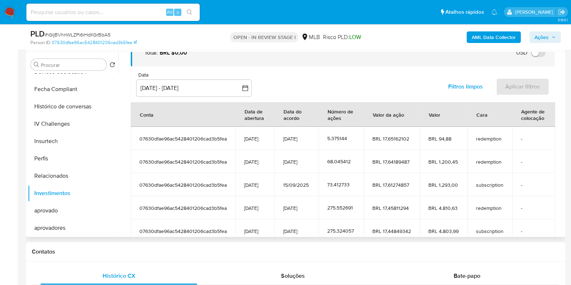
scroll to position [90, 0]
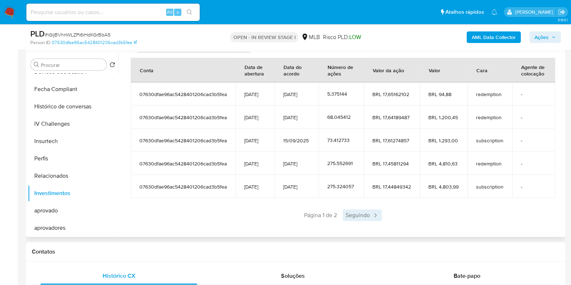
click at [360, 221] on span "Seguindo" at bounding box center [362, 215] width 39 height 12
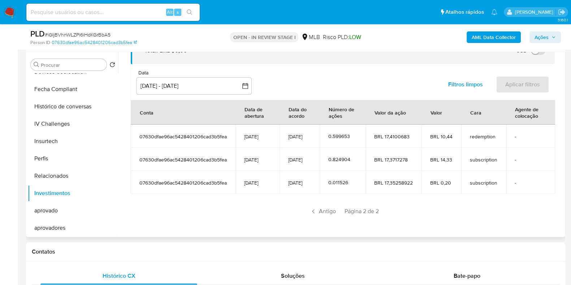
scroll to position [49, 0]
click at [313, 210] on icon at bounding box center [313, 210] width 7 height 7
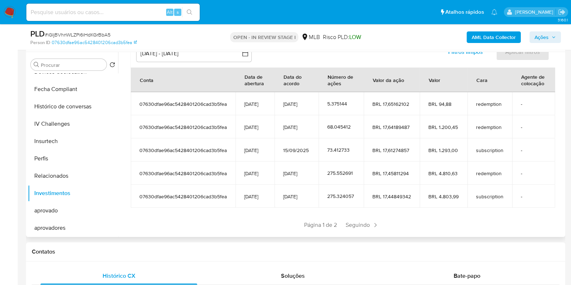
scroll to position [94, 0]
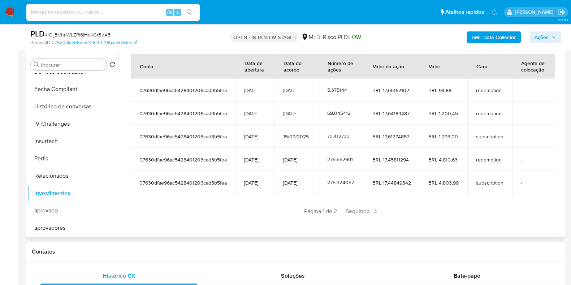
click at [386, 94] on span "BRL 17,65162102" at bounding box center [391, 90] width 39 height 7
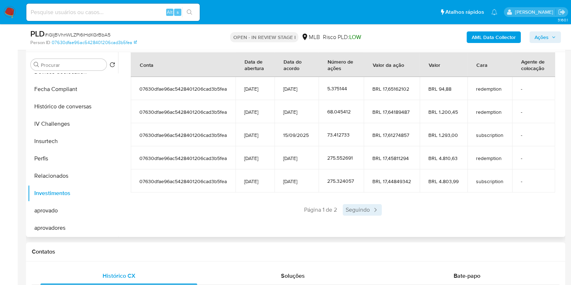
click at [359, 212] on span "Seguindo" at bounding box center [362, 210] width 39 height 12
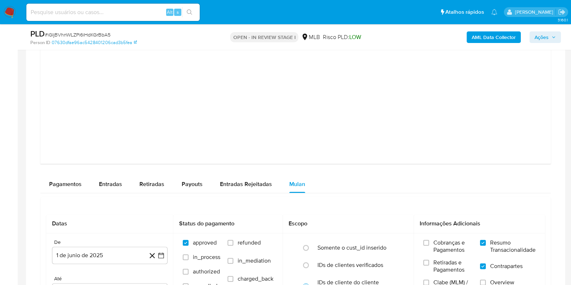
scroll to position [863, 0]
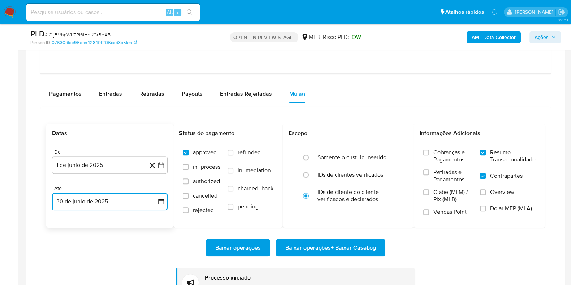
click at [100, 200] on button "30 de junio de 2025" at bounding box center [110, 201] width 116 height 17
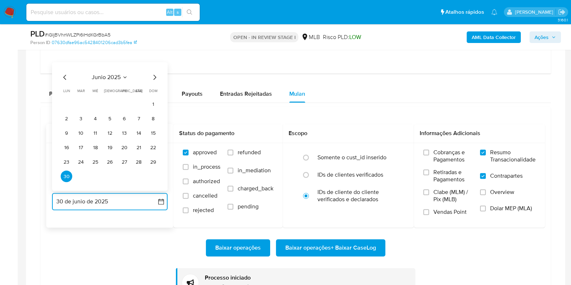
click at [155, 77] on icon "Mes siguiente" at bounding box center [154, 77] width 9 height 9
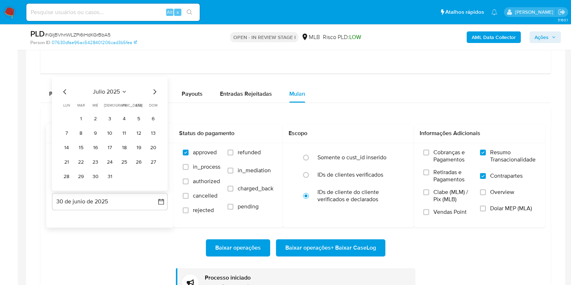
click at [155, 77] on div "julio 2025 julio 2025 lun lunes mar martes mié miércoles jue jueves vie viernes…" at bounding box center [110, 134] width 116 height 114
click at [155, 91] on icon "Mes siguiente" at bounding box center [154, 91] width 9 height 9
click at [154, 96] on div "agosto 2025 agosto 2025 lun lunes mar martes mié miércoles jue jueves vie viern…" at bounding box center [110, 134] width 98 height 95
click at [155, 91] on icon "Mes siguiente" at bounding box center [154, 91] width 9 height 9
click at [65, 159] on button "22" at bounding box center [67, 162] width 12 height 12
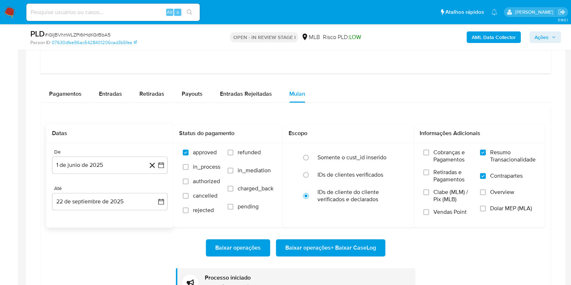
click at [127, 117] on div "Datas De 1 de junio de 2025 1-06-2025 Até 22 de septiembre de 2025 30-06-2025 S…" at bounding box center [295, 211] width 510 height 208
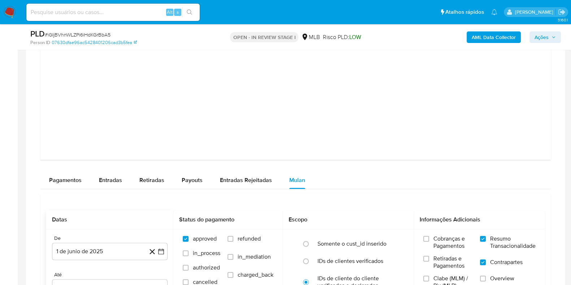
scroll to position [773, 0]
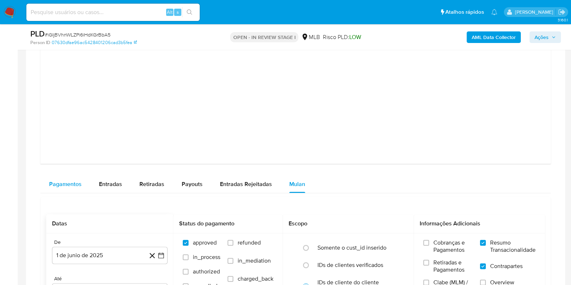
click at [68, 180] on span "Pagamentos" at bounding box center [65, 184] width 33 height 8
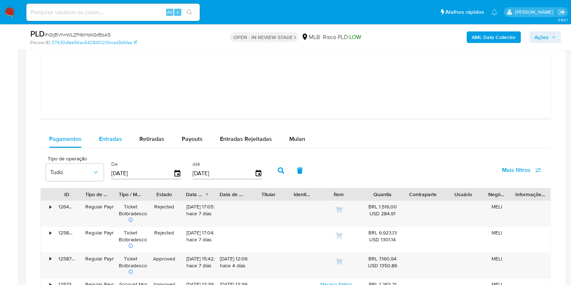
scroll to position [863, 0]
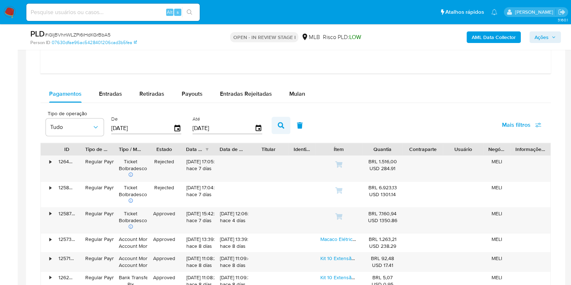
click at [278, 123] on icon "button" at bounding box center [281, 125] width 7 height 7
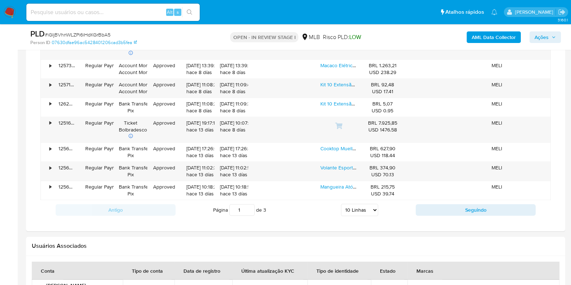
scroll to position [1044, 0]
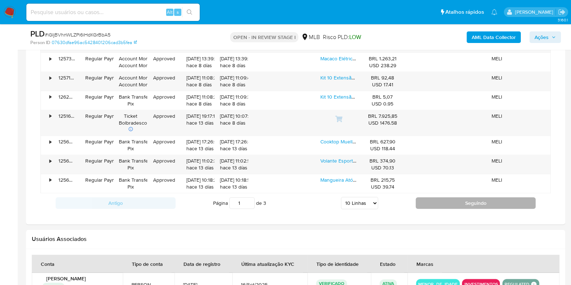
click at [454, 205] on button "Seguindo" at bounding box center [476, 203] width 120 height 12
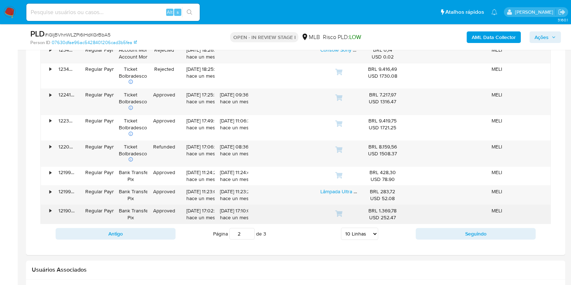
scroll to position [999, 0]
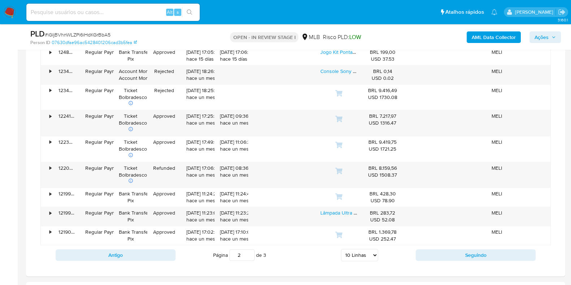
click at [455, 251] on button "Seguindo" at bounding box center [476, 255] width 120 height 12
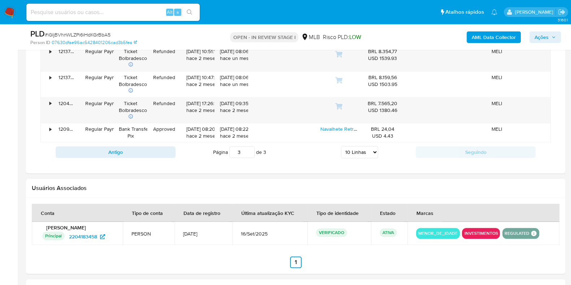
scroll to position [953, 0]
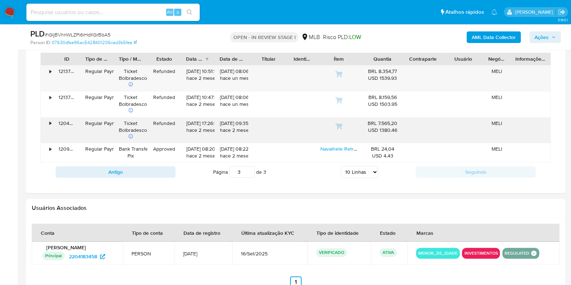
click at [85, 138] on div "Regular Payment" at bounding box center [97, 130] width 34 height 26
click at [90, 120] on div "Regular Payment" at bounding box center [96, 123] width 23 height 7
click at [51, 124] on div "•" at bounding box center [50, 123] width 2 height 7
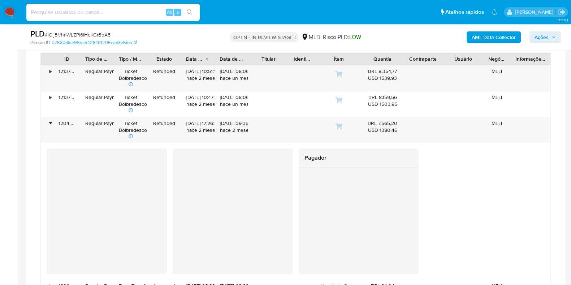
scroll to position [999, 0]
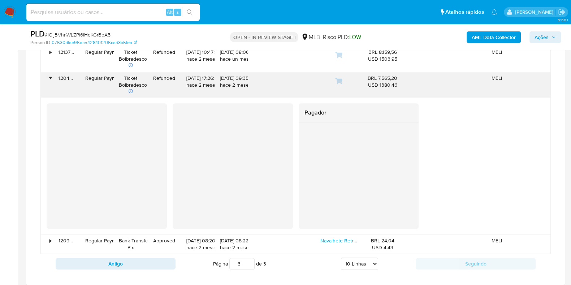
click at [49, 79] on div "•" at bounding box center [47, 85] width 13 height 26
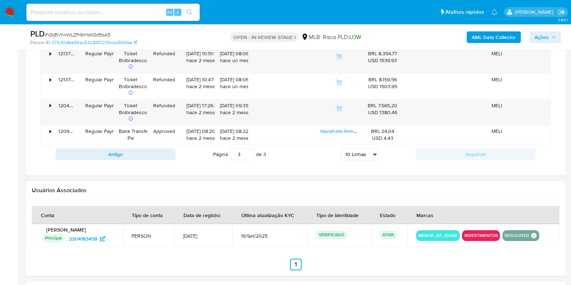
scroll to position [953, 0]
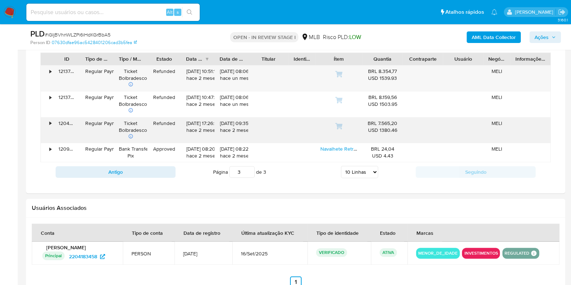
drag, startPoint x: 51, startPoint y: 144, endPoint x: 53, endPoint y: 132, distance: 12.0
click at [53, 135] on div "• 121370496948 Regular Payment Ticket Bolbradesco Refunded 07/08/2025 10:51:14 …" at bounding box center [295, 113] width 510 height 97
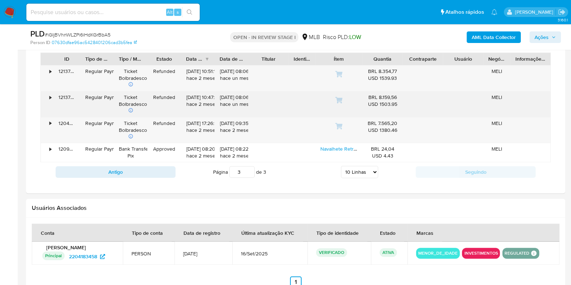
click at [49, 95] on div "•" at bounding box center [47, 104] width 13 height 26
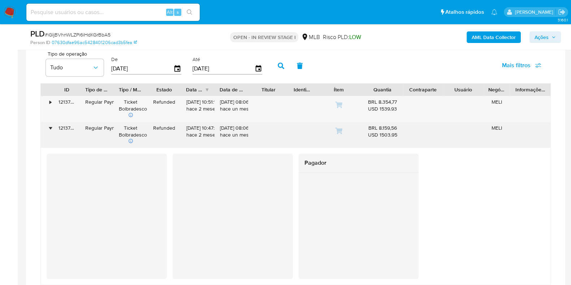
scroll to position [908, 0]
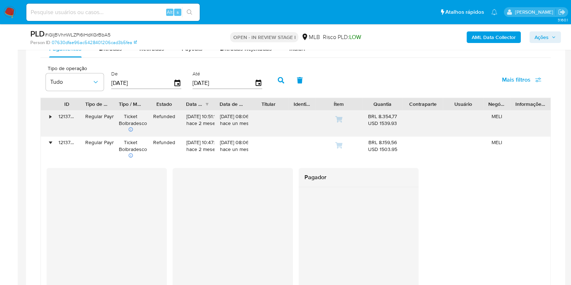
click at [48, 115] on div "•" at bounding box center [47, 124] width 13 height 26
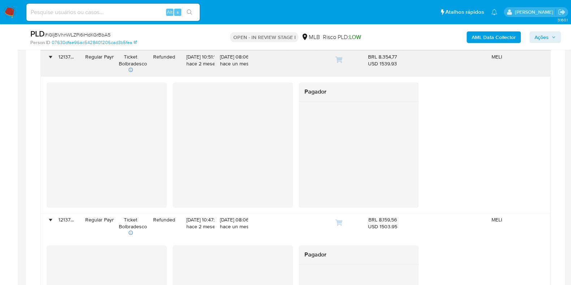
scroll to position [953, 0]
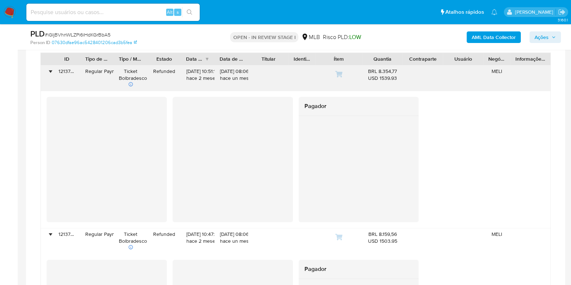
click at [51, 68] on div "•" at bounding box center [50, 71] width 2 height 7
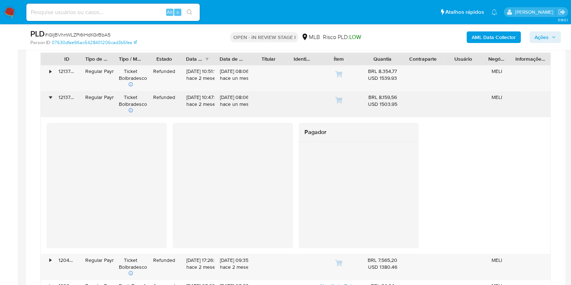
click at [52, 95] on div "•" at bounding box center [47, 104] width 13 height 26
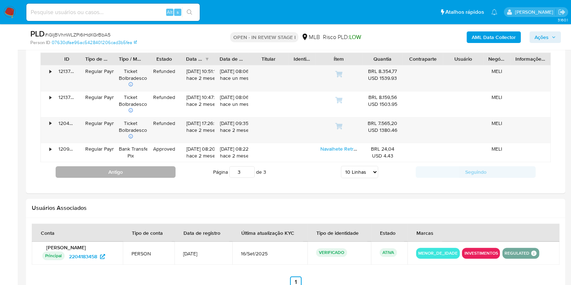
click at [125, 174] on button "Antigo" at bounding box center [116, 172] width 120 height 12
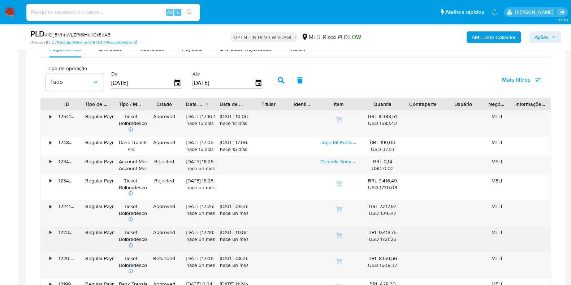
scroll to position [999, 0]
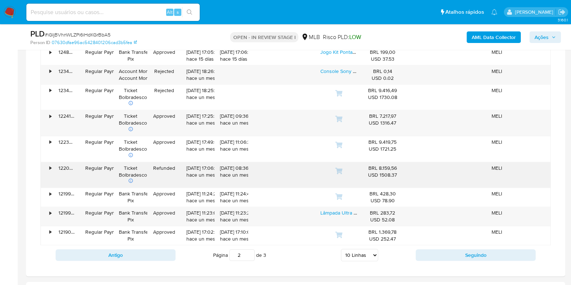
click at [51, 165] on div "•" at bounding box center [50, 168] width 2 height 7
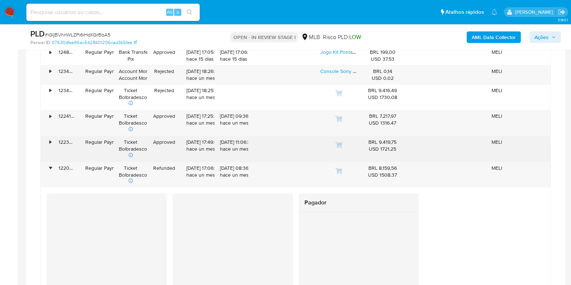
click at [48, 142] on div "•" at bounding box center [47, 149] width 13 height 26
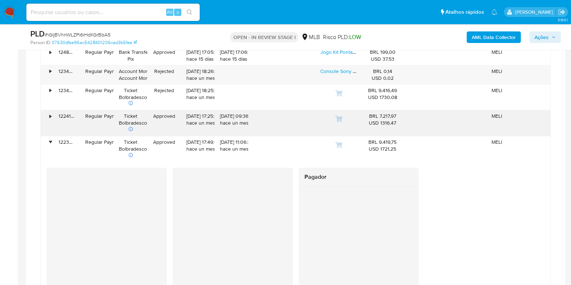
click at [51, 116] on div "•" at bounding box center [47, 123] width 13 height 26
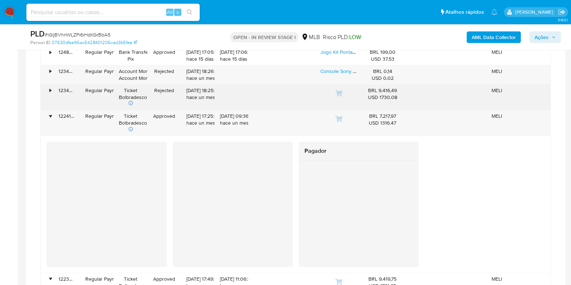
click at [49, 90] on div "•" at bounding box center [50, 90] width 2 height 7
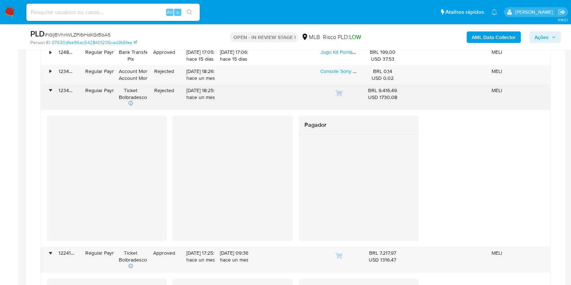
click at [54, 87] on div "123498306535" at bounding box center [66, 98] width 27 height 26
click at [52, 87] on div "•" at bounding box center [47, 98] width 13 height 26
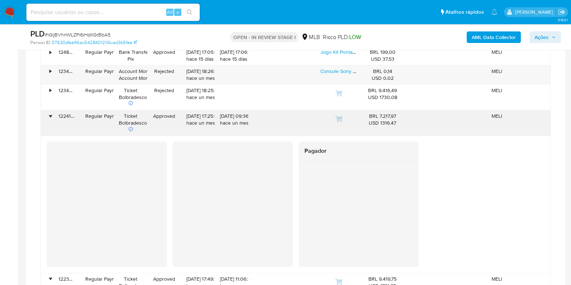
click at [50, 113] on div "•" at bounding box center [50, 116] width 2 height 7
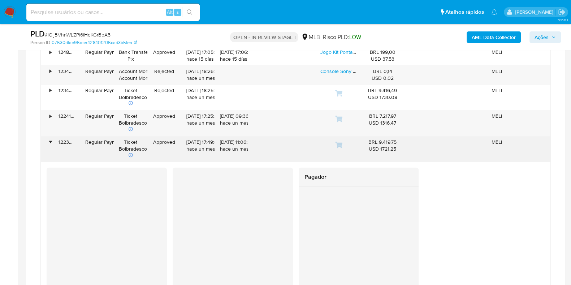
click at [53, 143] on div "•" at bounding box center [47, 149] width 13 height 26
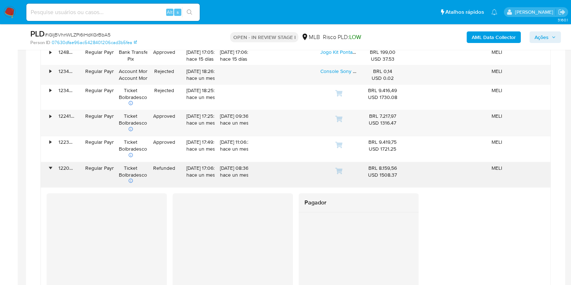
click at [53, 165] on div "122037927544" at bounding box center [66, 175] width 27 height 26
click at [51, 165] on div "•" at bounding box center [47, 175] width 13 height 26
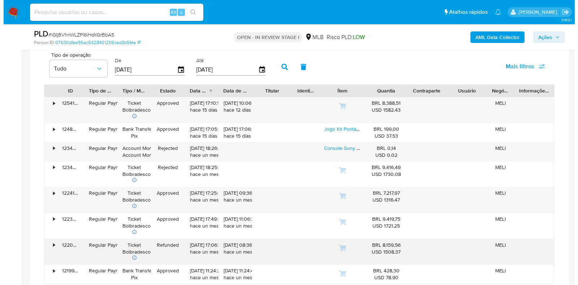
scroll to position [908, 0]
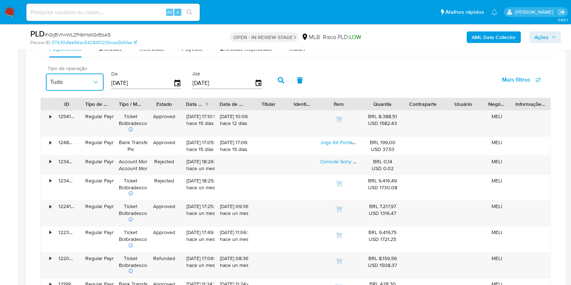
click at [99, 79] on icon "button" at bounding box center [95, 81] width 7 height 7
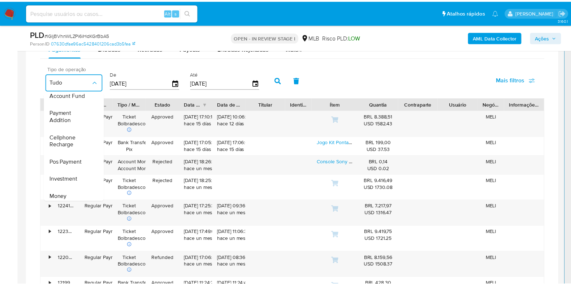
scroll to position [108, 0]
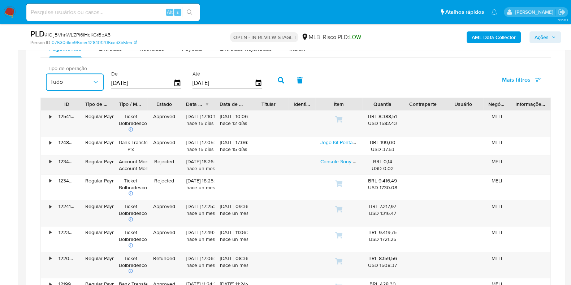
click at [91, 73] on button "Tudo" at bounding box center [75, 81] width 58 height 17
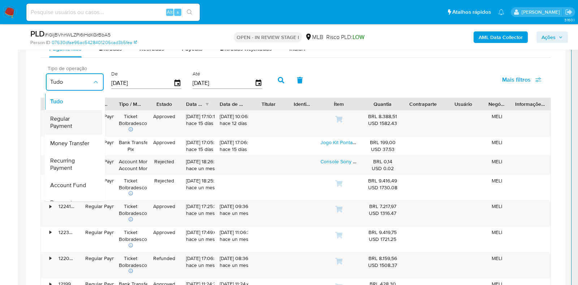
click at [75, 118] on span "Regular Payment" at bounding box center [71, 122] width 42 height 14
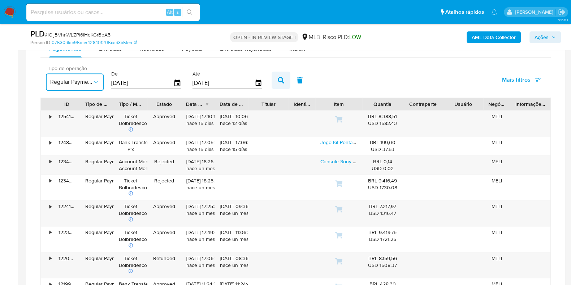
click at [278, 77] on icon "button" at bounding box center [281, 80] width 7 height 7
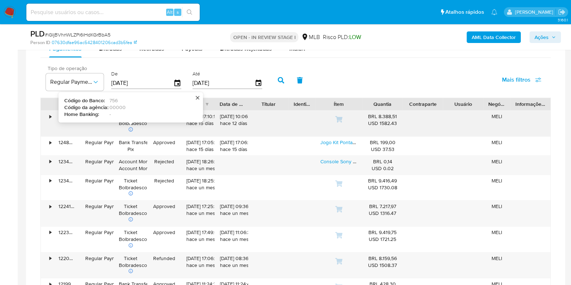
click at [133, 128] on icon at bounding box center [130, 129] width 5 height 5
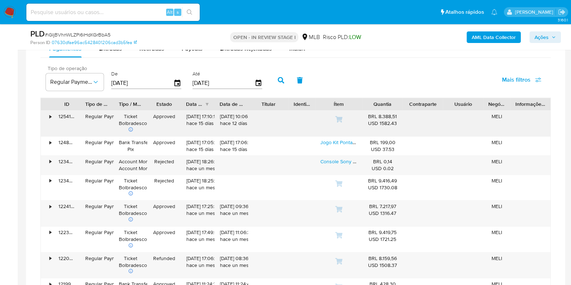
click at [48, 116] on div "•" at bounding box center [47, 124] width 13 height 26
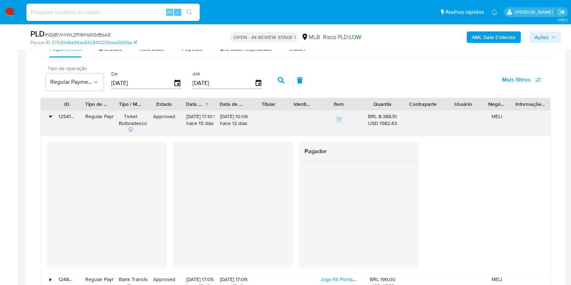
click at [48, 116] on div "•" at bounding box center [47, 124] width 13 height 26
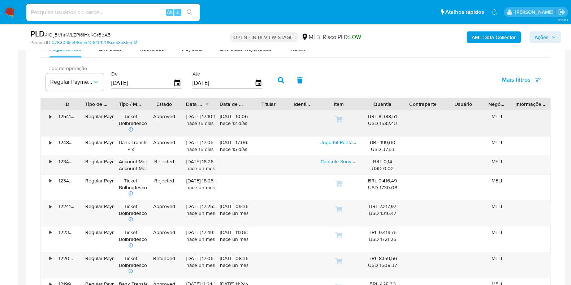
click at [48, 116] on div "•" at bounding box center [47, 124] width 13 height 26
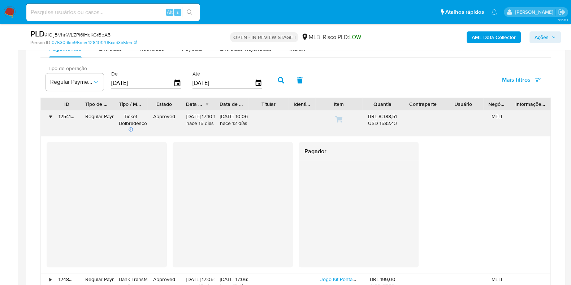
click at [48, 113] on div "•" at bounding box center [47, 124] width 13 height 26
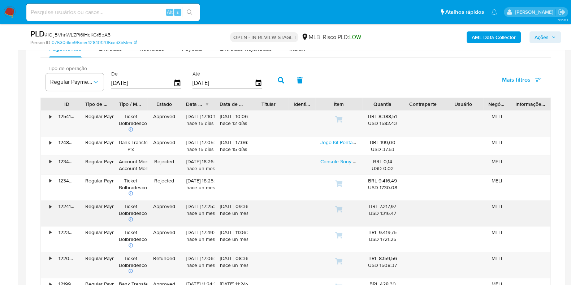
click at [49, 204] on div "•" at bounding box center [47, 213] width 13 height 26
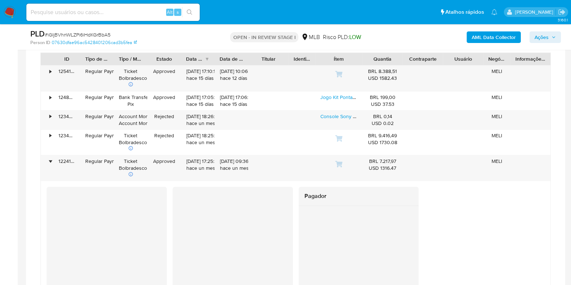
scroll to position [999, 0]
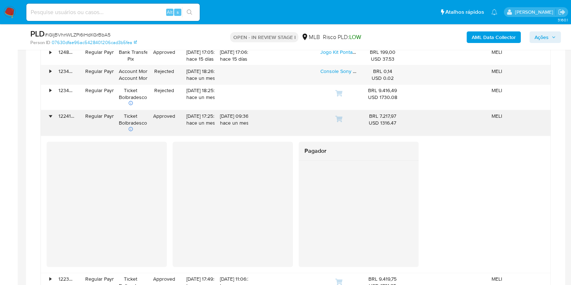
click at [45, 118] on div "•" at bounding box center [47, 123] width 13 height 26
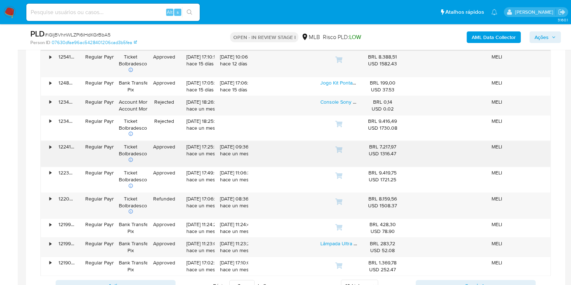
scroll to position [953, 0]
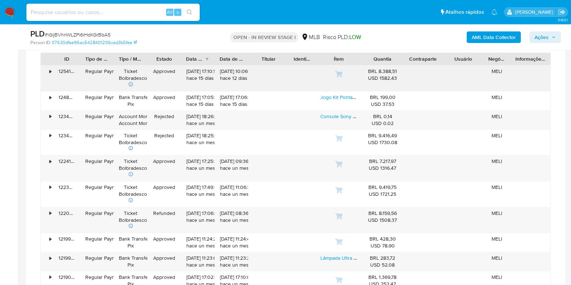
click at [50, 72] on div "•" at bounding box center [50, 71] width 2 height 7
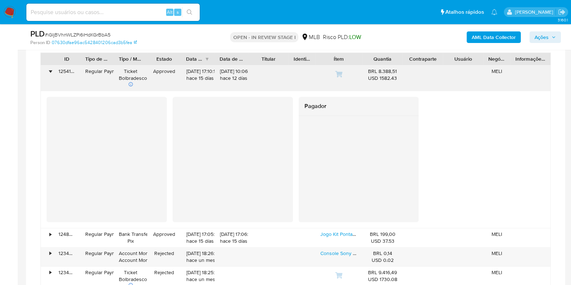
click at [50, 68] on div "•" at bounding box center [50, 71] width 2 height 7
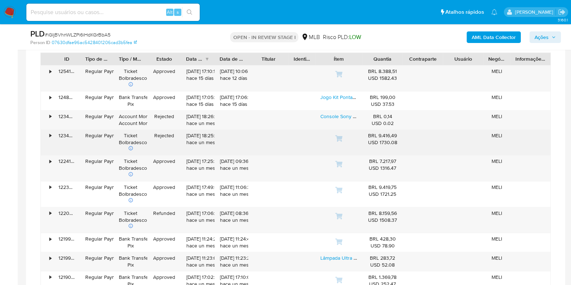
click at [57, 143] on div "123498306535" at bounding box center [66, 143] width 27 height 26
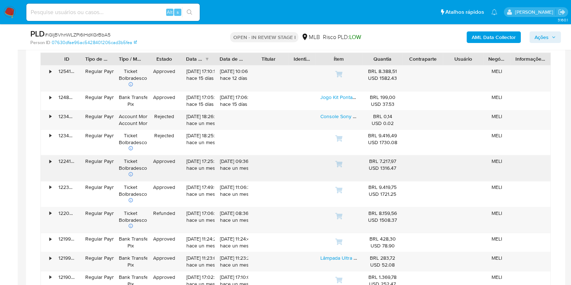
click at [51, 161] on div "•" at bounding box center [50, 161] width 2 height 7
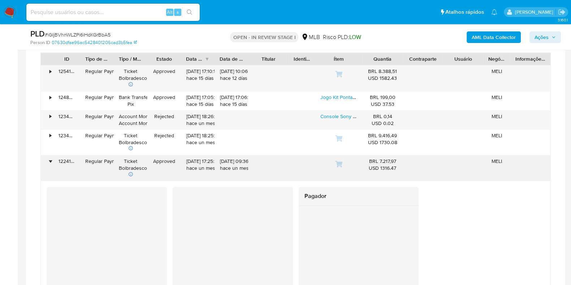
click at [51, 161] on div "•" at bounding box center [50, 161] width 2 height 7
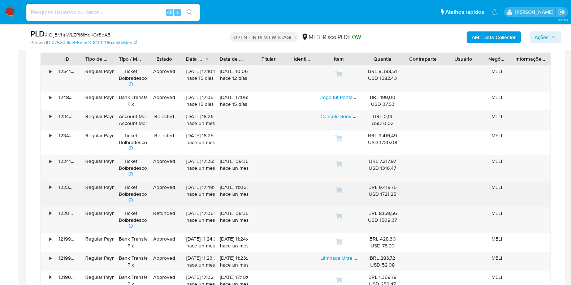
click at [51, 187] on div "•" at bounding box center [50, 187] width 2 height 7
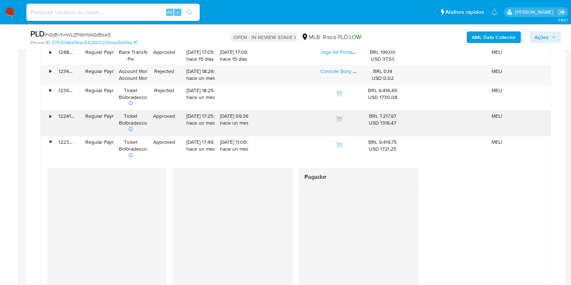
scroll to position [1044, 0]
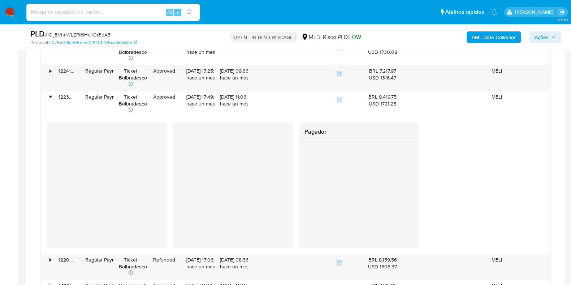
click at [368, 202] on div at bounding box center [359, 175] width 120 height 67
click at [432, 179] on div "Pagador" at bounding box center [296, 184] width 498 height 125
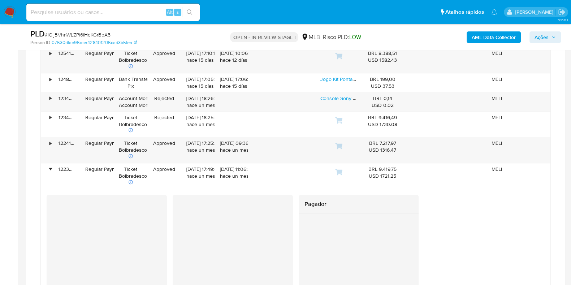
scroll to position [953, 0]
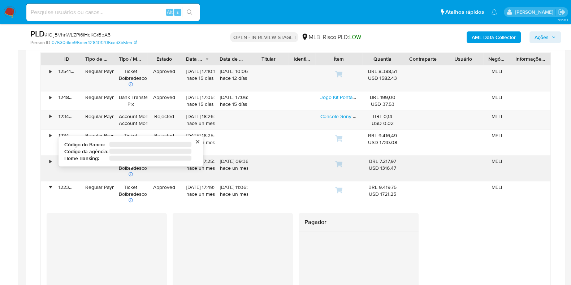
click at [132, 170] on div "Ticket Bolbradesco Código do Banco : ‌ Código da agência : ‌ Home Banking : ‌" at bounding box center [130, 168] width 23 height 21
click at [131, 172] on icon at bounding box center [131, 174] width 4 height 4
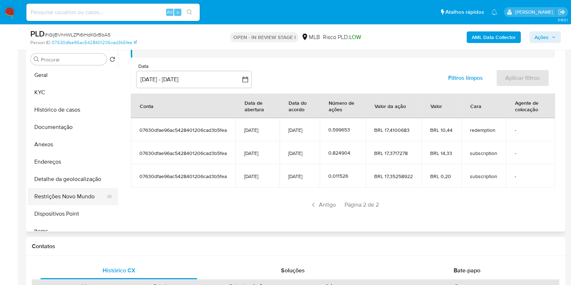
scroll to position [0, 0]
click at [56, 140] on button "Anexos" at bounding box center [70, 145] width 85 height 17
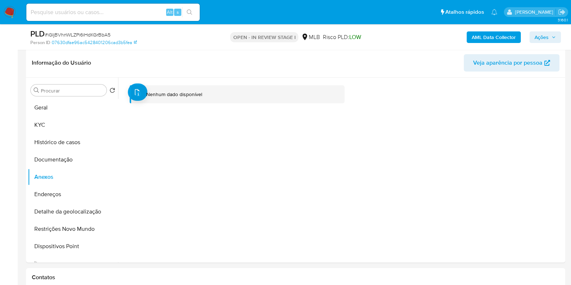
scroll to position [96, 0]
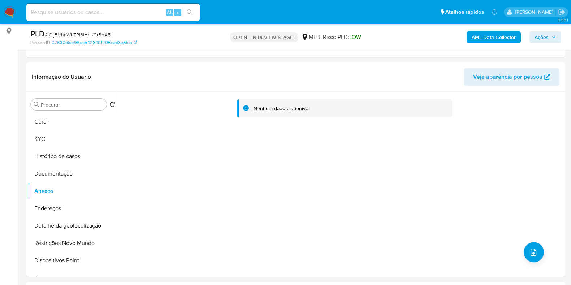
click at [504, 31] on b "AML Data Collector" at bounding box center [494, 37] width 44 height 12
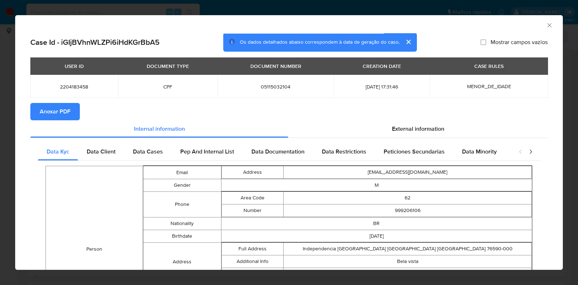
click at [66, 108] on span "Anexar PDF" at bounding box center [55, 112] width 31 height 16
click at [546, 26] on icon "Fechar a janela" at bounding box center [549, 25] width 7 height 7
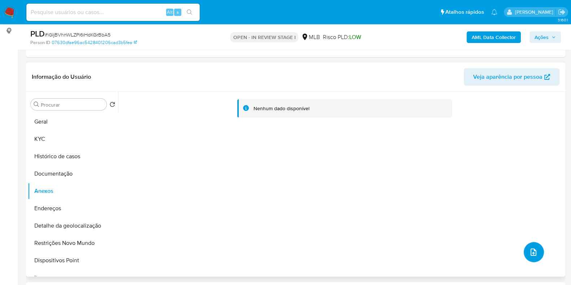
click at [537, 254] on button "upload-file" at bounding box center [534, 252] width 20 height 20
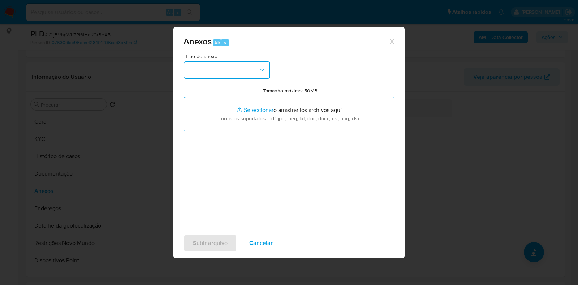
click at [262, 68] on icon "button" at bounding box center [262, 69] width 7 height 7
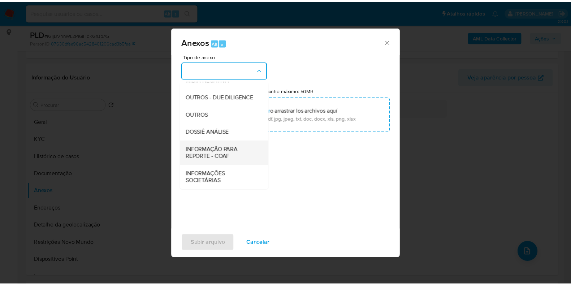
scroll to position [111, 0]
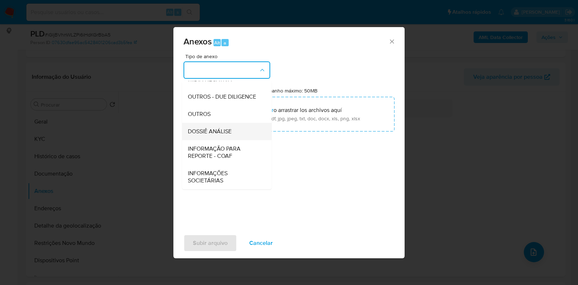
click at [231, 133] on span "DOSSIÊ ANÁLISE" at bounding box center [210, 131] width 44 height 7
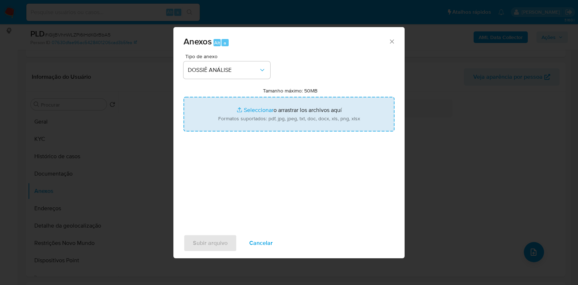
type input "C:\fakepath\SAR - XXXX - CPF 05115032104 - CARLOS HENRIQUE FRANCA VIEIRA.pdf"
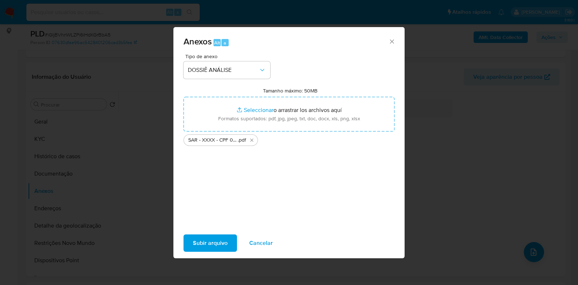
click at [218, 237] on span "Subir arquivo" at bounding box center [210, 243] width 35 height 16
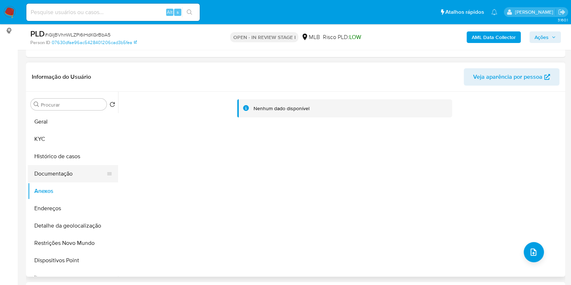
click at [58, 177] on button "Documentação" at bounding box center [70, 173] width 85 height 17
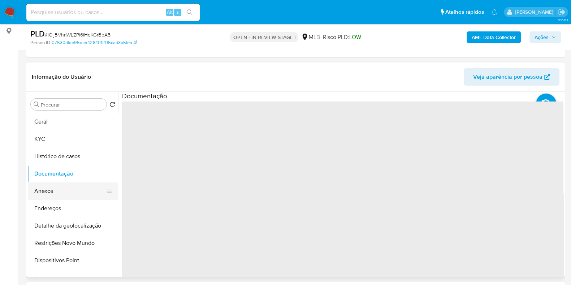
click at [49, 190] on button "Anexos" at bounding box center [70, 190] width 85 height 17
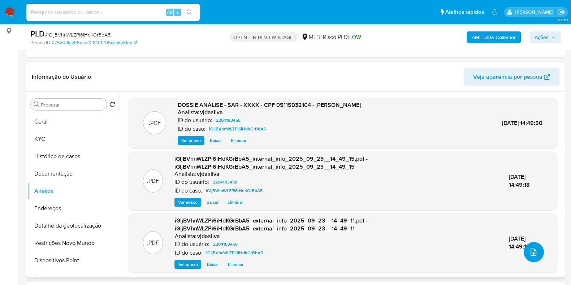
click at [529, 250] on icon "upload-file" at bounding box center [533, 252] width 9 height 9
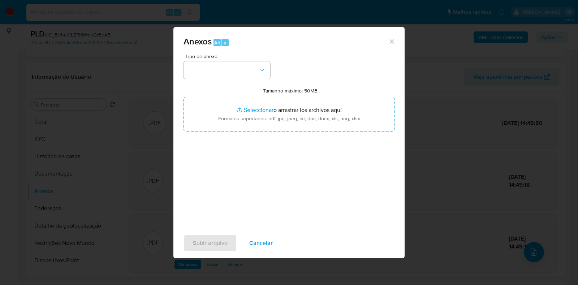
click at [393, 43] on icon "Cerrar" at bounding box center [391, 41] width 7 height 7
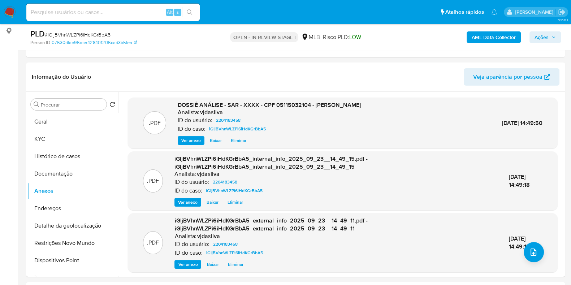
click at [537, 36] on span "Ações" at bounding box center [541, 37] width 14 height 12
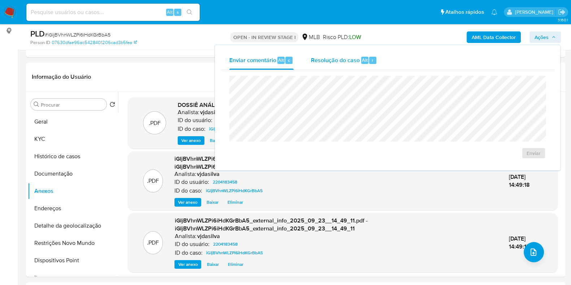
click at [323, 59] on span "Resolução do caso" at bounding box center [335, 60] width 49 height 8
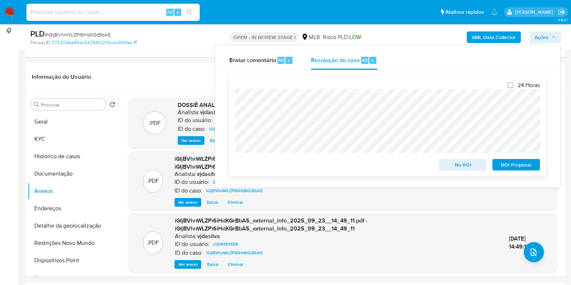
click at [511, 169] on span "ROI Proposal" at bounding box center [516, 165] width 38 height 10
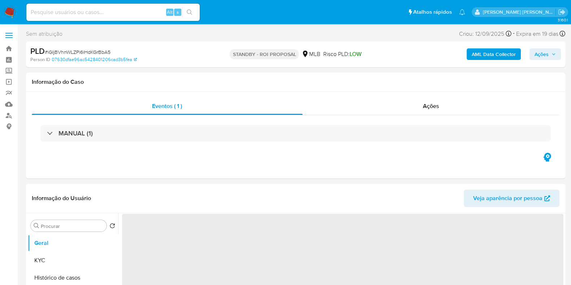
select select "10"
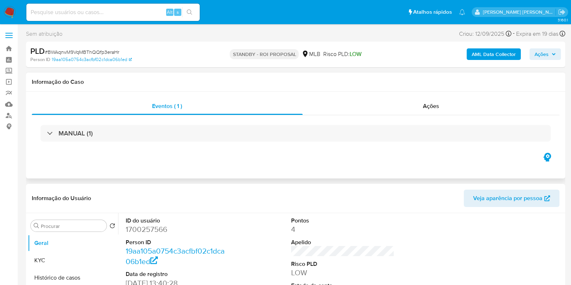
select select "10"
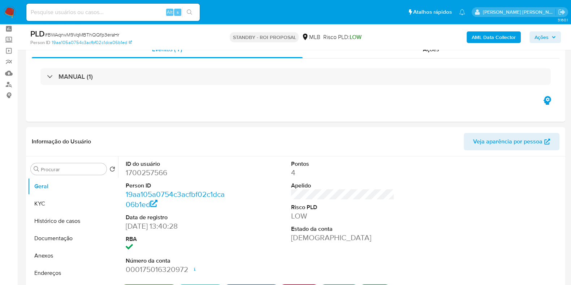
scroll to position [45, 0]
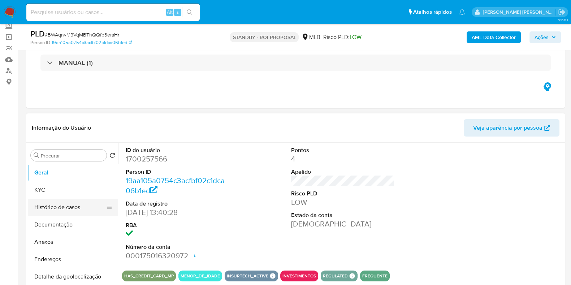
click at [57, 210] on button "Histórico de casos" at bounding box center [70, 207] width 85 height 17
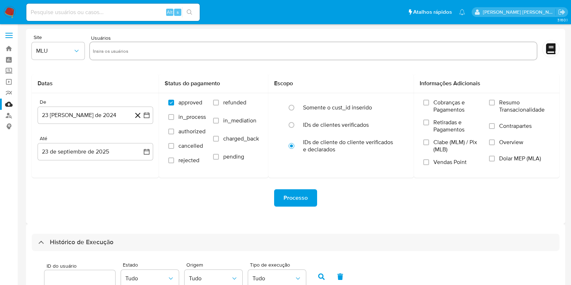
select select "10"
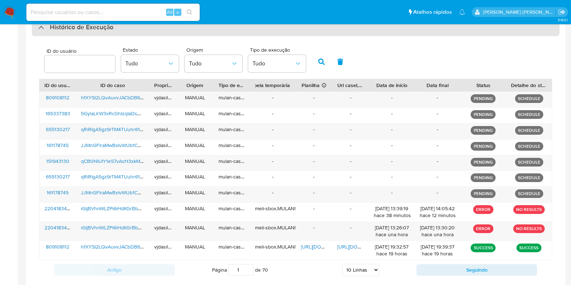
scroll to position [164, 0]
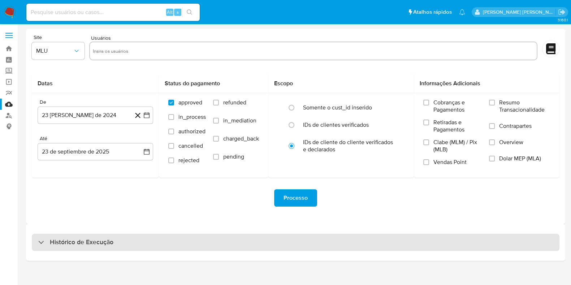
click at [150, 248] on div "Histórico de Execução" at bounding box center [296, 242] width 528 height 17
select select "10"
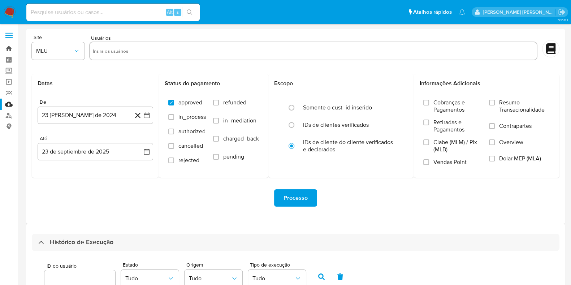
click at [7, 50] on link "Bandeja" at bounding box center [43, 48] width 86 height 11
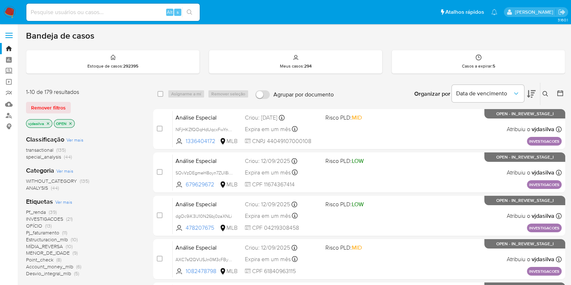
click at [535, 85] on div "Organizar por Data de vencimento" at bounding box center [473, 94] width 131 height 22
click at [534, 88] on button at bounding box center [531, 94] width 9 height 22
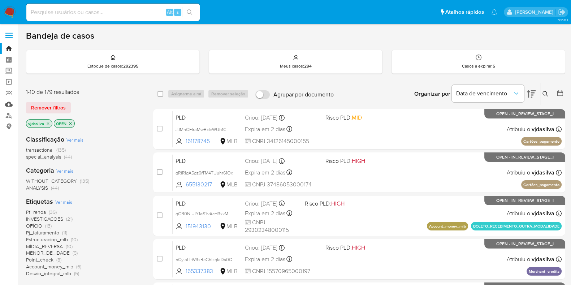
click at [8, 105] on link "Mulan" at bounding box center [43, 104] width 86 height 11
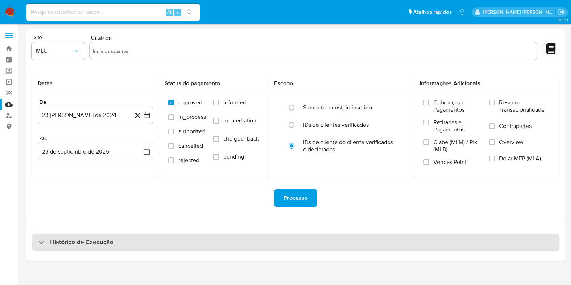
click at [137, 237] on div "Histórico de Execução" at bounding box center [296, 242] width 528 height 17
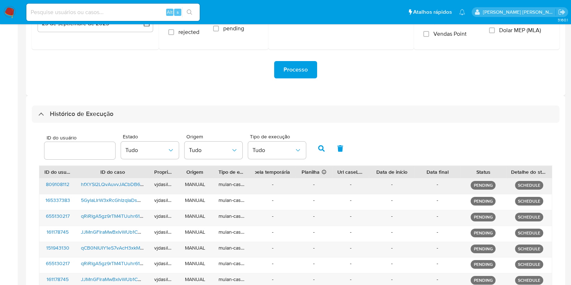
scroll to position [180, 0]
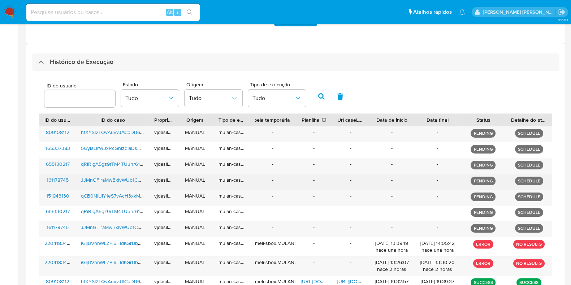
click at [374, 186] on div "-" at bounding box center [392, 182] width 46 height 16
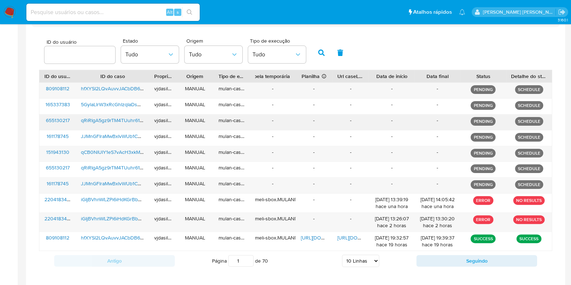
scroll to position [255, 0]
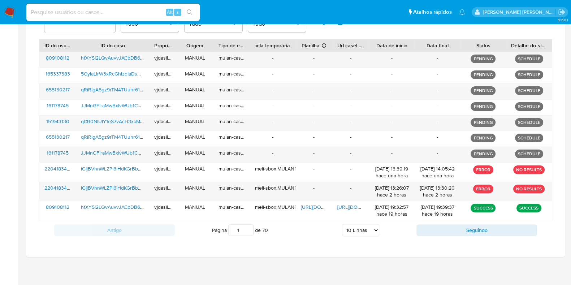
click at [363, 228] on select "5 Linhas 10 Linhas 20 Linhas 25 Linhas 50 Linhas 100 Linhas" at bounding box center [360, 230] width 37 height 12
select select "100"
click at [342, 224] on select "5 Linhas 10 Linhas 20 Linhas 25 Linhas 50 Linhas 100 Linhas" at bounding box center [360, 230] width 37 height 12
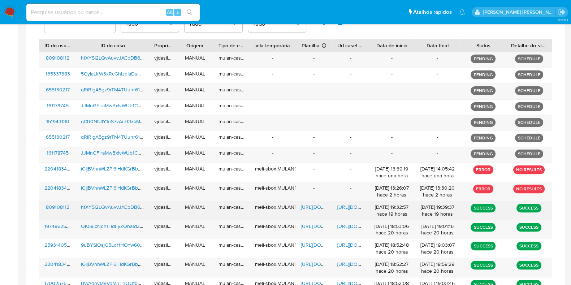
click at [353, 204] on span "[URL][DOMAIN_NAME]" at bounding box center [362, 206] width 50 height 7
click at [318, 205] on span "https://docs.google.com/spreadsheets/d/1TtWoRnEDKpK9oxYwjfN1k6zaASVywyBnJ-SKKtF…" at bounding box center [326, 206] width 50 height 7
click at [104, 205] on span "hfXYSI2LQvAuvvJACbDB6zC7" at bounding box center [115, 206] width 68 height 7
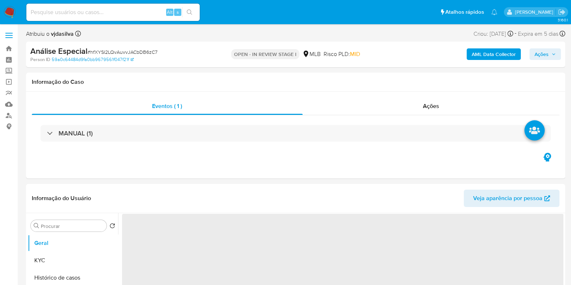
select select "10"
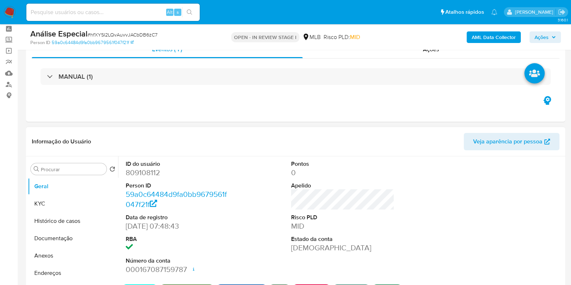
scroll to position [45, 0]
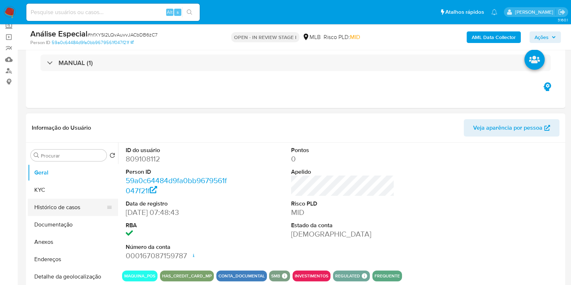
click at [61, 208] on button "Histórico de casos" at bounding box center [70, 207] width 85 height 17
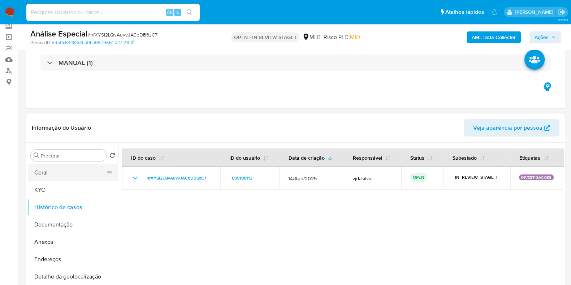
click at [68, 172] on button "Geral" at bounding box center [70, 172] width 85 height 17
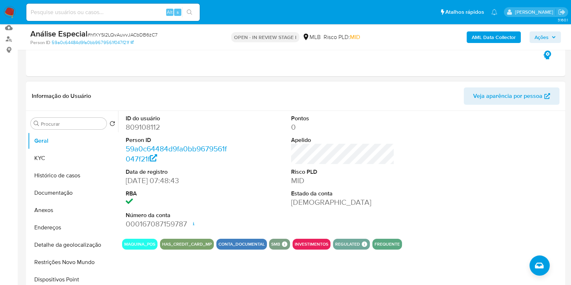
scroll to position [90, 0]
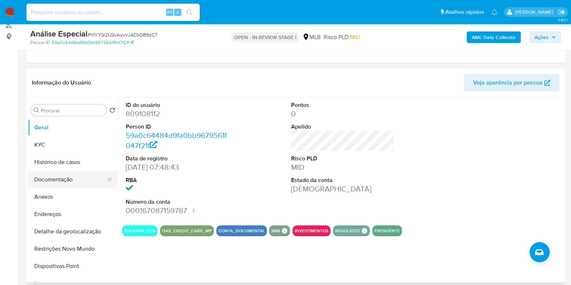
click at [74, 181] on button "Documentação" at bounding box center [70, 179] width 85 height 17
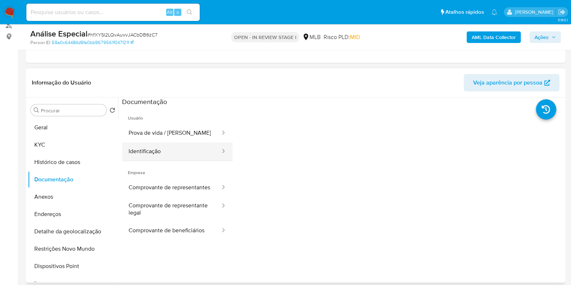
click at [161, 143] on button "Identificação" at bounding box center [171, 151] width 99 height 18
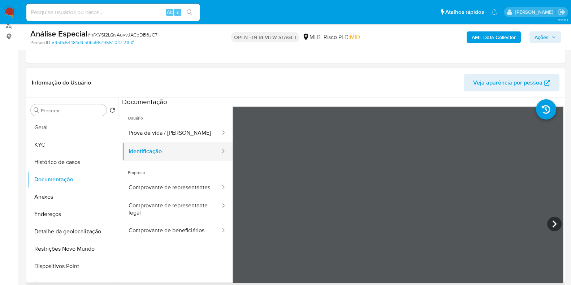
click at [164, 156] on button "Identificação" at bounding box center [171, 151] width 99 height 18
click at [170, 139] on button "Prova de vida / Selfie" at bounding box center [171, 133] width 99 height 18
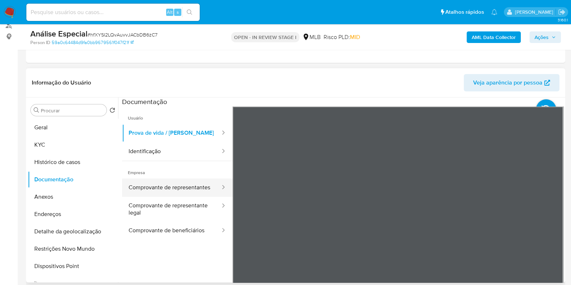
click at [171, 186] on button "Comprovante de representantes" at bounding box center [171, 187] width 99 height 18
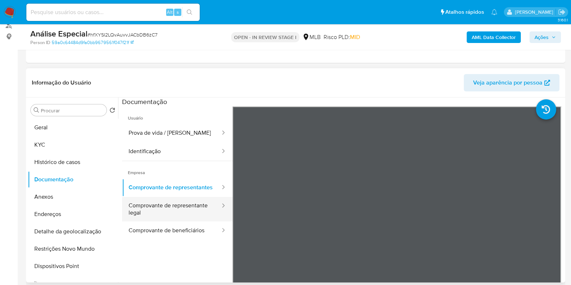
click at [153, 212] on button "Comprovante de representante legal" at bounding box center [171, 209] width 99 height 25
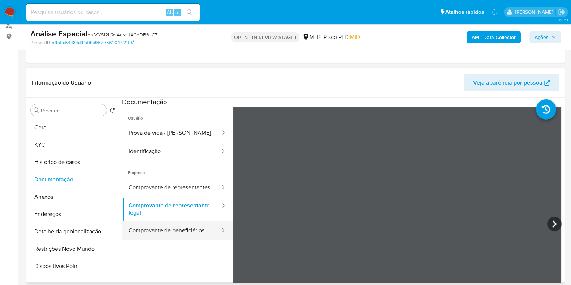
click at [158, 235] on button "Comprovante de beneficiários" at bounding box center [171, 230] width 99 height 18
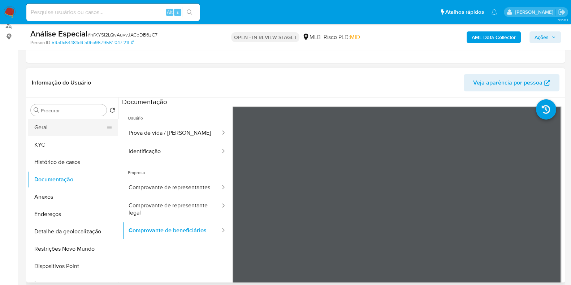
click at [60, 129] on button "Geral" at bounding box center [70, 127] width 85 height 17
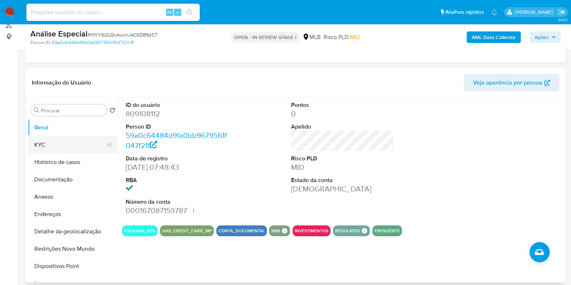
click at [64, 149] on button "KYC" at bounding box center [70, 144] width 85 height 17
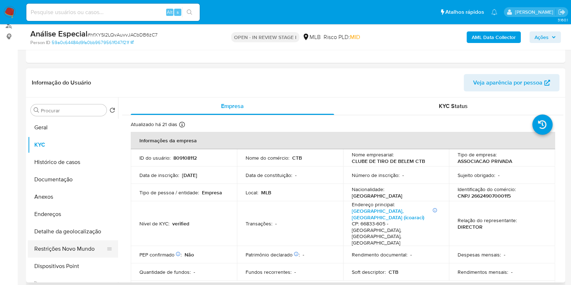
click at [58, 250] on button "Restrições Novo Mundo" at bounding box center [70, 248] width 85 height 17
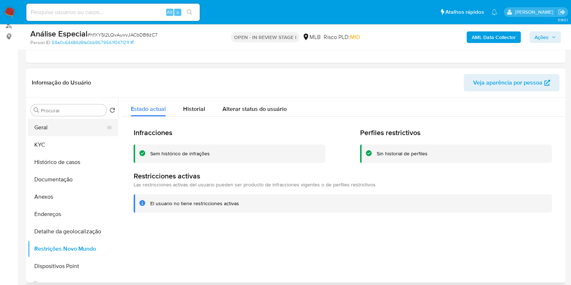
click at [62, 126] on button "Geral" at bounding box center [70, 127] width 85 height 17
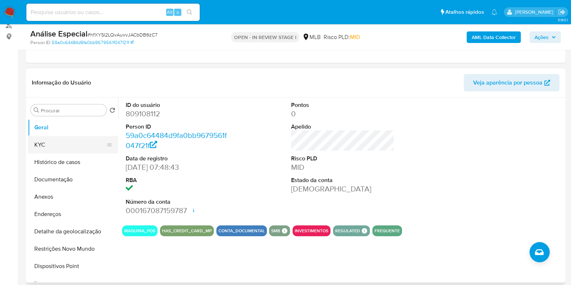
click at [47, 150] on button "KYC" at bounding box center [70, 144] width 85 height 17
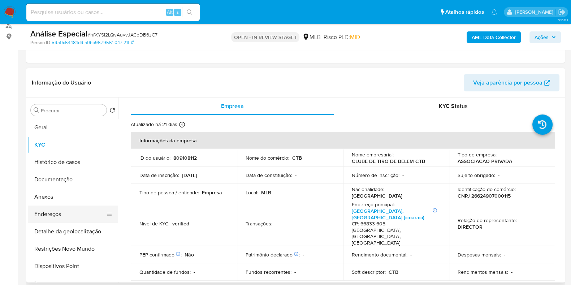
click at [73, 209] on button "Endereços" at bounding box center [70, 213] width 85 height 17
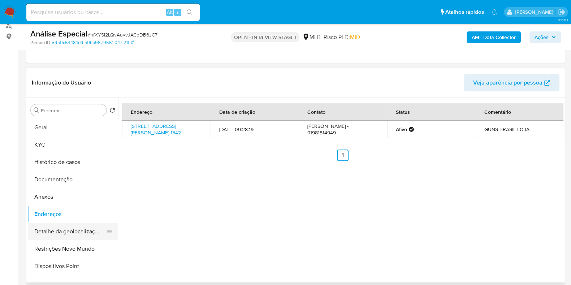
click at [56, 232] on button "Detalhe da geolocalização" at bounding box center [70, 231] width 85 height 17
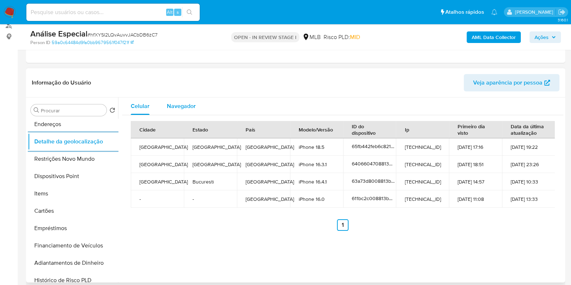
click at [186, 111] on div "Navegador" at bounding box center [181, 106] width 29 height 17
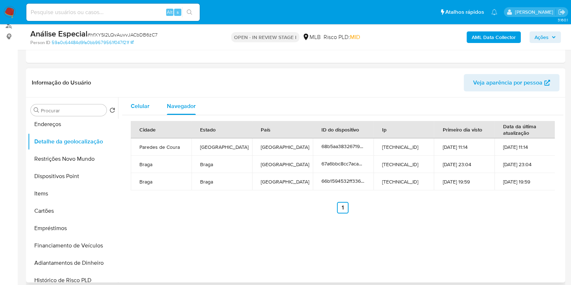
click at [126, 107] on button "Celular" at bounding box center [140, 106] width 36 height 17
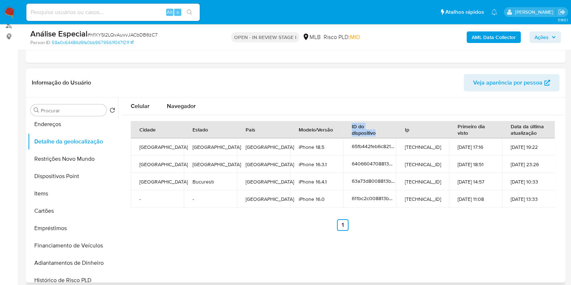
drag, startPoint x: 348, startPoint y: 124, endPoint x: 374, endPoint y: 133, distance: 26.7
click at [374, 133] on th "ID do dispositivo" at bounding box center [369, 129] width 53 height 17
copy th "ID do dispositivo"
drag, startPoint x: 139, startPoint y: 145, endPoint x: 525, endPoint y: 201, distance: 390.4
click at [525, 201] on tbody "Fortaleza Ceará Brazil iPhone 18.5 65fb442feb6c821320477d0e 148.222.209.22 20-0…" at bounding box center [343, 172] width 424 height 69
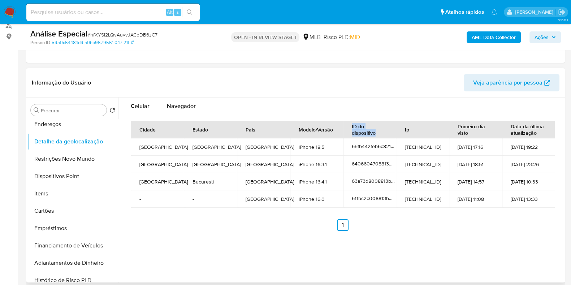
copy tbody "Fortaleza Ceará Brazil iPhone 18.5 65fb442feb6c821320477d0e 148.222.209.22 20-0…"
click at [345, 126] on th "ID do dispositivo" at bounding box center [369, 129] width 53 height 17
drag, startPoint x: 348, startPoint y: 125, endPoint x: 374, endPoint y: 133, distance: 27.4
click at [374, 133] on th "ID do dispositivo" at bounding box center [369, 129] width 53 height 17
copy th "ID do dispositivo"
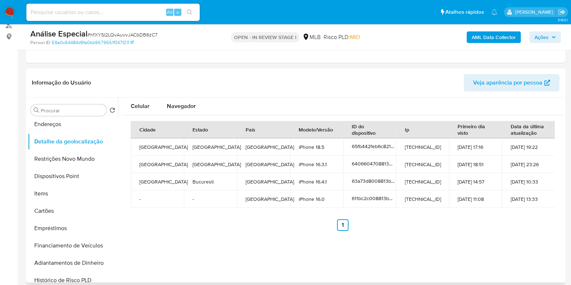
click at [465, 129] on th "Primeiro dia visto" at bounding box center [475, 129] width 53 height 17
copy th "Primeiro dia visto"
click at [515, 131] on th "Data da última atualização" at bounding box center [528, 129] width 53 height 17
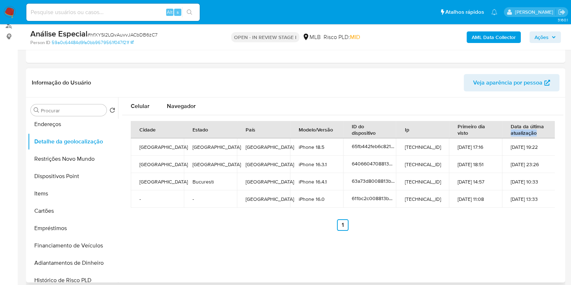
click at [515, 131] on th "Data da última atualização" at bounding box center [528, 129] width 53 height 17
copy th "Data da última atualização"
click at [195, 110] on div "Navegador" at bounding box center [181, 106] width 29 height 17
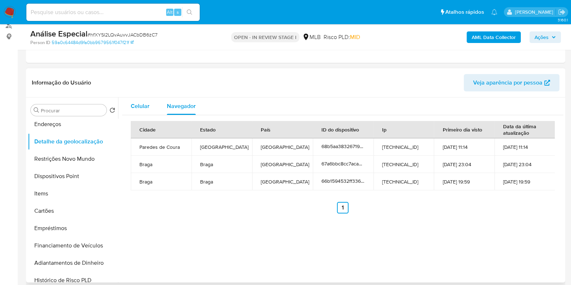
click at [147, 104] on span "Celular" at bounding box center [140, 106] width 19 height 8
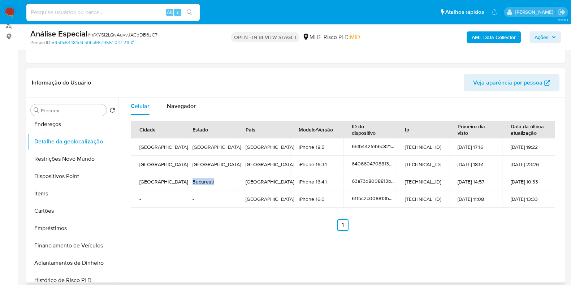
drag, startPoint x: 216, startPoint y: 180, endPoint x: 191, endPoint y: 181, distance: 25.3
click at [191, 181] on td "Bucuresti" at bounding box center [210, 181] width 53 height 17
click at [263, 182] on td "Romania" at bounding box center [263, 181] width 53 height 17
click at [262, 182] on td "Romania" at bounding box center [263, 181] width 53 height 17
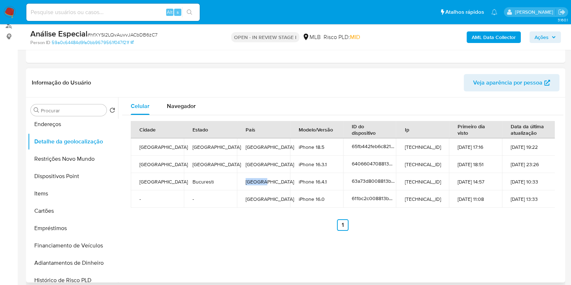
copy td "Romania"
click at [177, 108] on span "Navegador" at bounding box center [181, 106] width 29 height 8
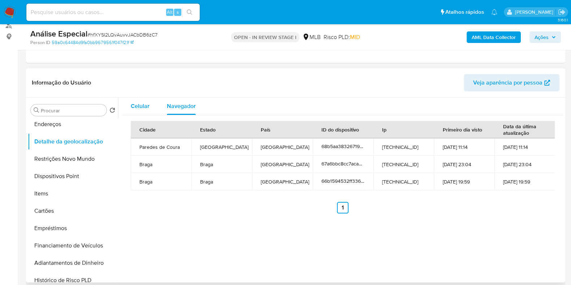
click at [150, 107] on button "Celular" at bounding box center [140, 106] width 36 height 17
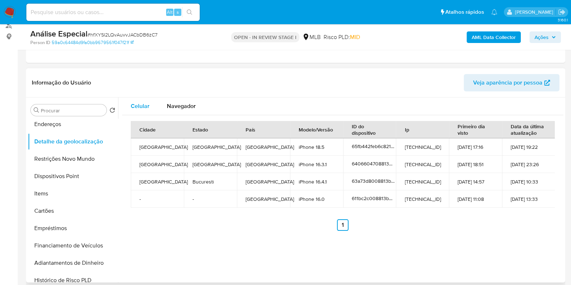
click at [148, 102] on span "Celular" at bounding box center [140, 106] width 19 height 8
click at [192, 109] on span "Navegador" at bounding box center [181, 106] width 29 height 8
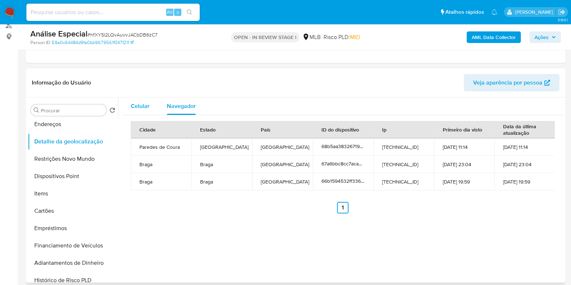
click at [143, 108] on span "Celular" at bounding box center [140, 106] width 19 height 8
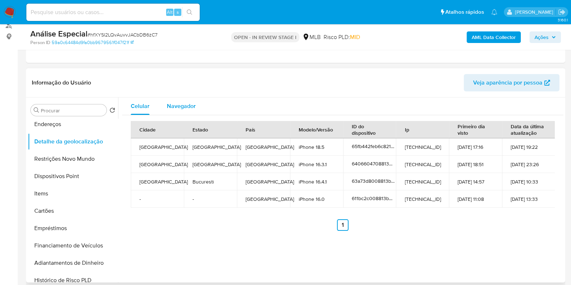
click at [168, 104] on span "Navegador" at bounding box center [181, 106] width 29 height 8
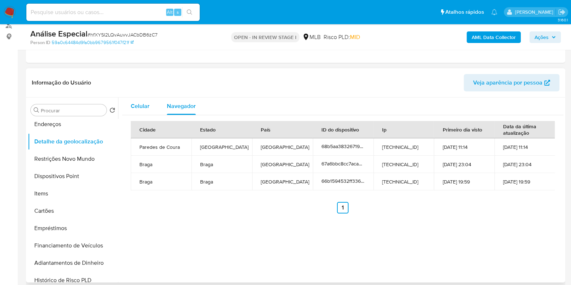
click at [145, 107] on span "Celular" at bounding box center [140, 106] width 19 height 8
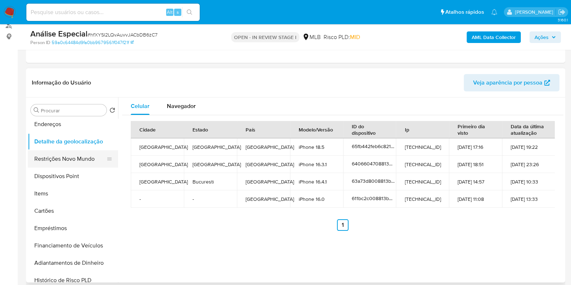
click at [78, 156] on button "Restrições Novo Mundo" at bounding box center [70, 158] width 85 height 17
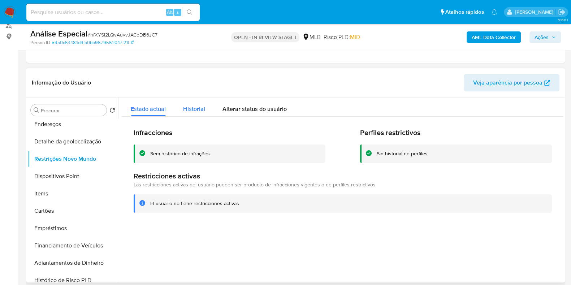
drag, startPoint x: 203, startPoint y: 117, endPoint x: 200, endPoint y: 114, distance: 4.3
click at [203, 117] on div "Infracciones Sem histórico de infrações Perfiles restrictivos Sin historial de …" at bounding box center [342, 170] width 441 height 107
click at [198, 109] on span "Historial" at bounding box center [194, 109] width 22 height 8
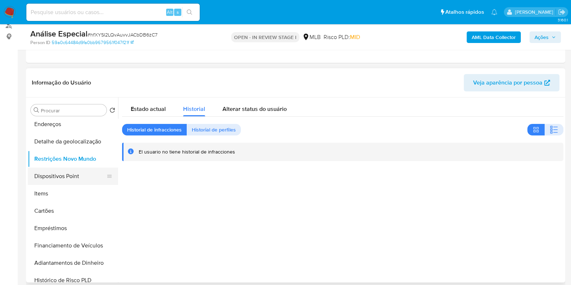
click at [71, 178] on button "Dispositivos Point" at bounding box center [70, 176] width 85 height 17
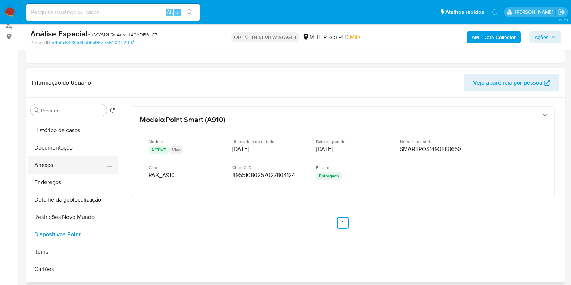
scroll to position [0, 0]
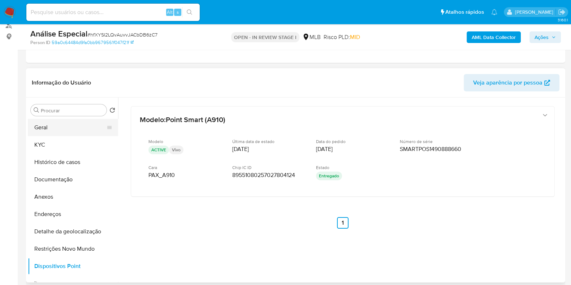
click at [58, 134] on button "Geral" at bounding box center [70, 127] width 85 height 17
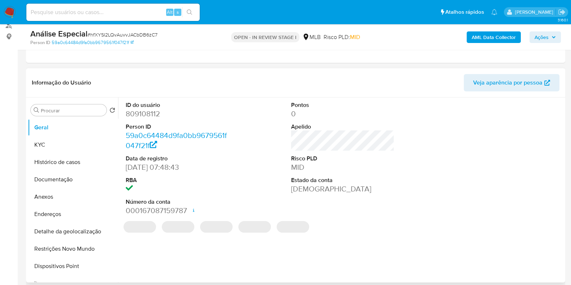
click at [142, 111] on dd "809108112" at bounding box center [177, 114] width 103 height 10
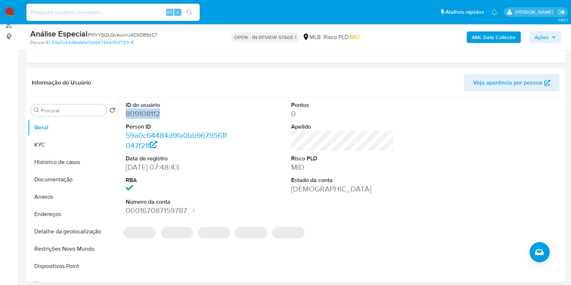
copy dd "809108112"
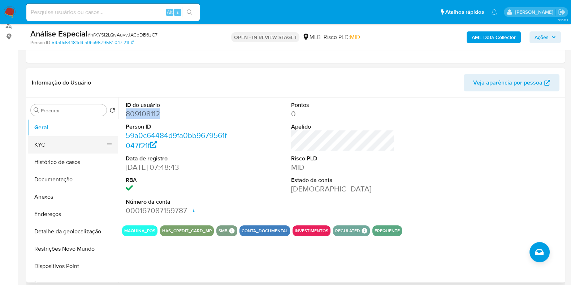
click at [44, 147] on button "KYC" at bounding box center [70, 144] width 85 height 17
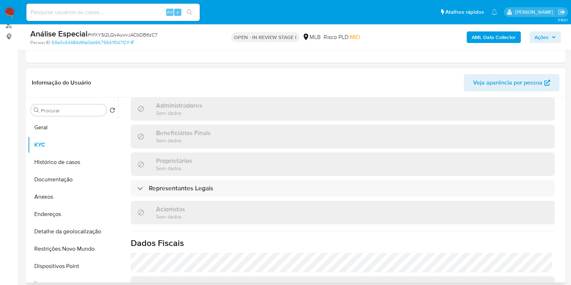
scroll to position [406, 0]
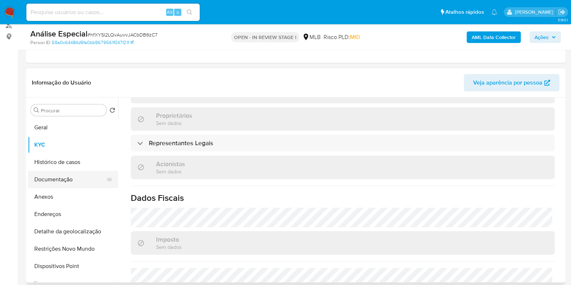
click at [71, 182] on button "Documentação" at bounding box center [70, 179] width 85 height 17
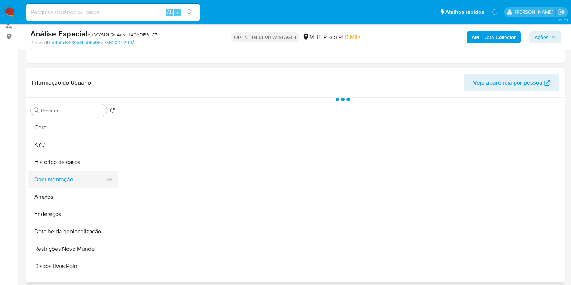
scroll to position [0, 0]
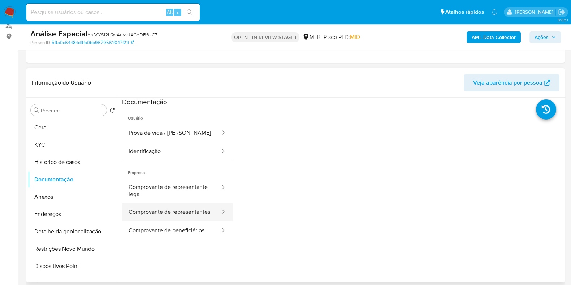
click at [184, 210] on button "Comprovante de representantes" at bounding box center [171, 212] width 99 height 18
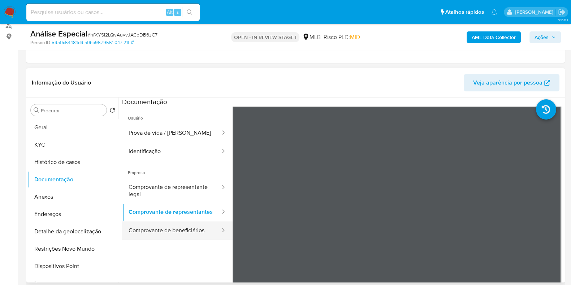
click at [167, 238] on button "Comprovante de beneficiários" at bounding box center [171, 230] width 99 height 18
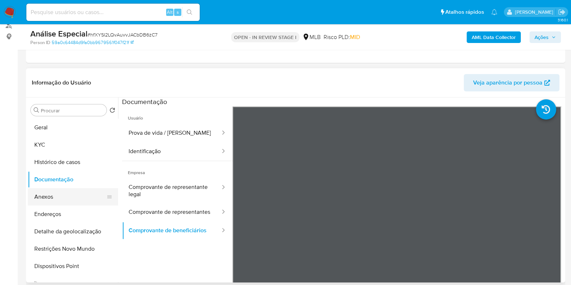
click at [68, 195] on button "Anexos" at bounding box center [70, 196] width 85 height 17
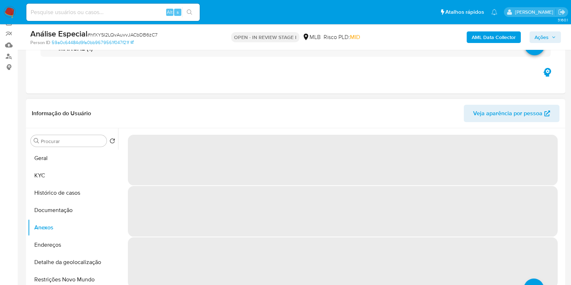
scroll to position [45, 0]
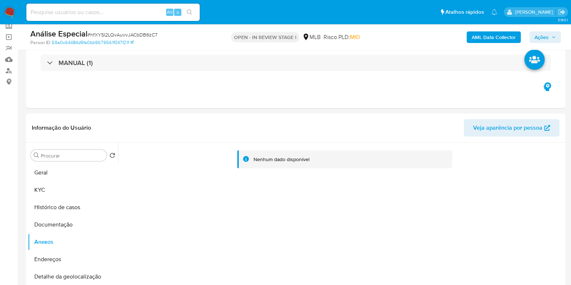
click at [491, 35] on b "AML Data Collector" at bounding box center [494, 37] width 44 height 12
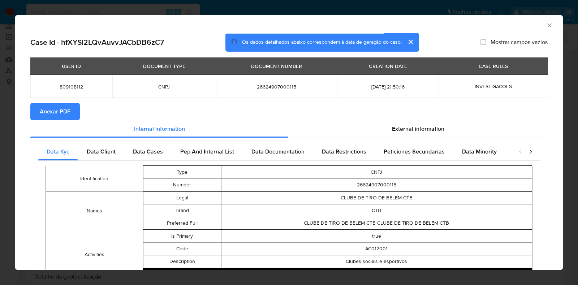
click at [65, 110] on span "Anexar PDF" at bounding box center [55, 112] width 31 height 16
click at [547, 25] on icon "Fechar a janela" at bounding box center [549, 25] width 4 height 4
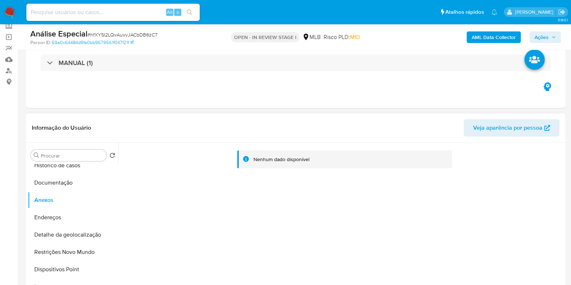
scroll to position [0, 0]
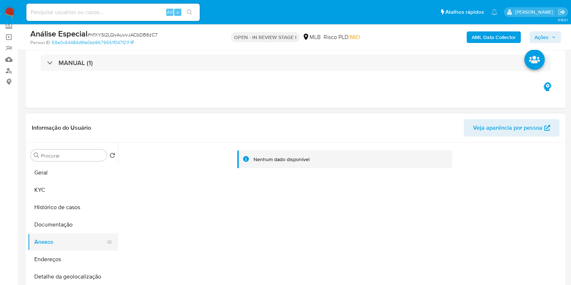
click at [41, 246] on button "Anexos" at bounding box center [70, 241] width 85 height 17
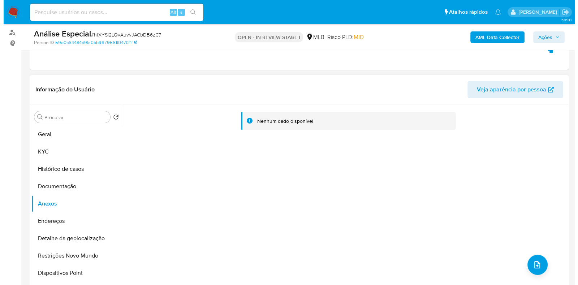
scroll to position [135, 0]
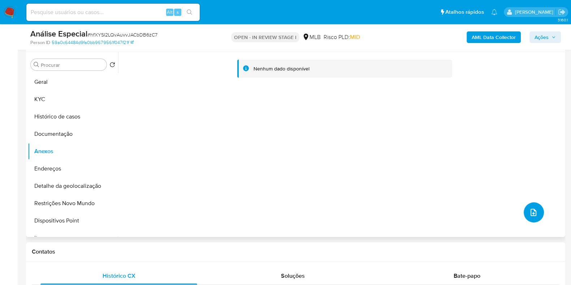
click at [531, 216] on icon "upload-file" at bounding box center [533, 212] width 9 height 9
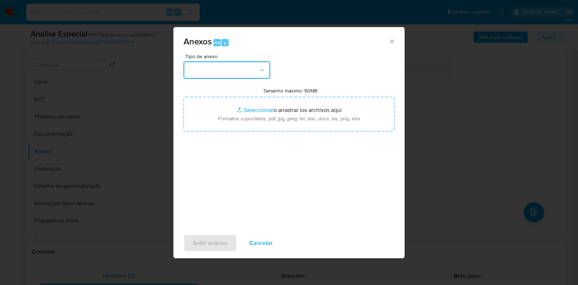
click at [262, 64] on button "button" at bounding box center [226, 69] width 87 height 17
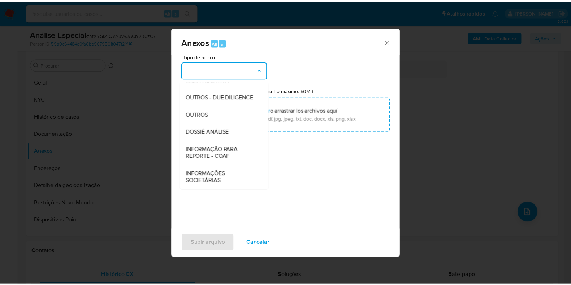
scroll to position [111, 0]
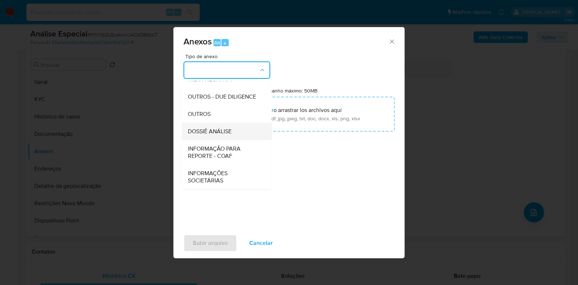
click at [236, 132] on div "DOSSIÊ ANÁLISE" at bounding box center [225, 131] width 74 height 17
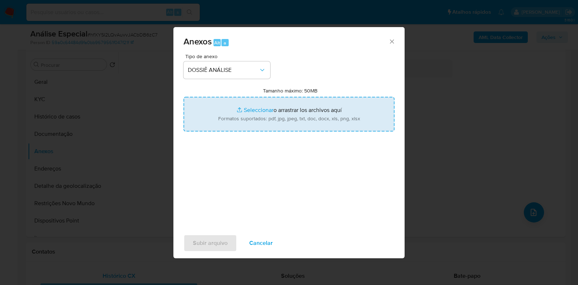
type input "C:\fakepath\SAR - XXXX - CNPJ 26624907000115 - CLUBE DE TIRO DE BELEM CTB.pdf"
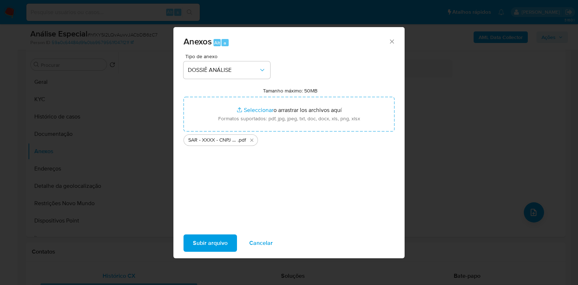
click at [206, 241] on span "Subir arquivo" at bounding box center [210, 243] width 35 height 16
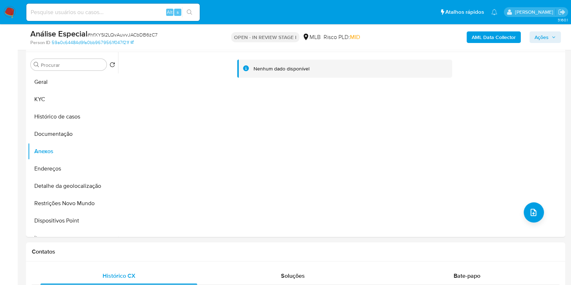
click at [551, 37] on icon "button" at bounding box center [553, 37] width 4 height 4
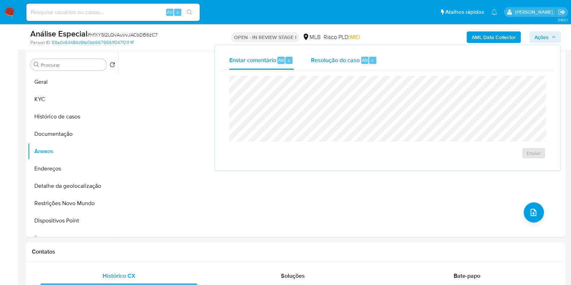
click at [335, 65] on div "Resolução do caso Alt r" at bounding box center [344, 60] width 66 height 19
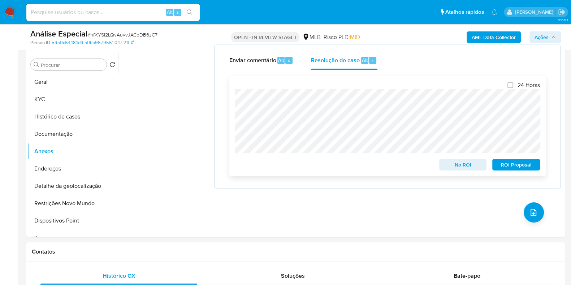
click at [515, 169] on span "ROI Proposal" at bounding box center [516, 165] width 38 height 10
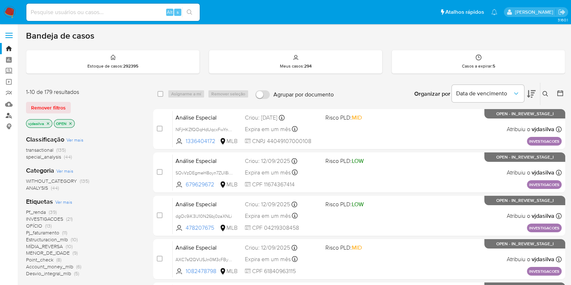
click at [8, 113] on link "Localizador de pessoas" at bounding box center [43, 115] width 86 height 11
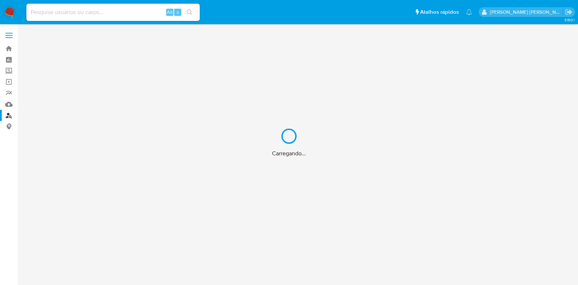
click at [8, 103] on div "Carregando..." at bounding box center [289, 142] width 578 height 285
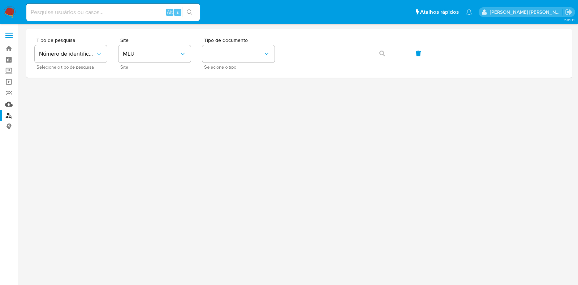
click at [12, 105] on link "Mulan" at bounding box center [43, 104] width 86 height 11
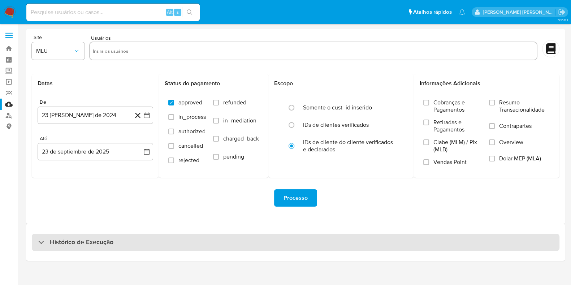
click at [147, 246] on div "Histórico de Execução" at bounding box center [296, 242] width 528 height 17
select select "10"
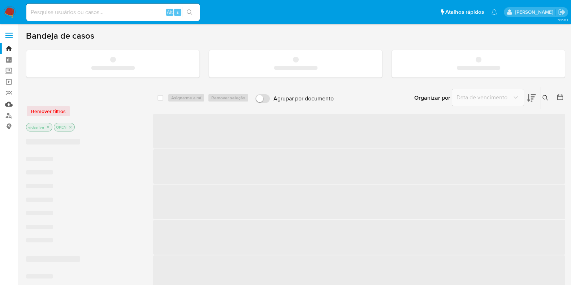
click at [9, 103] on link "Mulan" at bounding box center [43, 104] width 86 height 11
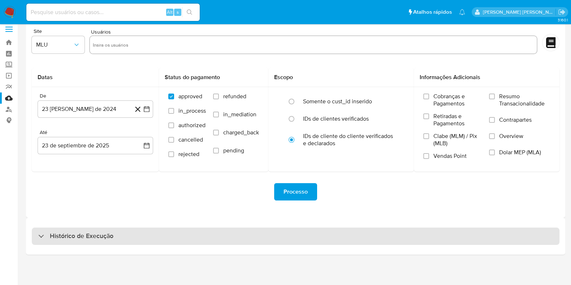
drag, startPoint x: 181, startPoint y: 239, endPoint x: 183, endPoint y: 228, distance: 11.5
click at [181, 238] on div "Histórico de Execução" at bounding box center [296, 236] width 528 height 17
select select "10"
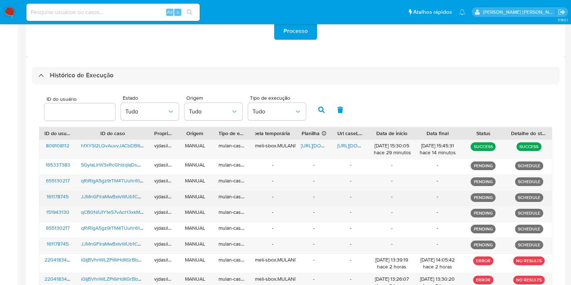
scroll to position [187, 0]
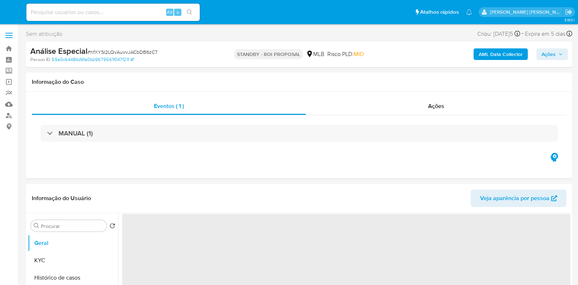
select select "10"
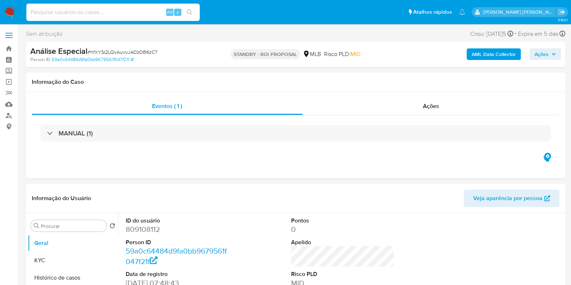
click at [134, 15] on input at bounding box center [112, 12] width 173 height 9
paste input "u4A0Y7SrquTtszNMRLAdMB8O"
type input "u4A0Y7SrquTtszNMRLAdMB8O"
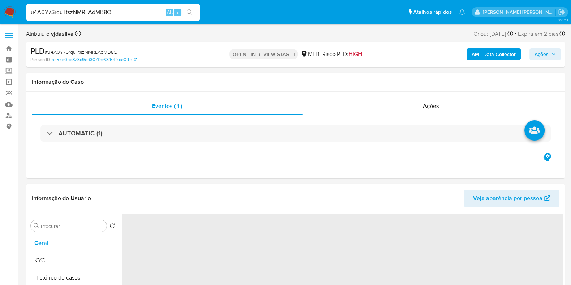
select select "10"
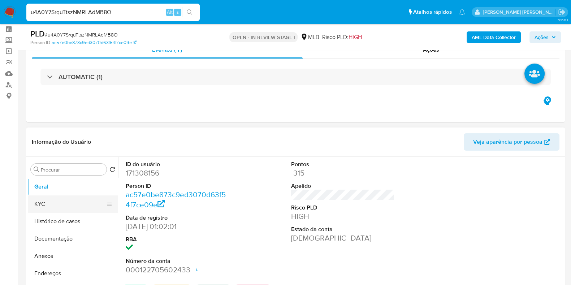
scroll to position [45, 0]
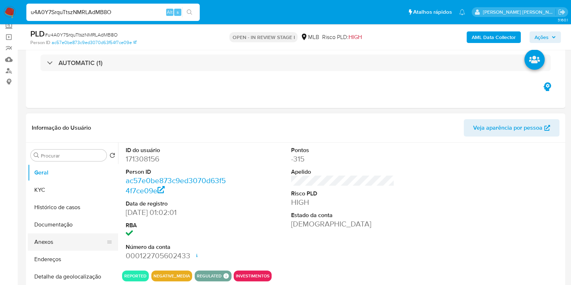
drag, startPoint x: 61, startPoint y: 246, endPoint x: 65, endPoint y: 245, distance: 4.1
click at [61, 246] on button "Anexos" at bounding box center [70, 241] width 85 height 17
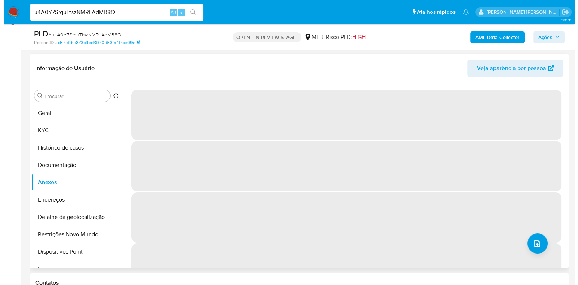
scroll to position [90, 0]
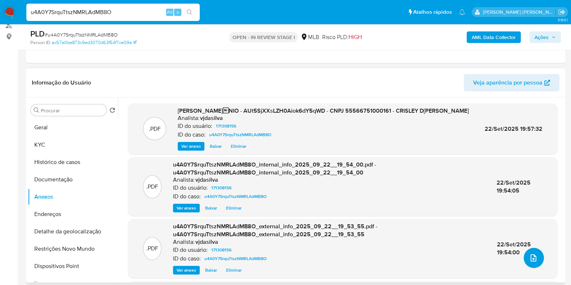
click at [529, 256] on icon "upload-file" at bounding box center [533, 258] width 9 height 9
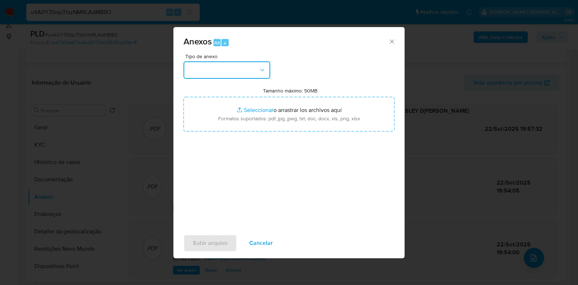
click at [262, 70] on icon "button" at bounding box center [262, 69] width 7 height 7
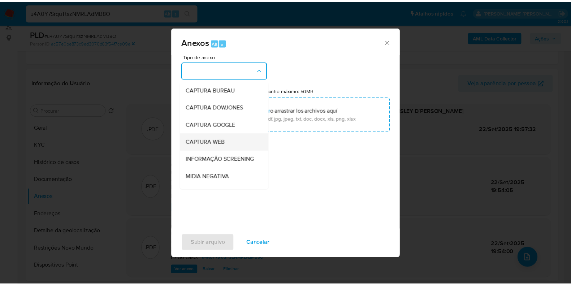
scroll to position [111, 0]
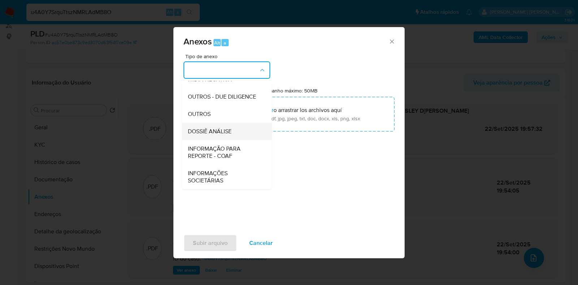
click at [235, 133] on div "DOSSIÊ ANÁLISE" at bounding box center [225, 131] width 74 height 17
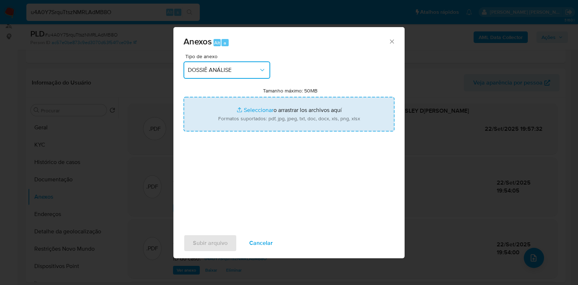
type input "C:\fakepath\DECLÍNIO - AUt5SjXXsLZH0Aiok6dY5qWD - CNPJ 55566751000161 - CRISLEY…"
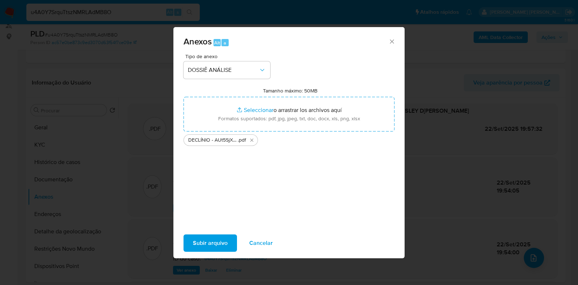
click at [199, 244] on span "Subir arquivo" at bounding box center [210, 243] width 35 height 16
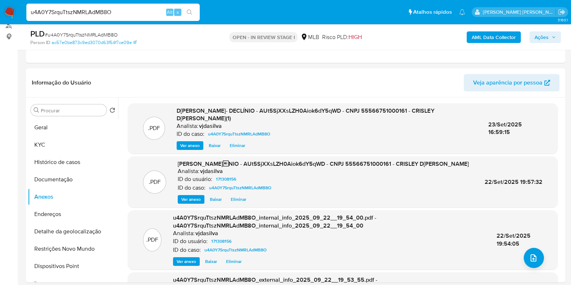
click at [546, 36] on span "Ações" at bounding box center [541, 37] width 14 height 12
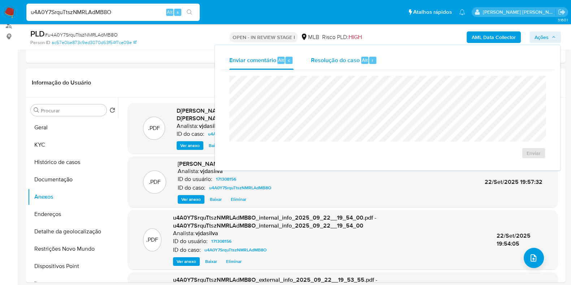
click at [345, 59] on span "Resolução do caso" at bounding box center [335, 60] width 49 height 8
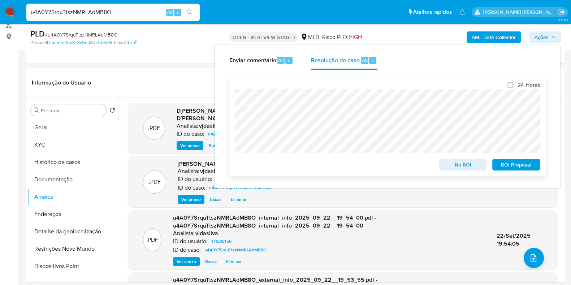
click at [453, 163] on span "No ROI" at bounding box center [463, 165] width 38 height 10
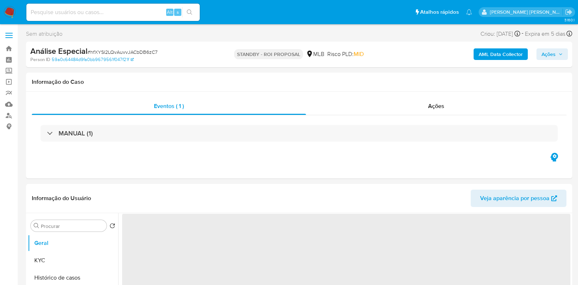
select select "10"
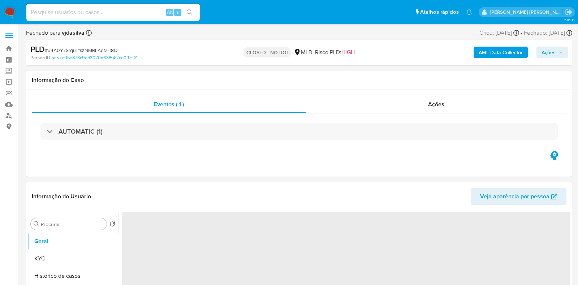
select select "10"
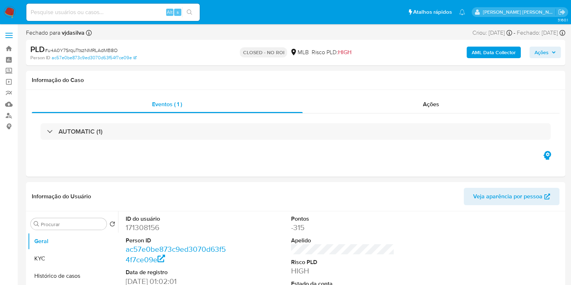
click at [94, 13] on input at bounding box center [112, 12] width 173 height 9
paste input "hUAtaA5vYaYmWh9zd8mkitkq"
type input "hUAtaA5vYaYmWh9zd8mkitkq"
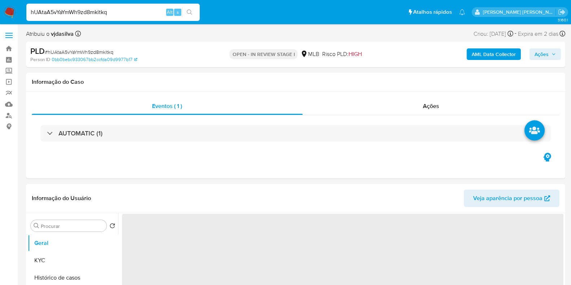
select select "10"
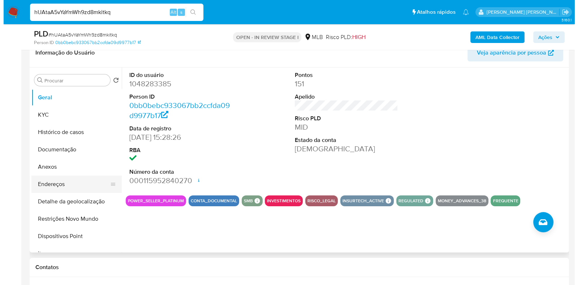
scroll to position [135, 0]
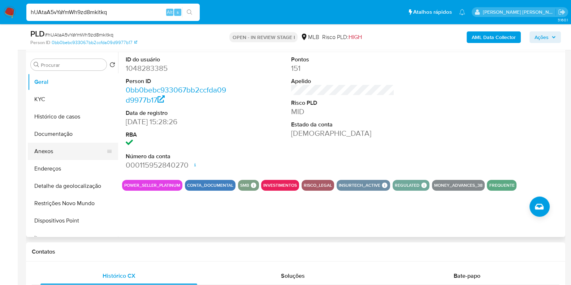
click at [74, 154] on button "Anexos" at bounding box center [70, 151] width 85 height 17
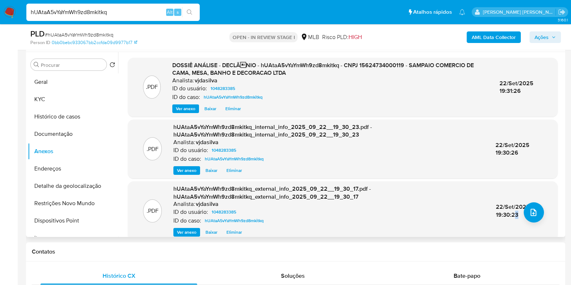
drag, startPoint x: 514, startPoint y: 215, endPoint x: 518, endPoint y: 214, distance: 4.7
click at [514, 215] on span "22/Set/2025 19:30:23" at bounding box center [513, 211] width 34 height 16
click at [529, 213] on icon "upload-file" at bounding box center [533, 212] width 9 height 9
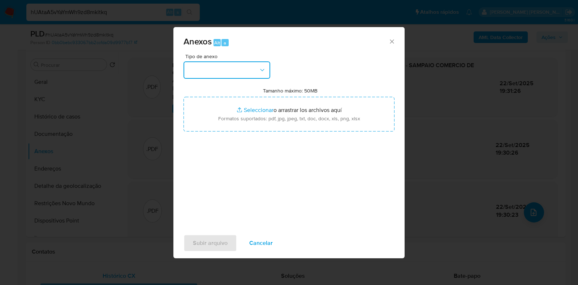
click at [259, 75] on button "button" at bounding box center [226, 69] width 87 height 17
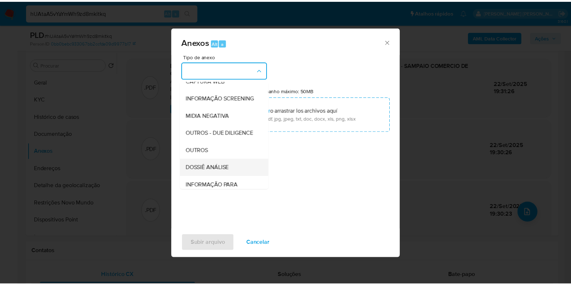
scroll to position [111, 0]
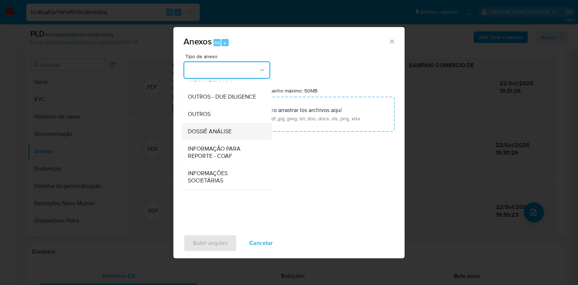
click at [208, 130] on span "DOSSIÊ ANÁLISE" at bounding box center [210, 131] width 44 height 7
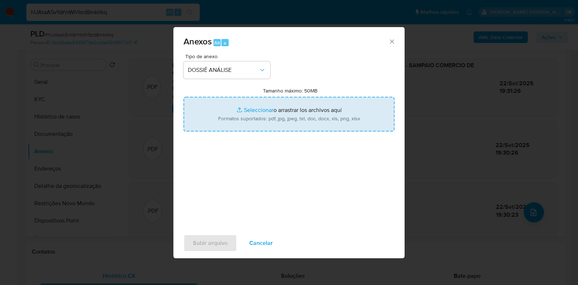
type input "C:\fakepath\DECLÍNIO - hUAtaA5vYaYmWh9zd8mkitkq - CNPJ 15624734000119 - SAMPAIO…"
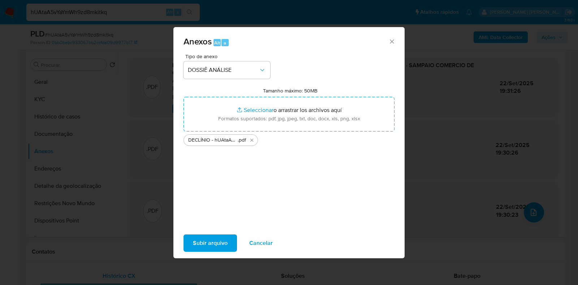
click at [205, 241] on span "Subir arquivo" at bounding box center [210, 243] width 35 height 16
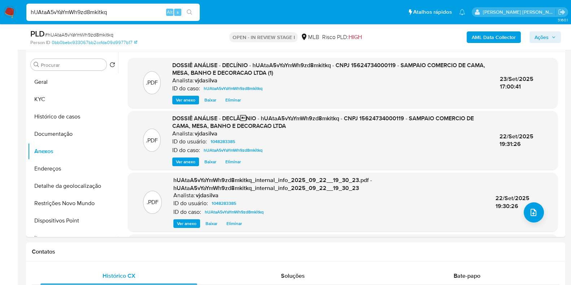
click at [542, 36] on span "Ações" at bounding box center [541, 37] width 14 height 12
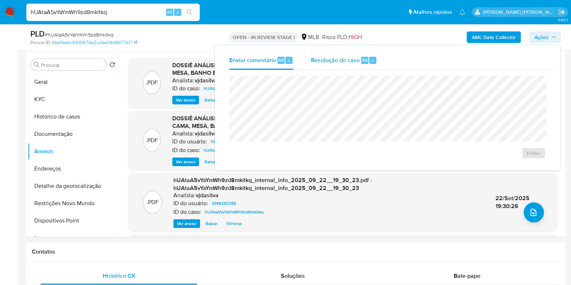
click at [327, 57] on span "Resolução do caso" at bounding box center [335, 60] width 49 height 8
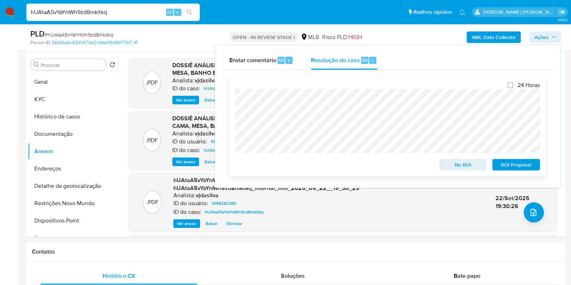
click at [460, 161] on span "No ROI" at bounding box center [463, 165] width 38 height 10
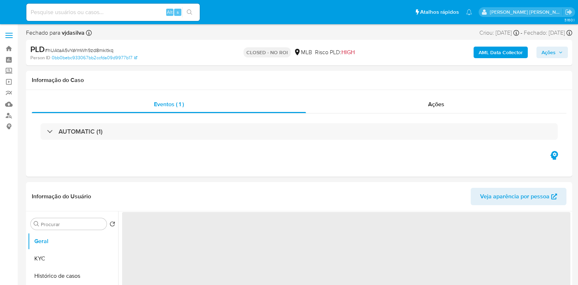
select select "10"
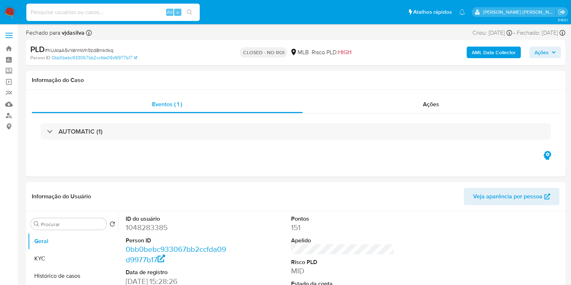
click at [110, 8] on input at bounding box center [112, 12] width 173 height 9
paste input "oU5GRkyjxRSV2rBKlFAUCLLH"
click at [110, 8] on input "oU5GRkyjxRSV2rBKlFAUCLLH" at bounding box center [112, 12] width 173 height 9
type input "oU5GRkyjxRSV2rBKlFAUCLLH"
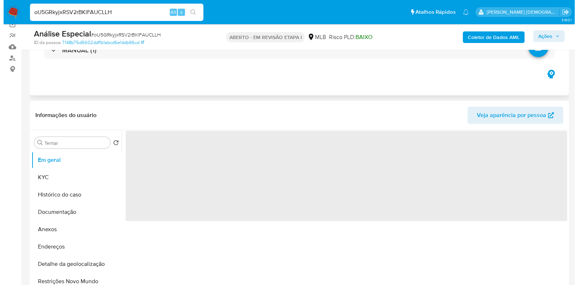
scroll to position [135, 0]
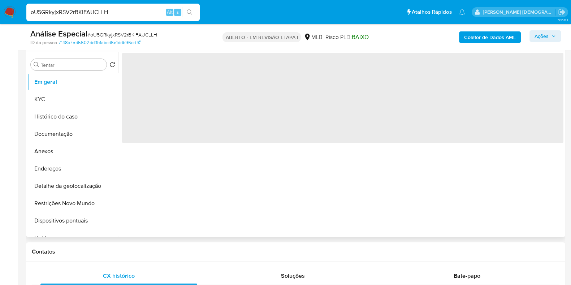
select select "10"
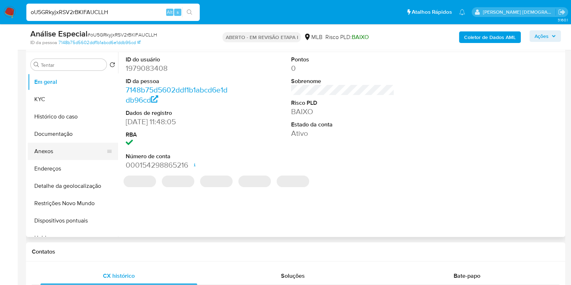
click at [62, 155] on button "Anexos" at bounding box center [70, 151] width 85 height 17
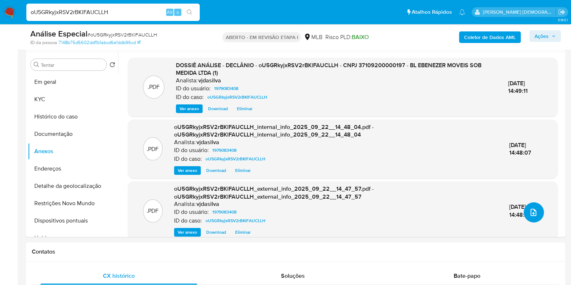
click at [529, 211] on icon "upload de arquivo" at bounding box center [533, 212] width 9 height 9
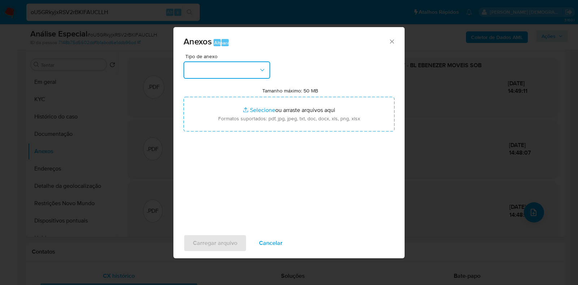
click at [259, 71] on icon "button" at bounding box center [262, 69] width 7 height 7
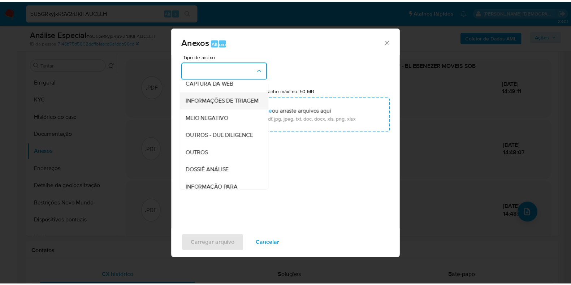
scroll to position [118, 0]
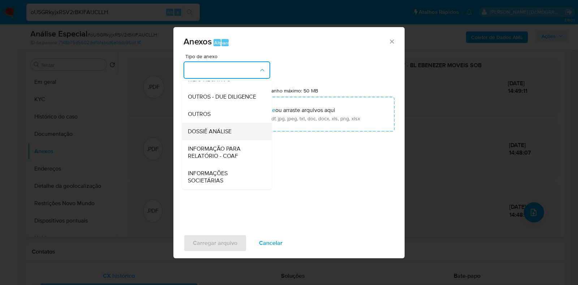
click at [248, 131] on div "DOSSIÊ ANÁLISE" at bounding box center [225, 131] width 74 height 17
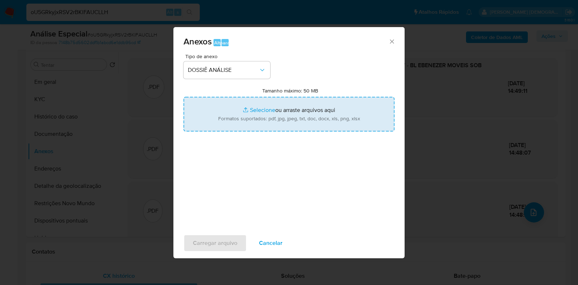
type input "C:\fakepath\DECLÍNIO - oU5GRkyjxRSV2rBKlFAUCLLH - CNPJ 37109200000197 - BL EBEN…"
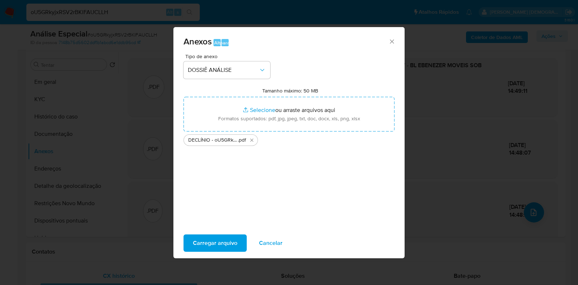
click at [216, 245] on font "Carregar arquivo" at bounding box center [215, 242] width 44 height 17
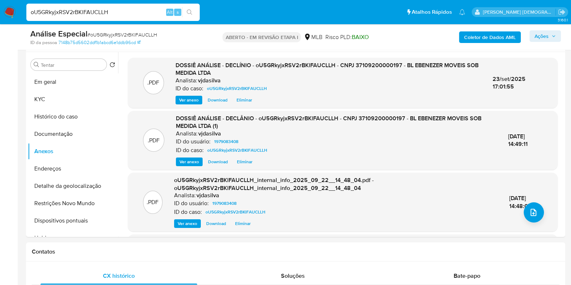
click at [549, 33] on font "Ações" at bounding box center [541, 36] width 14 height 12
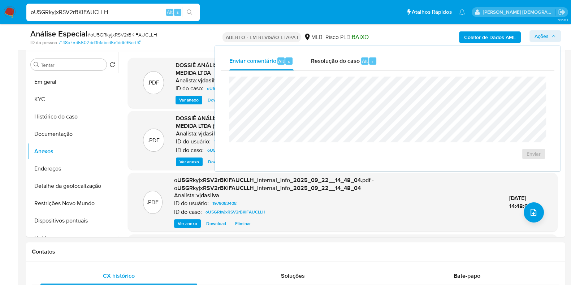
click at [327, 34] on font "Risco PLD:" at bounding box center [338, 37] width 26 height 8
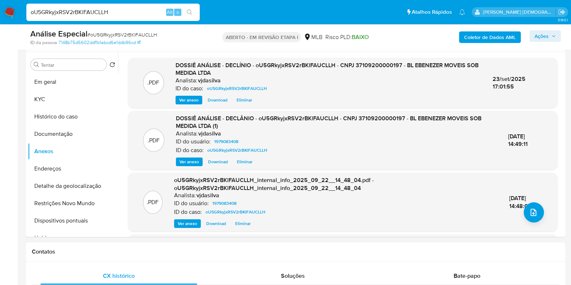
click at [535, 40] on font "Ações" at bounding box center [541, 36] width 14 height 12
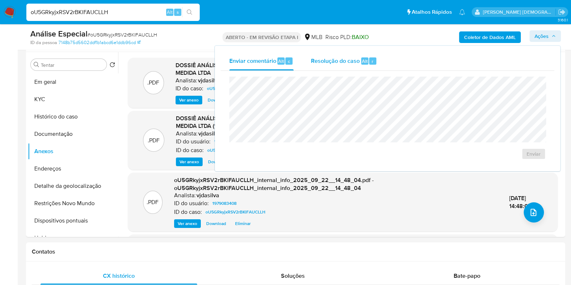
click at [352, 56] on div "Resolução do caso Alt r" at bounding box center [344, 61] width 66 height 19
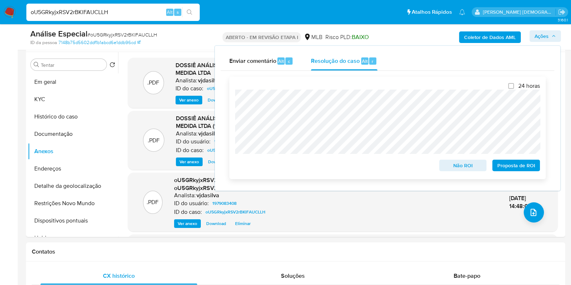
click at [460, 165] on font "Não ROI" at bounding box center [463, 166] width 20 height 12
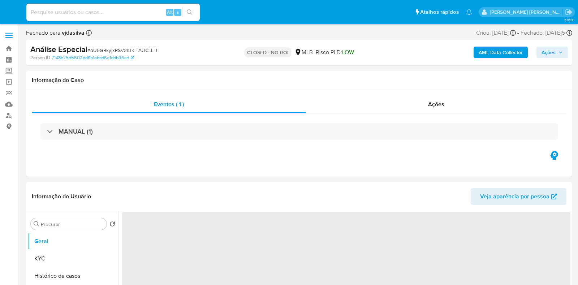
select select "10"
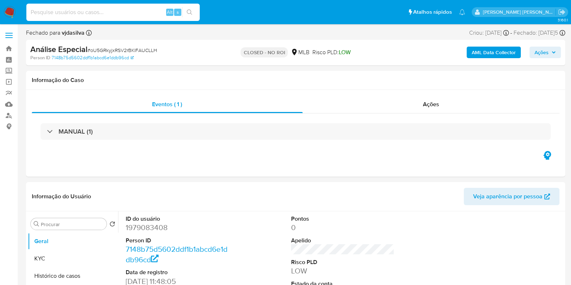
click at [87, 10] on input at bounding box center [112, 12] width 173 height 9
paste input "rfgVaYHkbrYlxiZVbZnRT3XT"
type input "rfgVaYHkbrYlxiZVbZnRT3XT"
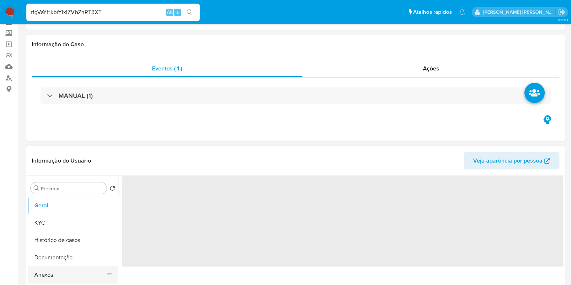
select select "10"
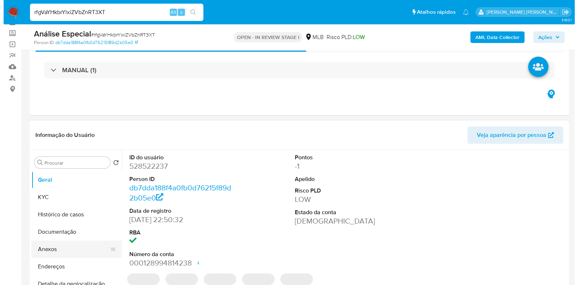
scroll to position [90, 0]
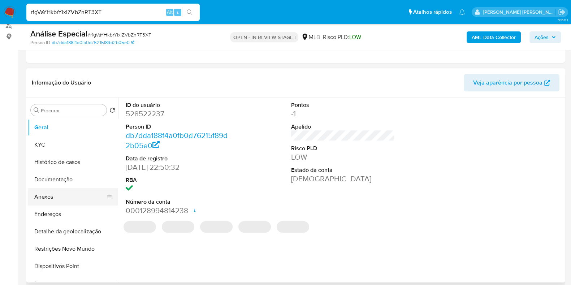
click at [65, 202] on button "Anexos" at bounding box center [70, 196] width 85 height 17
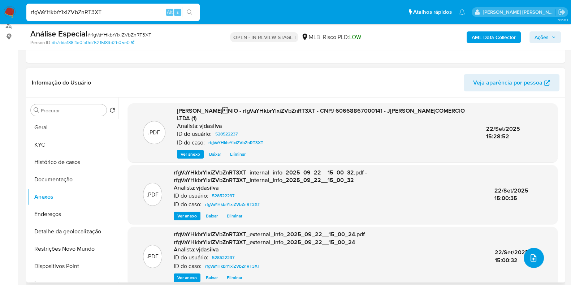
click at [535, 254] on button "upload-file" at bounding box center [534, 258] width 20 height 20
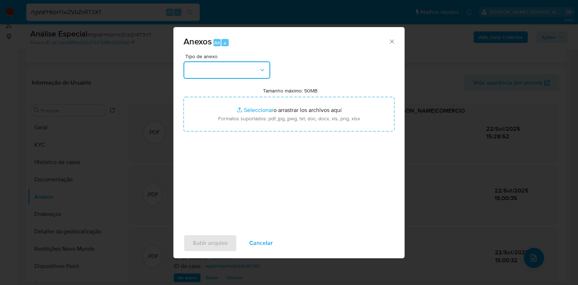
click at [246, 71] on button "button" at bounding box center [226, 69] width 87 height 17
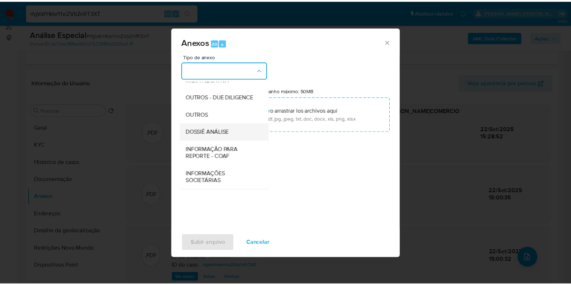
scroll to position [111, 0]
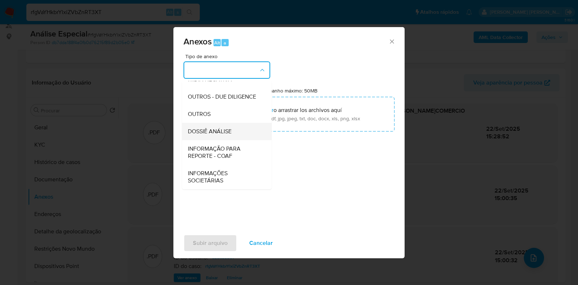
click at [239, 137] on div "DOSSIÊ ANÁLISE" at bounding box center [225, 131] width 74 height 17
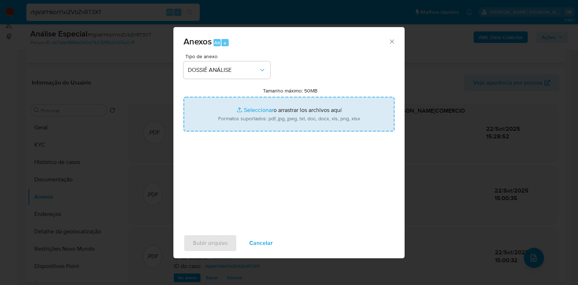
type input "C:\fakepath\DECLÍNIO - rfgVaYHkbrYlxiZVbZnRT3XT - CNPJ 60668867000141 - [PERSON…"
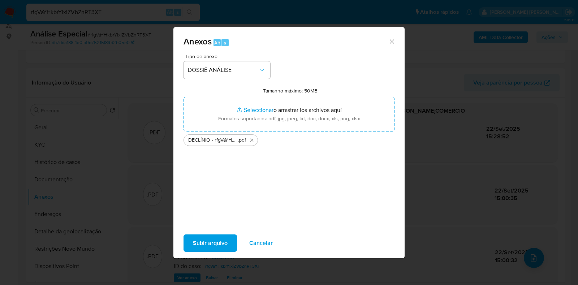
click at [202, 240] on span "Subir arquivo" at bounding box center [210, 243] width 35 height 16
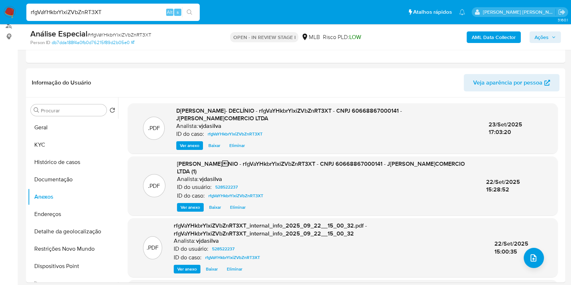
click at [540, 34] on span "Ações" at bounding box center [541, 37] width 14 height 12
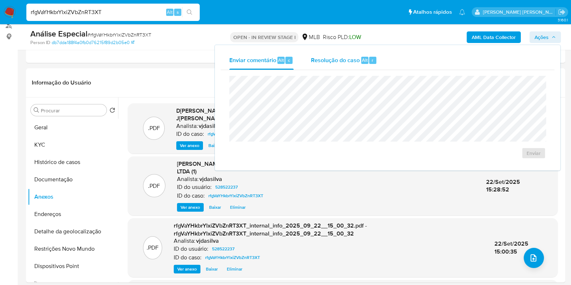
click at [322, 62] on span "Resolução do caso" at bounding box center [335, 60] width 49 height 8
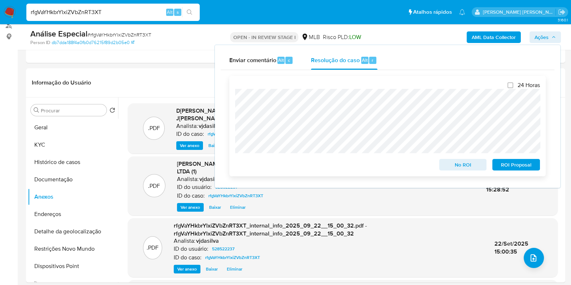
click at [457, 161] on span "No ROI" at bounding box center [463, 165] width 38 height 10
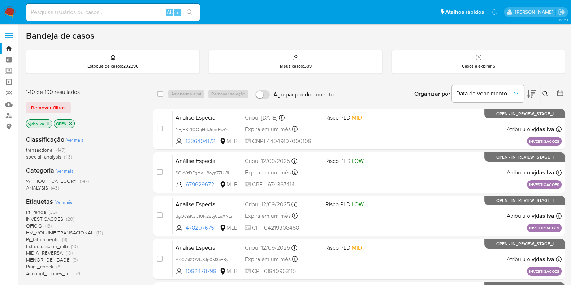
click at [534, 96] on icon at bounding box center [531, 94] width 9 height 9
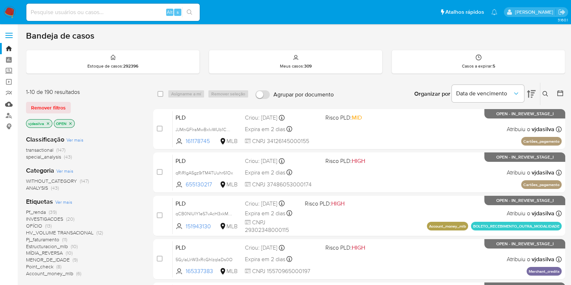
click at [7, 104] on link "Mulan" at bounding box center [43, 104] width 86 height 11
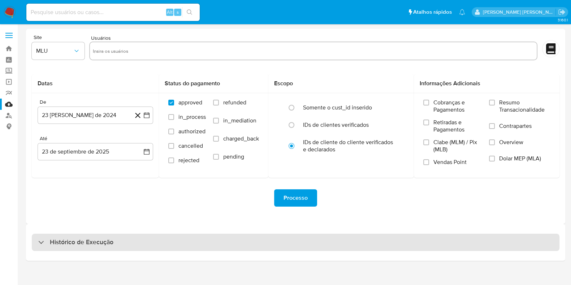
click at [144, 235] on div "Histórico de Execução" at bounding box center [296, 242] width 528 height 17
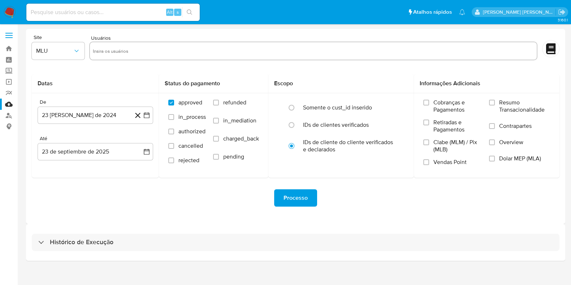
select select "10"
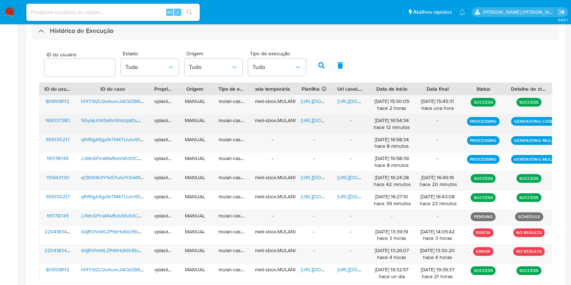
scroll to position [226, 0]
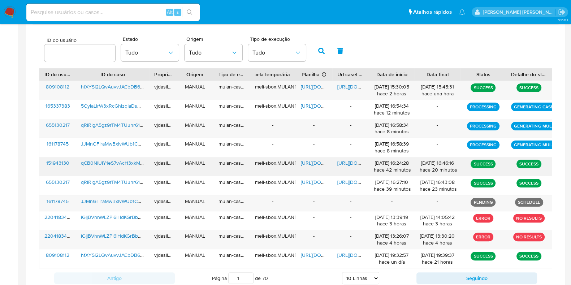
click at [342, 163] on span "[URL][DOMAIN_NAME]" at bounding box center [362, 162] width 50 height 7
click at [311, 161] on span "[URL][DOMAIN_NAME]" at bounding box center [326, 162] width 50 height 7
click at [113, 165] on span "qCB0NIUIY1eS7vAcH3xkM7Qk" at bounding box center [115, 162] width 68 height 7
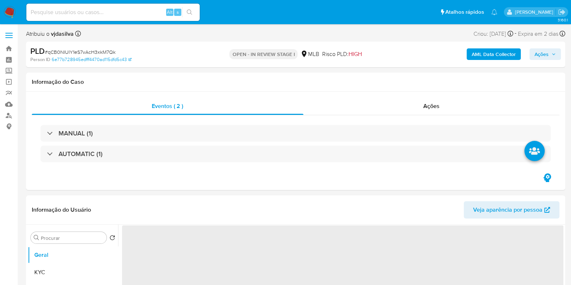
select select "10"
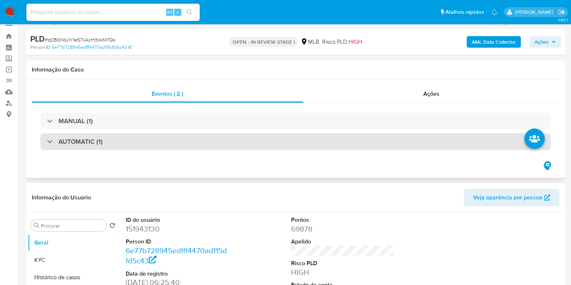
scroll to position [135, 0]
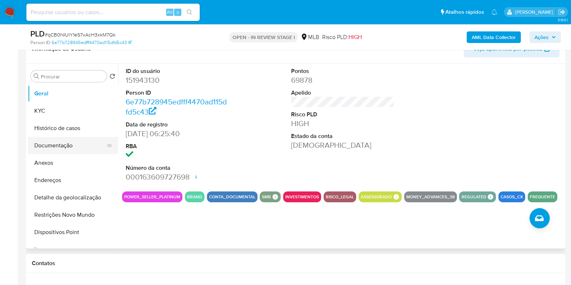
click at [65, 144] on button "Documentação" at bounding box center [70, 145] width 85 height 17
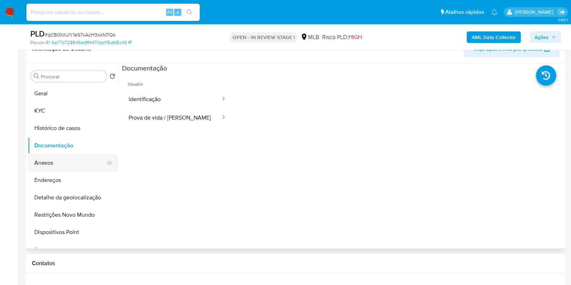
click at [60, 160] on button "Anexos" at bounding box center [70, 162] width 85 height 17
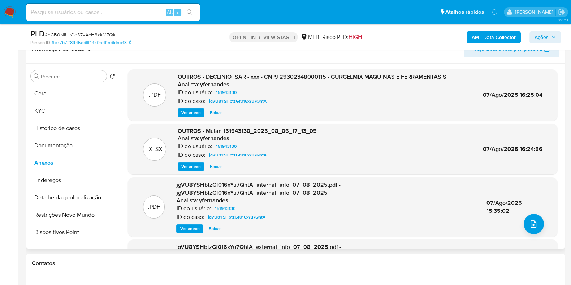
click at [191, 110] on span "Ver anexo" at bounding box center [191, 112] width 20 height 7
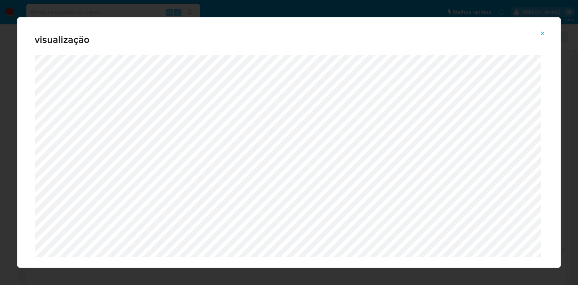
click at [543, 35] on icon "Attachment preview" at bounding box center [543, 33] width 6 height 6
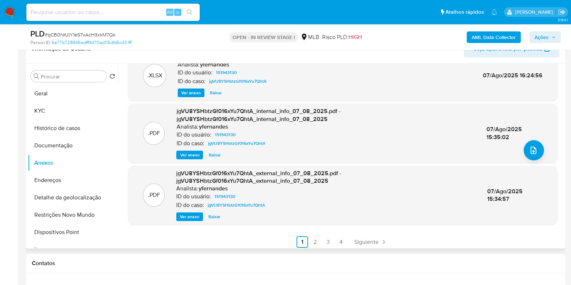
scroll to position [76, 0]
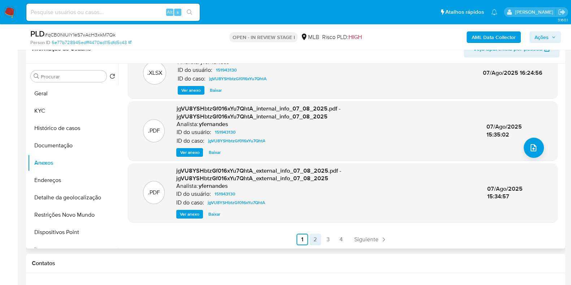
click at [312, 239] on link "2" at bounding box center [315, 240] width 12 height 12
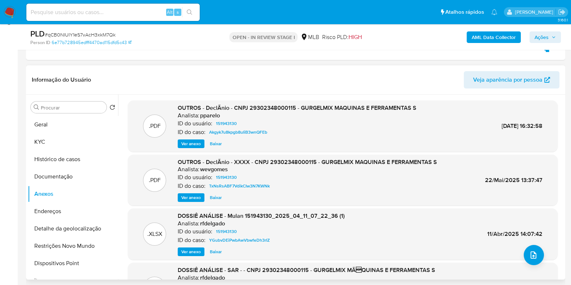
scroll to position [90, 0]
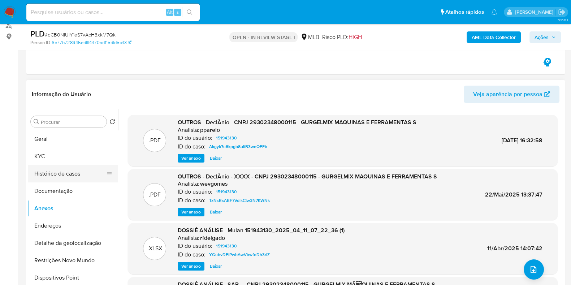
click at [70, 170] on button "Histórico de casos" at bounding box center [70, 173] width 85 height 17
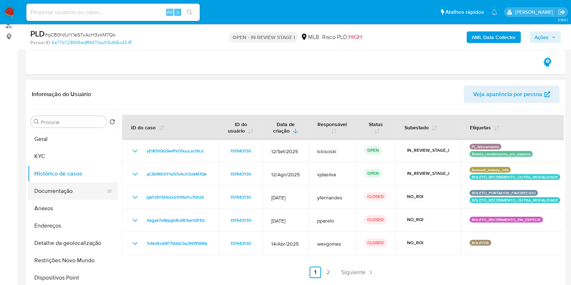
click at [52, 198] on button "Documentação" at bounding box center [70, 190] width 85 height 17
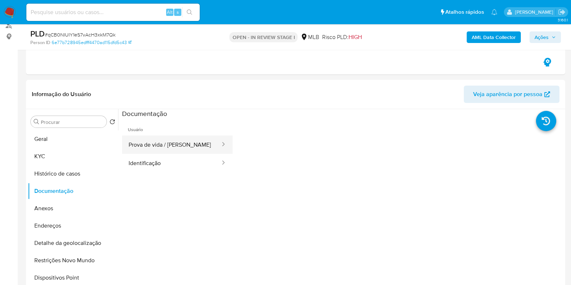
click at [194, 152] on button "Prova de vida / Selfie" at bounding box center [171, 144] width 99 height 18
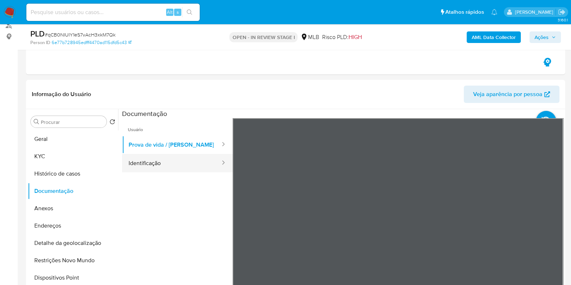
click at [172, 161] on button "Identificação" at bounding box center [171, 163] width 99 height 18
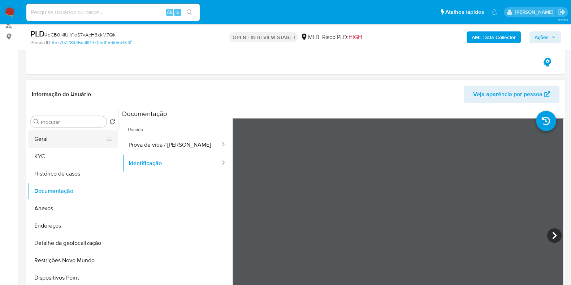
click at [56, 145] on button "Geral" at bounding box center [70, 138] width 85 height 17
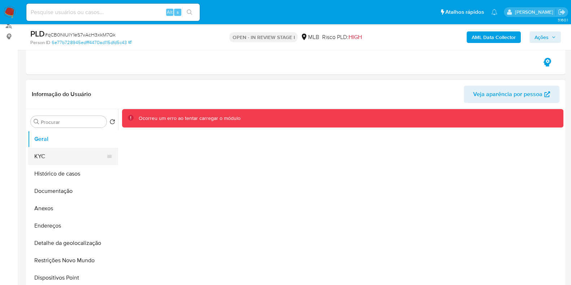
click at [55, 158] on button "KYC" at bounding box center [70, 156] width 85 height 17
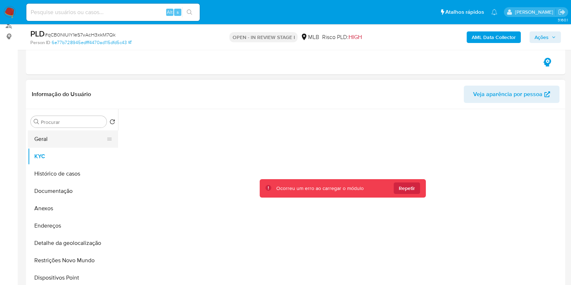
click at [47, 137] on button "Geral" at bounding box center [70, 138] width 85 height 17
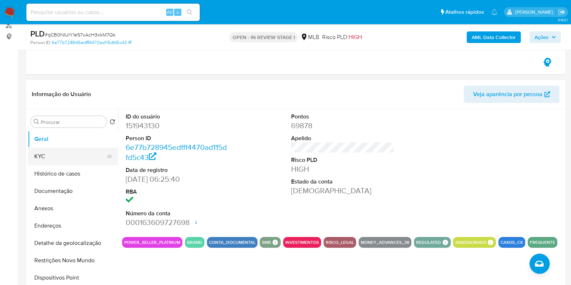
click at [47, 154] on button "KYC" at bounding box center [70, 156] width 85 height 17
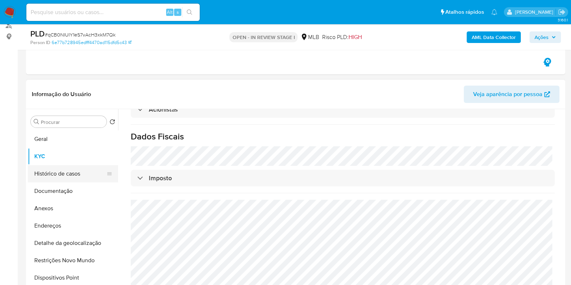
scroll to position [45, 0]
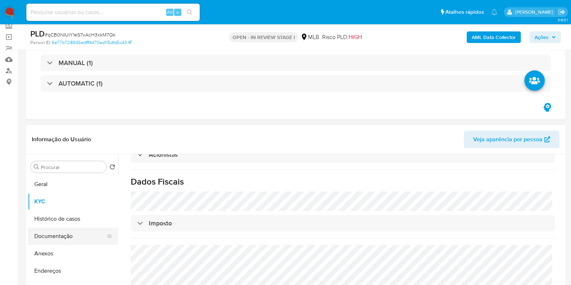
click at [61, 237] on button "Documentação" at bounding box center [70, 236] width 85 height 17
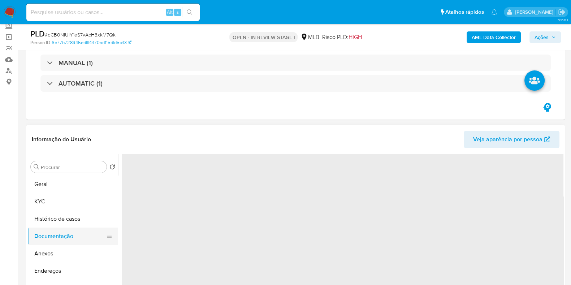
scroll to position [0, 0]
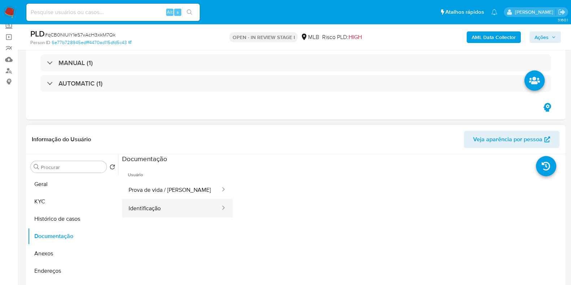
click at [172, 212] on button "Identificação" at bounding box center [171, 208] width 99 height 18
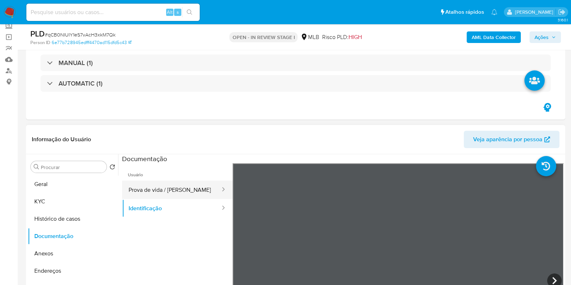
click at [199, 188] on button "Prova de vida / Selfie" at bounding box center [171, 190] width 99 height 18
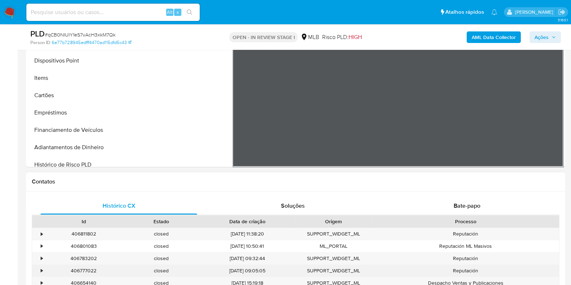
scroll to position [271, 0]
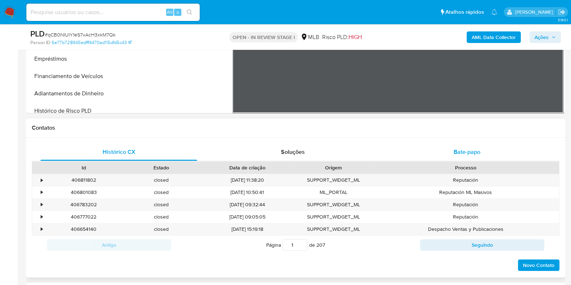
click at [469, 150] on span "Bate-papo" at bounding box center [467, 152] width 27 height 8
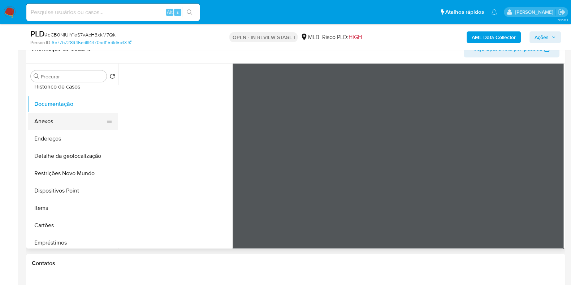
scroll to position [0, 0]
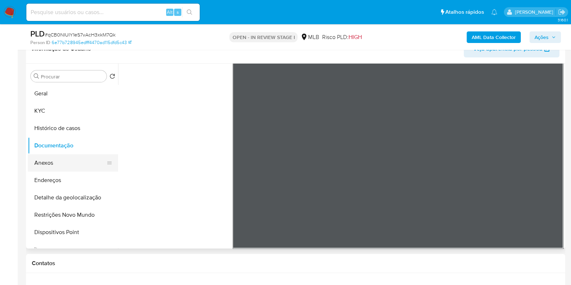
click at [63, 163] on button "Anexos" at bounding box center [70, 162] width 85 height 17
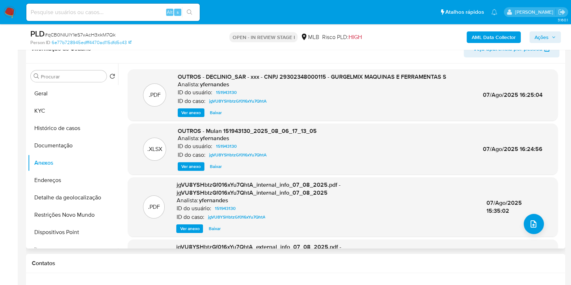
click at [186, 112] on span "Ver anexo" at bounding box center [191, 112] width 20 height 7
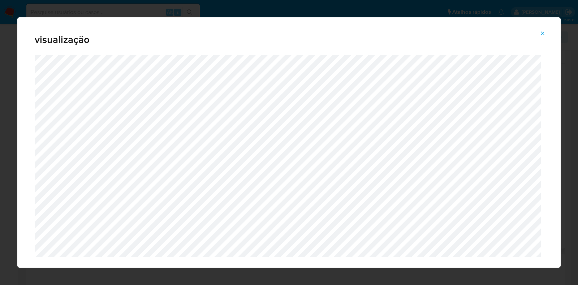
click at [543, 33] on icon "Attachment preview" at bounding box center [543, 33] width 6 height 6
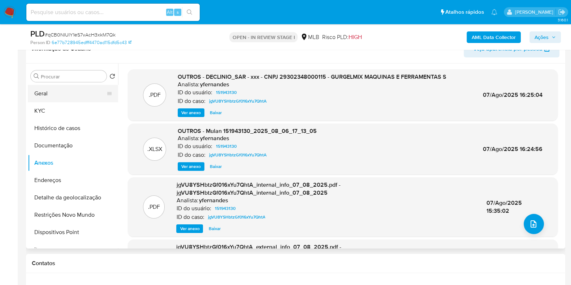
click at [42, 95] on button "Geral" at bounding box center [70, 93] width 85 height 17
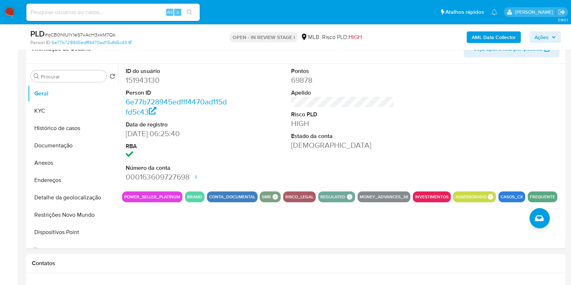
click at [478, 38] on b "AML Data Collector" at bounding box center [494, 37] width 44 height 12
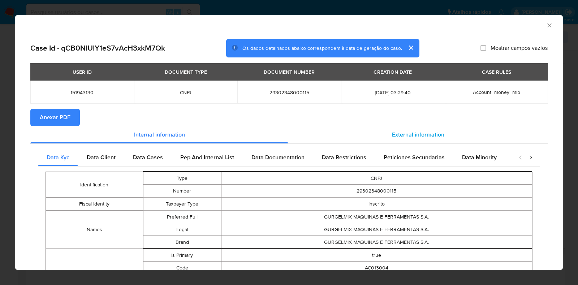
click at [383, 135] on div "External information" at bounding box center [417, 134] width 259 height 17
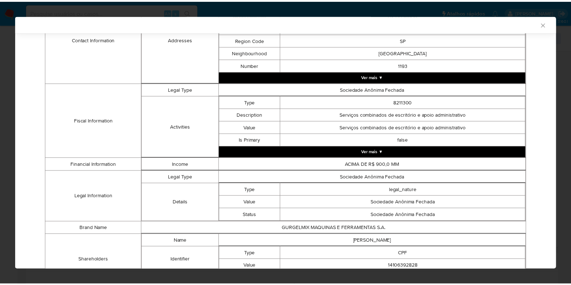
scroll to position [224, 0]
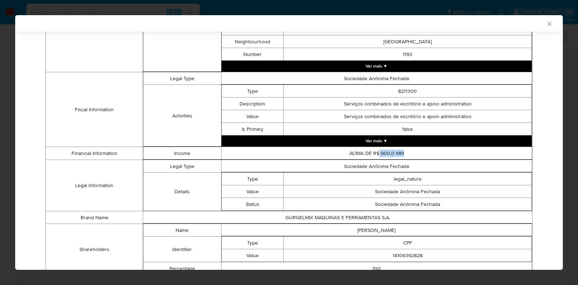
drag, startPoint x: 402, startPoint y: 153, endPoint x: 374, endPoint y: 153, distance: 27.4
click at [374, 153] on td "ACIMA DE R$ 900,0 MM" at bounding box center [376, 153] width 311 height 13
click at [546, 22] on icon "Fechar a janela" at bounding box center [549, 23] width 7 height 7
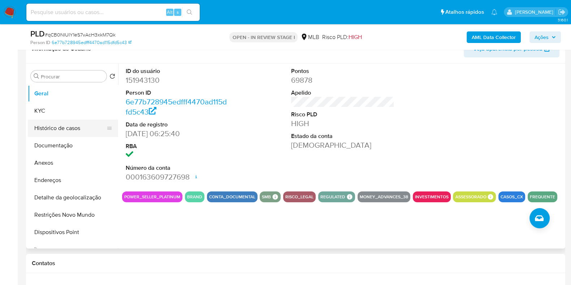
click at [42, 126] on button "Histórico de casos" at bounding box center [70, 128] width 85 height 17
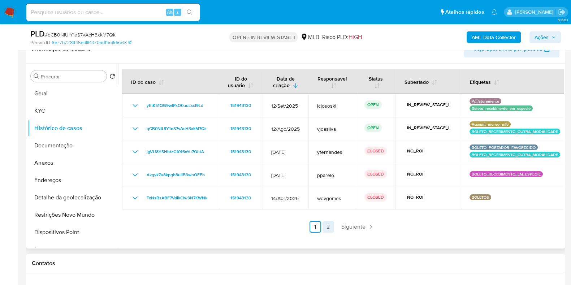
click at [323, 227] on link "2" at bounding box center [328, 227] width 12 height 12
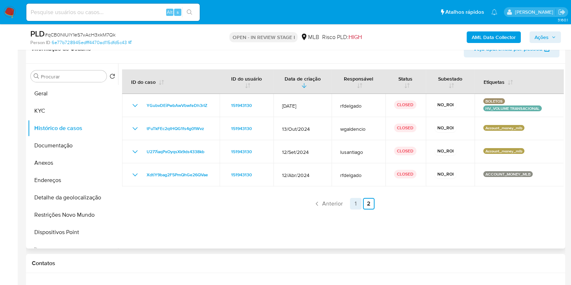
click at [354, 205] on link "1" at bounding box center [356, 204] width 12 height 12
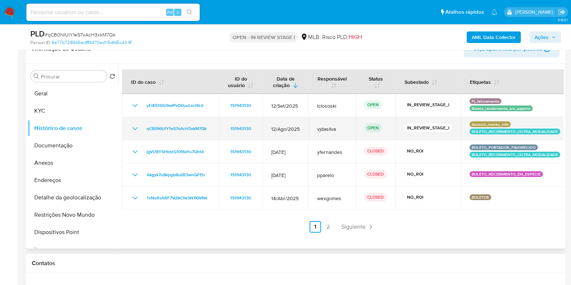
click at [324, 131] on span "vjdasilva" at bounding box center [332, 129] width 30 height 7
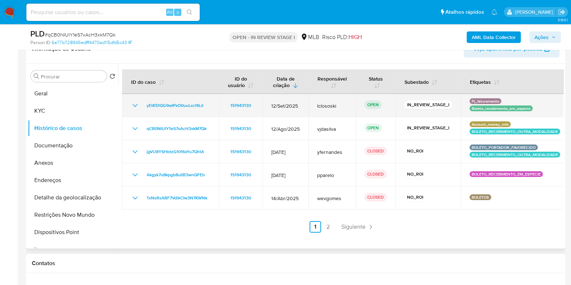
click at [130, 106] on td "yEtK51QG9wIPxO0uuLxcl9Ld" at bounding box center [170, 105] width 97 height 23
click at [133, 106] on icon "Mostrar/Ocultar" at bounding box center [135, 105] width 9 height 9
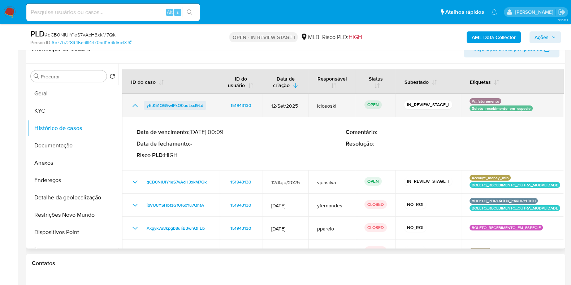
drag, startPoint x: 206, startPoint y: 106, endPoint x: 186, endPoint y: 105, distance: 19.9
click at [186, 105] on span "yEtK51QG9wIPxO0uuLxcl9Ld" at bounding box center [175, 105] width 57 height 9
click at [130, 105] on td "yEtK51QG9wIPxO0uuLxcl9Ld" at bounding box center [170, 105] width 97 height 23
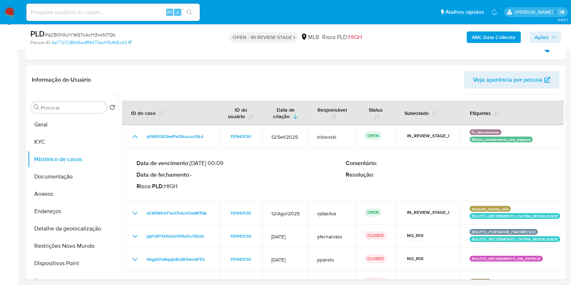
scroll to position [90, 0]
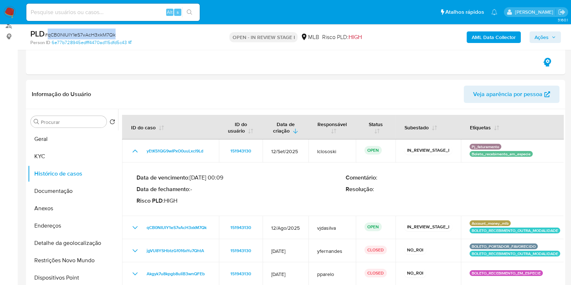
drag, startPoint x: 120, startPoint y: 34, endPoint x: 48, endPoint y: 36, distance: 72.2
click at [48, 36] on div "PLD # qCB0NIUIY1eS7vAcH3xkM7Qk" at bounding box center [117, 34] width 174 height 11
copy span "qCB0NIUIY1eS7vAcH3xkM7Qk"
click at [495, 39] on b "AML Data Collector" at bounding box center [494, 37] width 44 height 12
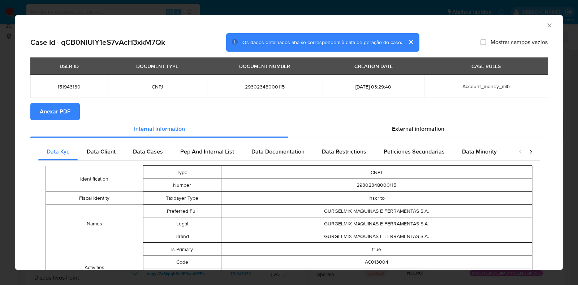
click at [47, 115] on span "Anexar PDF" at bounding box center [55, 112] width 31 height 16
click at [546, 27] on icon "Fechar a janela" at bounding box center [549, 25] width 7 height 7
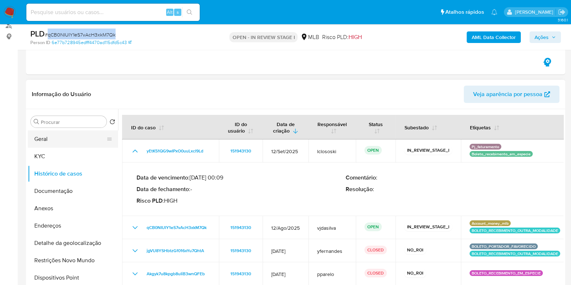
click at [40, 143] on button "Geral" at bounding box center [70, 138] width 85 height 17
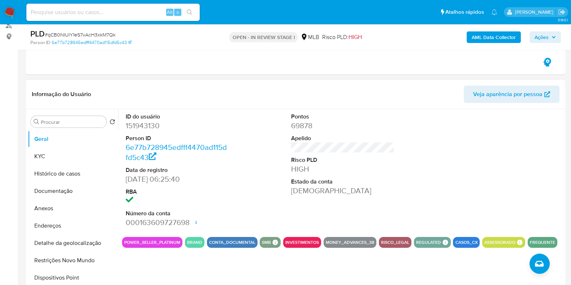
click at [343, 129] on dd "69878" at bounding box center [342, 126] width 103 height 10
click at [54, 154] on button "KYC" at bounding box center [70, 156] width 85 height 17
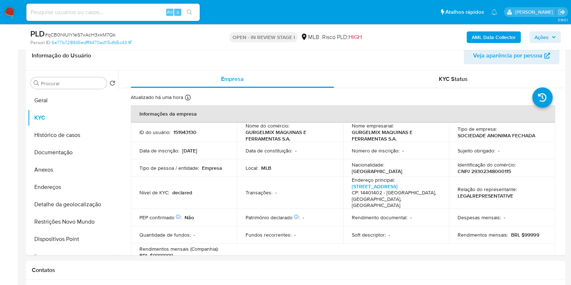
scroll to position [139, 0]
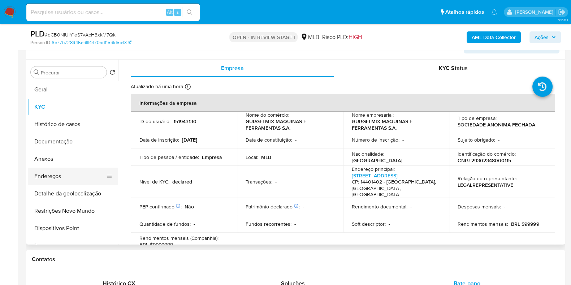
click at [65, 176] on button "Endereços" at bounding box center [70, 176] width 85 height 17
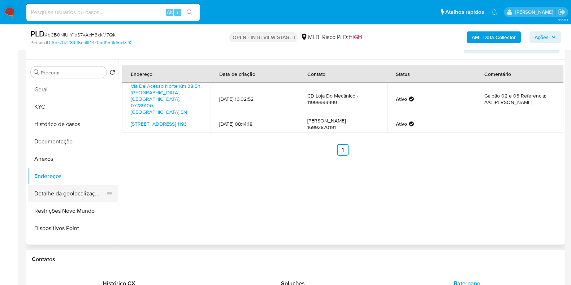
click at [61, 190] on button "Detalhe da geolocalização" at bounding box center [70, 193] width 85 height 17
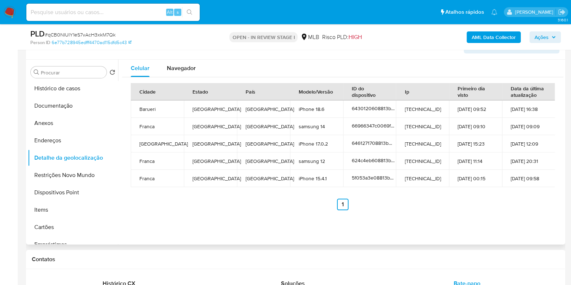
scroll to position [38, 0]
click at [63, 173] on button "Restrições Novo Mundo" at bounding box center [70, 173] width 85 height 17
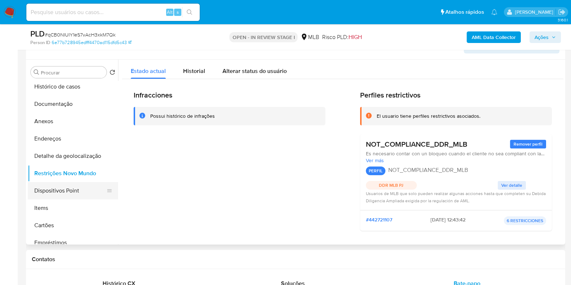
drag, startPoint x: 55, startPoint y: 185, endPoint x: 56, endPoint y: 189, distance: 4.4
click at [55, 188] on button "Dispositivos Point" at bounding box center [70, 190] width 85 height 17
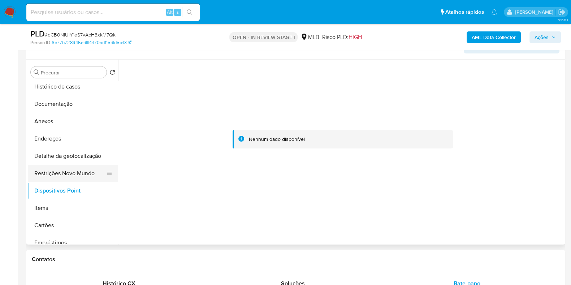
click at [68, 165] on button "Restrições Novo Mundo" at bounding box center [70, 173] width 85 height 17
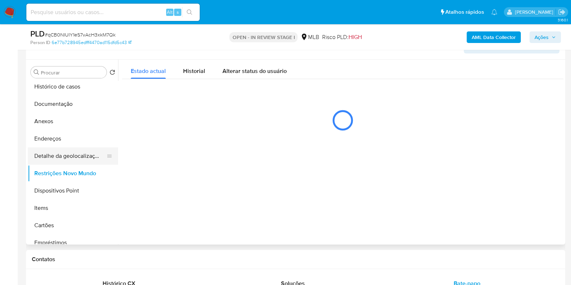
click at [73, 155] on button "Detalhe da geolocalização" at bounding box center [70, 155] width 85 height 17
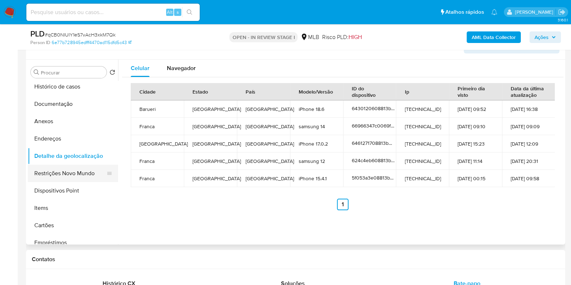
click at [73, 165] on button "Restrições Novo Mundo" at bounding box center [70, 173] width 85 height 17
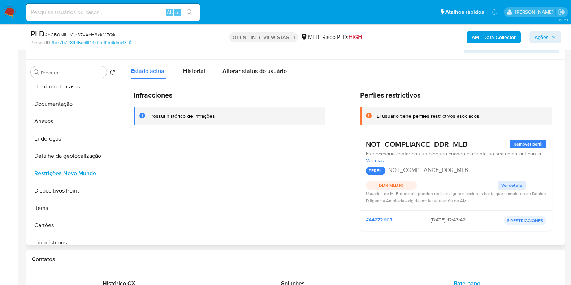
drag, startPoint x: 363, startPoint y: 143, endPoint x: 471, endPoint y: 142, distance: 107.3
click at [471, 142] on div "NOT_COMPLIANCE_DDR_MLB Remover perfil Es necesario contar con un bloqueo cuando…" at bounding box center [456, 172] width 192 height 76
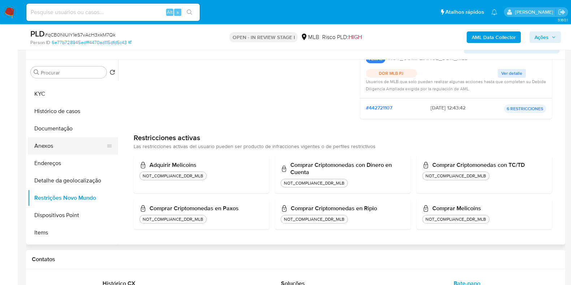
scroll to position [0, 0]
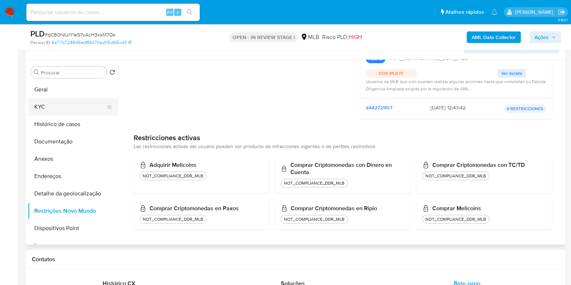
click at [57, 105] on button "KYC" at bounding box center [70, 106] width 85 height 17
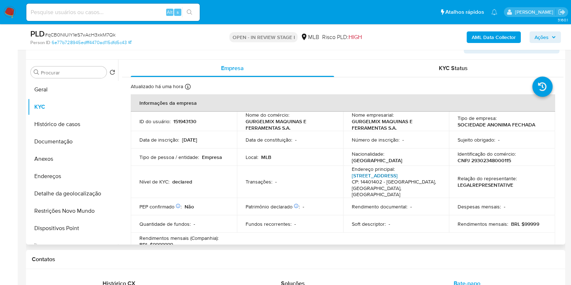
click at [382, 173] on link "Avenida Alagoas 1193, Jardim Paulista" at bounding box center [375, 175] width 46 height 7
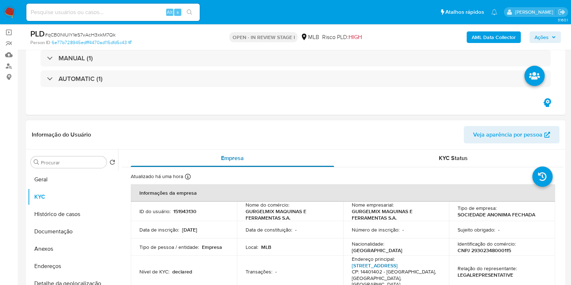
scroll to position [49, 0]
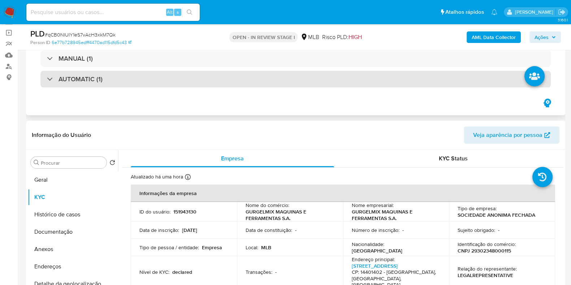
click at [225, 82] on div "AUTOMATIC (1)" at bounding box center [295, 79] width 510 height 17
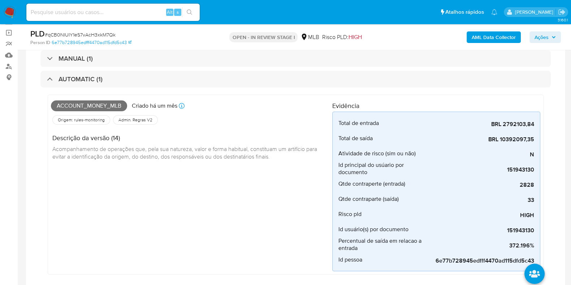
scroll to position [4, 0]
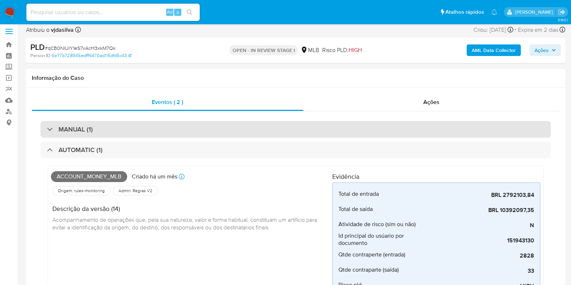
click at [197, 124] on div "MANUAL (1)" at bounding box center [295, 129] width 510 height 17
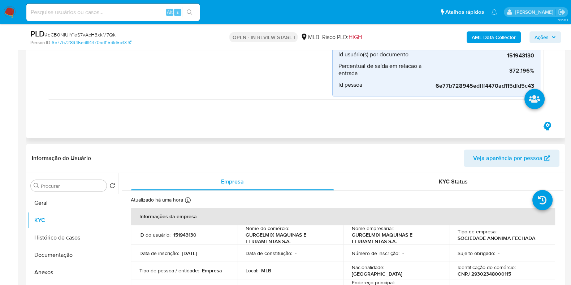
scroll to position [365, 0]
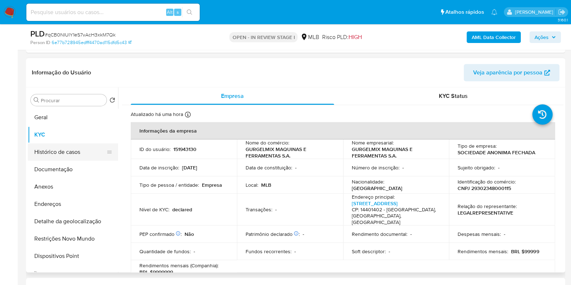
click at [61, 152] on button "Histórico de casos" at bounding box center [70, 151] width 85 height 17
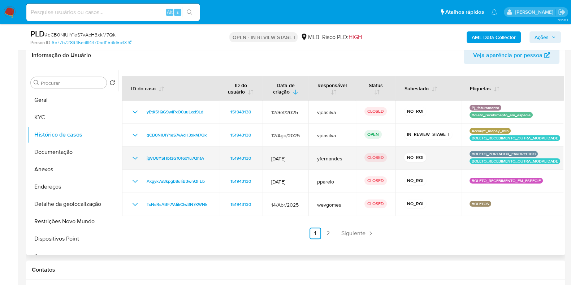
drag, startPoint x: 200, startPoint y: 159, endPoint x: 142, endPoint y: 159, distance: 58.5
click at [142, 159] on div "jgVU8YSHbtzGf016xYu7QhtA" at bounding box center [170, 158] width 79 height 9
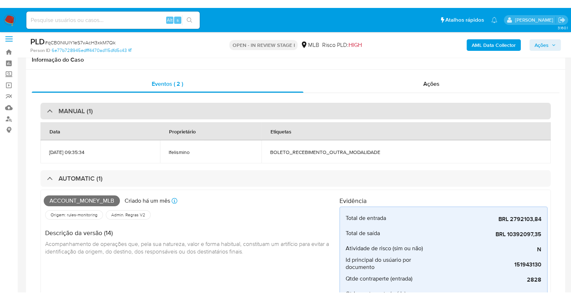
scroll to position [4, 0]
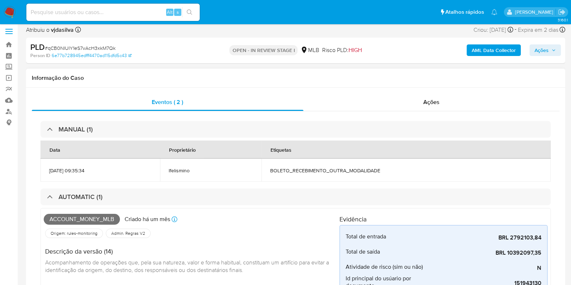
click at [290, 172] on span "BOLETO_RECEBIMENTO_OUTRA_MODALIDADE" at bounding box center [406, 170] width 272 height 7
copy div "BOLETO_RECEBIMENTO_OUTRA_MODALIDADE"
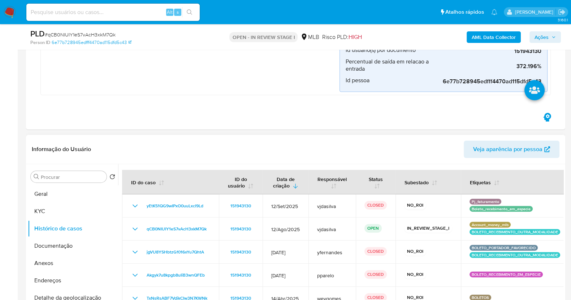
scroll to position [406, 0]
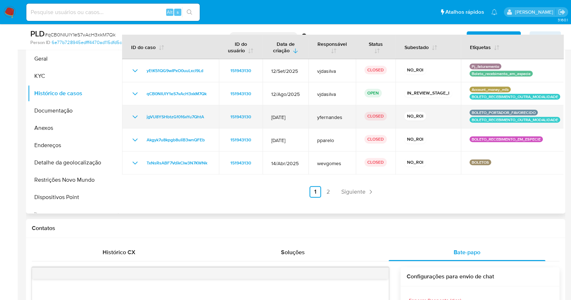
drag, startPoint x: 269, startPoint y: 117, endPoint x: 299, endPoint y: 116, distance: 30.0
click at [299, 116] on td "14/Jul/2025" at bounding box center [286, 116] width 46 height 23
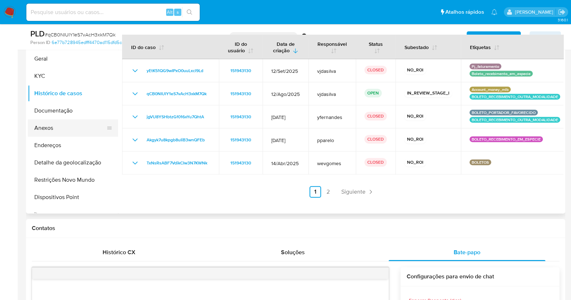
click at [62, 128] on button "Anexos" at bounding box center [70, 128] width 85 height 17
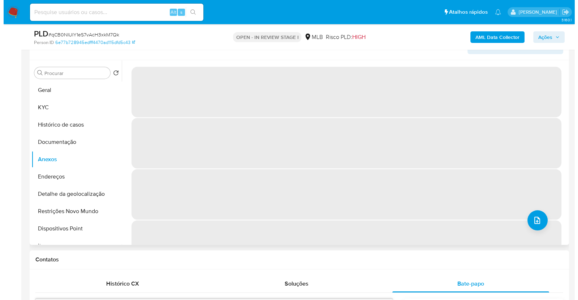
scroll to position [361, 0]
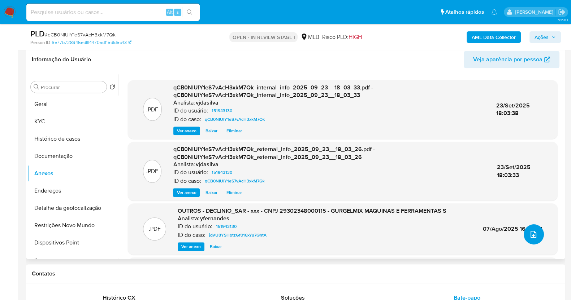
click at [524, 233] on button "upload-file" at bounding box center [534, 235] width 20 height 20
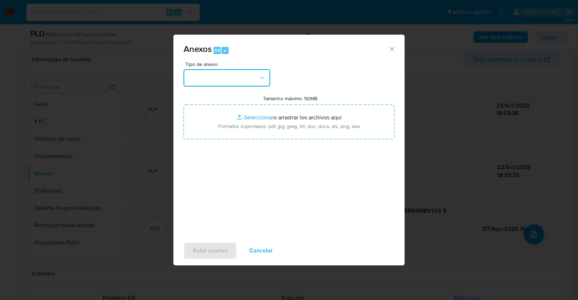
click at [264, 77] on icon "button" at bounding box center [262, 77] width 7 height 7
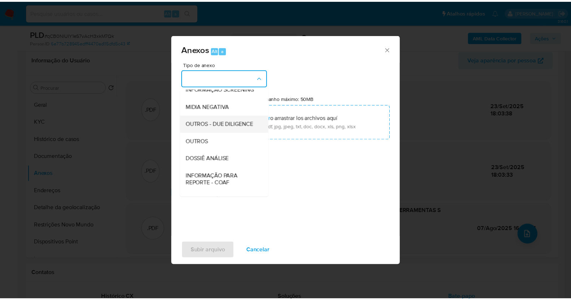
scroll to position [111, 0]
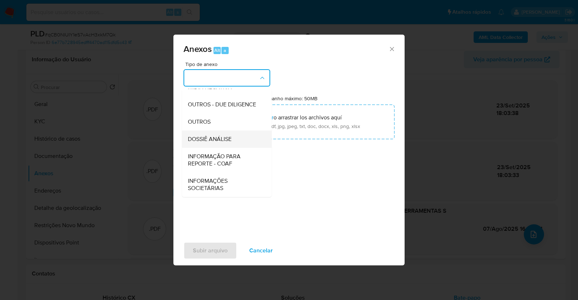
click at [236, 142] on div "DOSSIÊ ANÁLISE" at bounding box center [225, 139] width 74 height 17
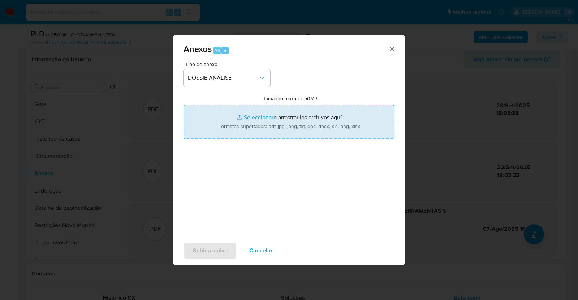
type input "C:\fakepath\4º DECLÍNIO - qCB0NIUIY1eS7vAcH3xkM7Qk - CNPJ 29302348000115 - GURG…"
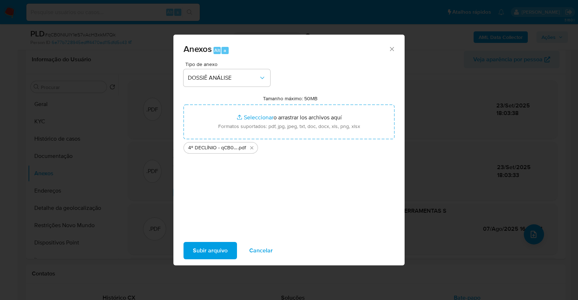
click at [215, 247] on span "Subir arquivo" at bounding box center [210, 251] width 35 height 16
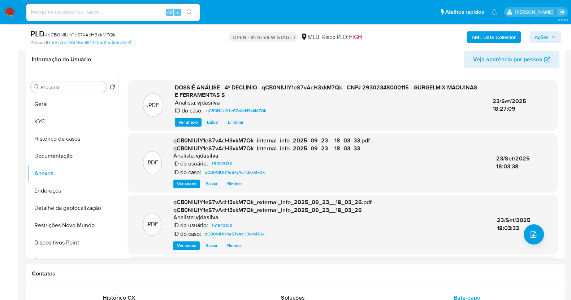
click at [553, 33] on span "Ações" at bounding box center [544, 37] width 21 height 10
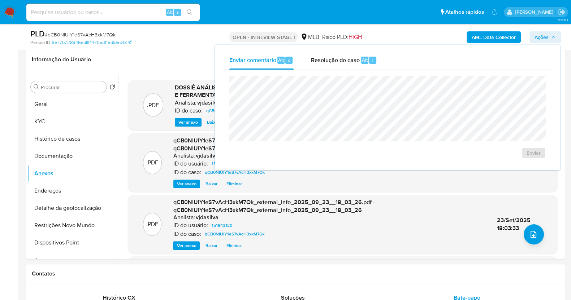
drag, startPoint x: 347, startPoint y: 59, endPoint x: 324, endPoint y: 74, distance: 27.5
click at [346, 59] on span "Resolução do caso" at bounding box center [335, 60] width 49 height 8
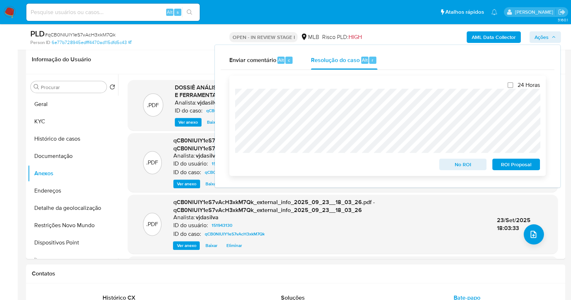
click at [523, 169] on span "ROI Proposal" at bounding box center [516, 165] width 38 height 10
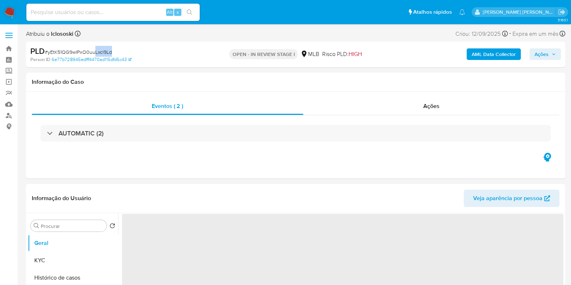
select select "10"
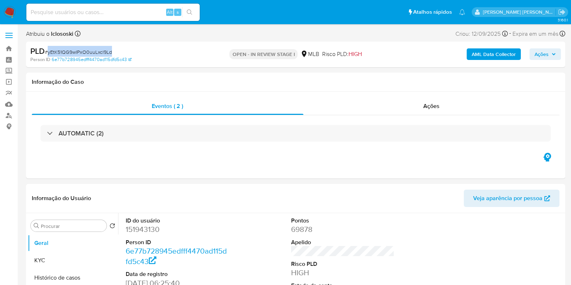
drag, startPoint x: 113, startPoint y: 52, endPoint x: 48, endPoint y: 54, distance: 65.7
click at [48, 54] on div "PLD # yEtK51QG9wIPxO0uuLxcl9Ld" at bounding box center [117, 51] width 174 height 11
copy span "yEtK51QG9wIPxO0uuLxcl9Ld"
click at [9, 45] on link "Bandeja" at bounding box center [43, 48] width 86 height 11
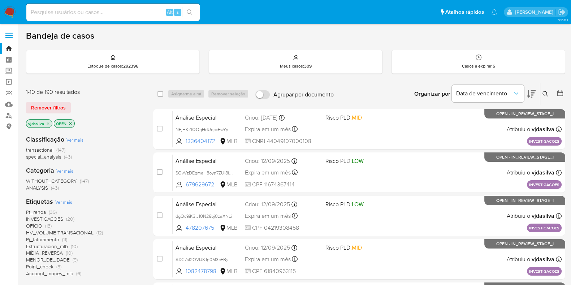
click at [72, 121] on icon "close-filter" at bounding box center [70, 123] width 4 height 4
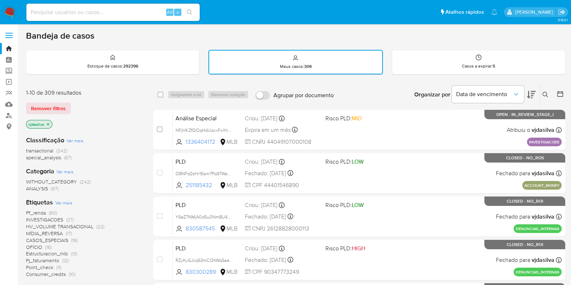
click at [546, 95] on icon at bounding box center [544, 94] width 5 height 5
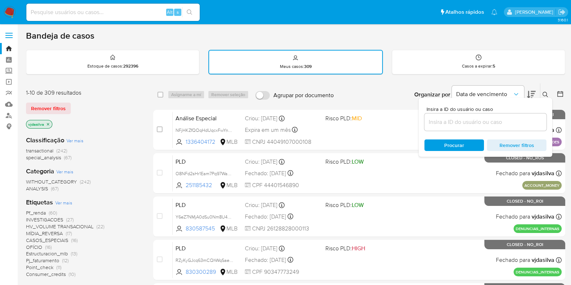
click at [435, 116] on div at bounding box center [485, 121] width 122 height 17
click at [436, 120] on input at bounding box center [485, 121] width 122 height 9
paste input "yEtK51QG9wIPxO0uuLxcl9Ld"
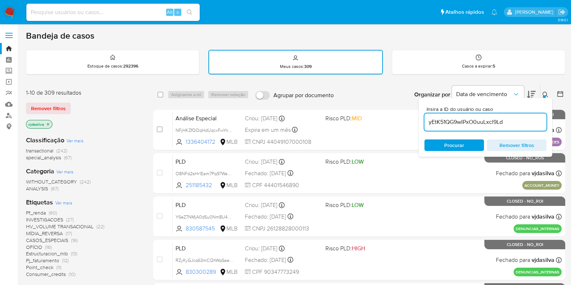
type input "yEtK51QG9wIPxO0uuLxcl9Ld"
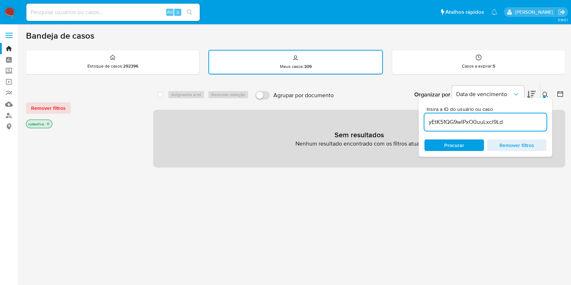
click at [521, 121] on input "yEtK51QG9wIPxO0uuLxcl9Ld" at bounding box center [485, 121] width 122 height 9
click at [47, 125] on p "vjdasilva" at bounding box center [39, 124] width 26 height 8
click at [48, 124] on icon "close-filter" at bounding box center [48, 124] width 3 height 3
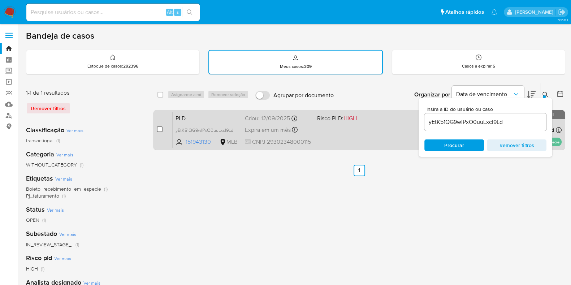
click at [158, 128] on input "checkbox" at bounding box center [160, 129] width 6 height 6
checkbox input "true"
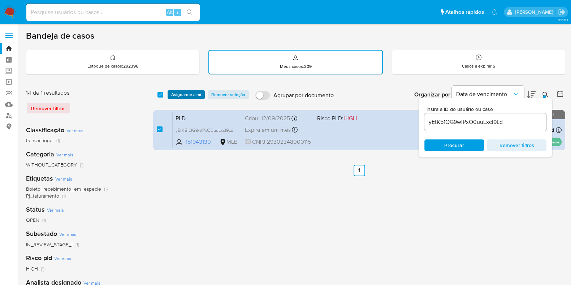
click at [185, 94] on span "Asignarme a mí" at bounding box center [186, 94] width 30 height 7
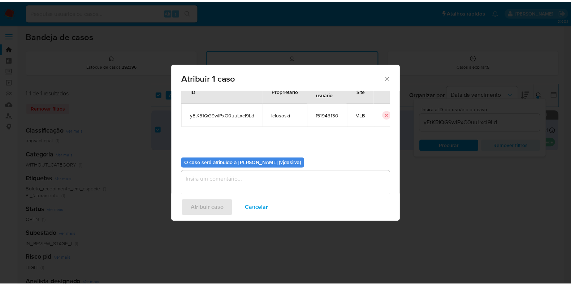
scroll to position [37, 0]
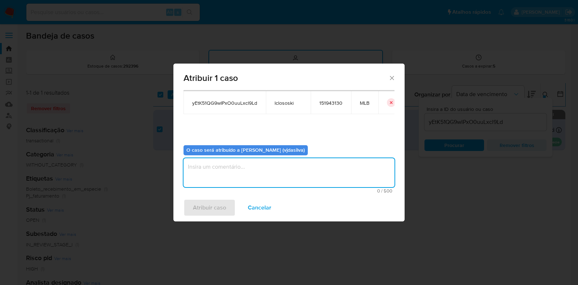
click at [213, 171] on textarea "assign-modal" at bounding box center [288, 172] width 211 height 29
click at [210, 210] on span "Atribuir caso" at bounding box center [209, 208] width 33 height 16
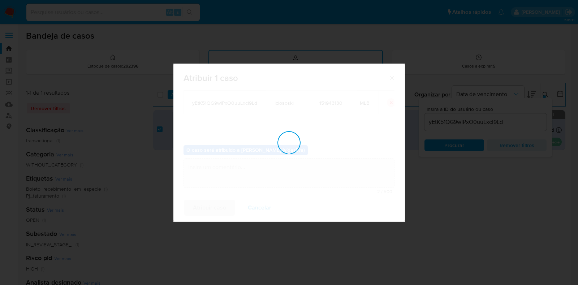
checkbox input "false"
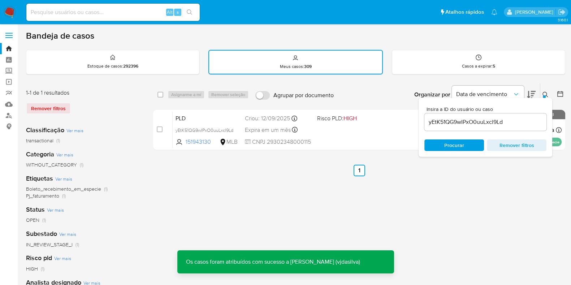
click at [245, 171] on ul "Anterior 1 Siguiente" at bounding box center [359, 171] width 412 height 12
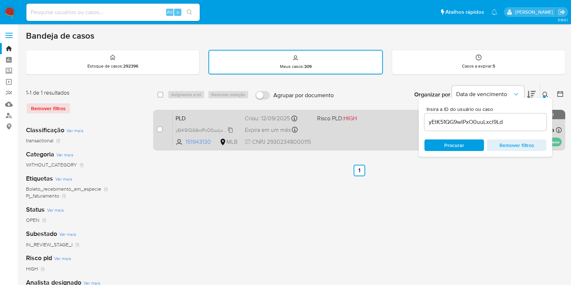
click at [211, 126] on span "yEtK51QG9wIPxO0uuLxcl9Ld" at bounding box center [205, 130] width 58 height 8
click at [186, 126] on span "yEtK51QG9wIPxO0uuLxcl9Ld" at bounding box center [205, 130] width 58 height 8
click at [353, 126] on div "PLD yEtK51QG9wIPxO0uuLxcl9Ld 151943130 MLB Risco PLD: HIGH Criou: [DATE] Criou:…" at bounding box center [367, 130] width 389 height 36
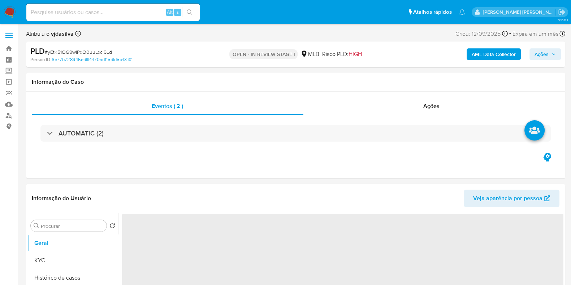
select select "10"
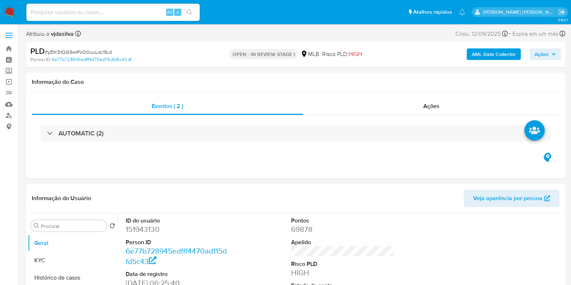
click at [547, 53] on span "Ações" at bounding box center [541, 54] width 14 height 12
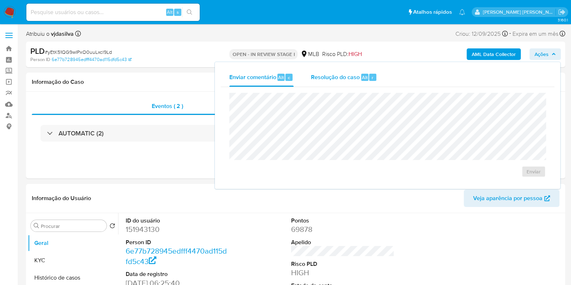
click at [334, 81] on div "Resolução do caso Alt r" at bounding box center [344, 77] width 66 height 19
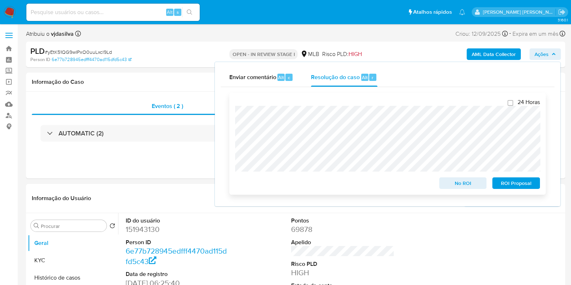
click at [464, 185] on span "No ROI" at bounding box center [463, 183] width 38 height 10
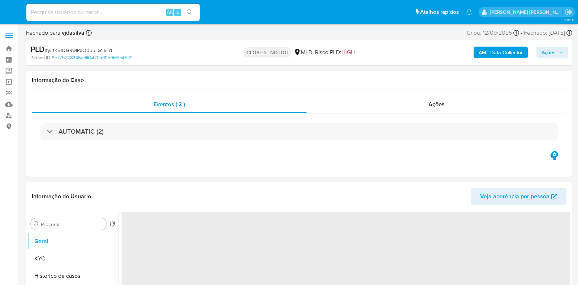
select select "10"
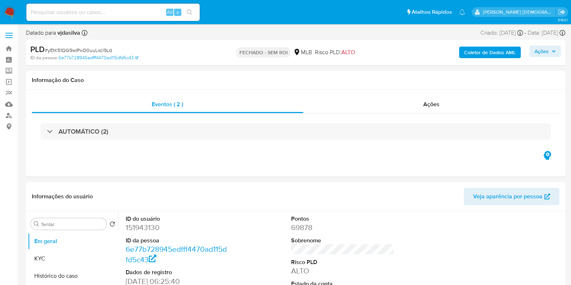
click at [501, 54] on font "Coletor de Dados AML" at bounding box center [490, 53] width 52 height 12
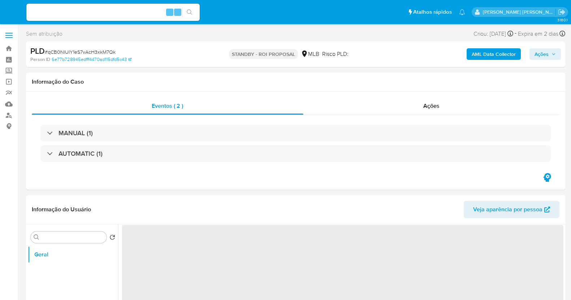
select select "10"
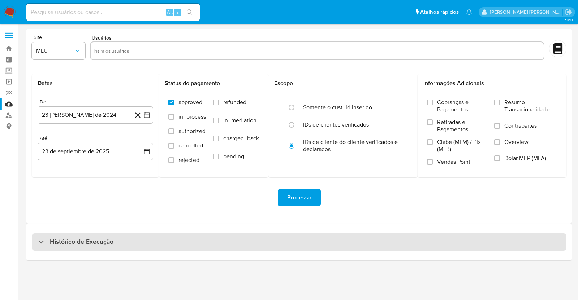
click at [155, 247] on div "Histórico de Execução" at bounding box center [299, 242] width 534 height 17
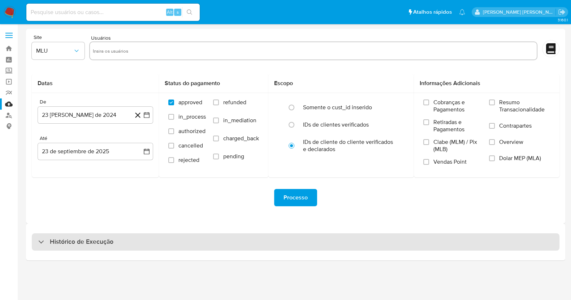
select select "10"
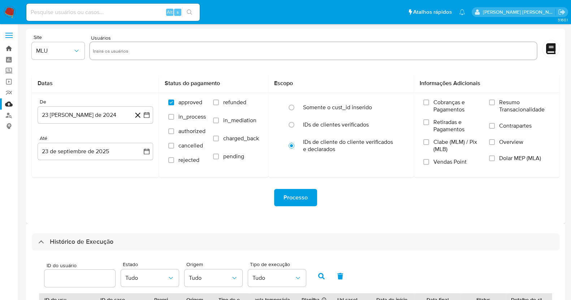
click at [12, 49] on link "Bandeja" at bounding box center [43, 48] width 86 height 11
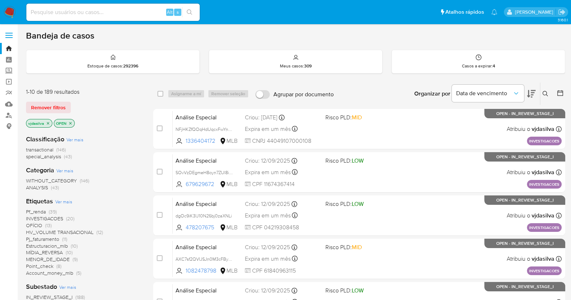
click at [530, 94] on icon at bounding box center [531, 94] width 9 height 9
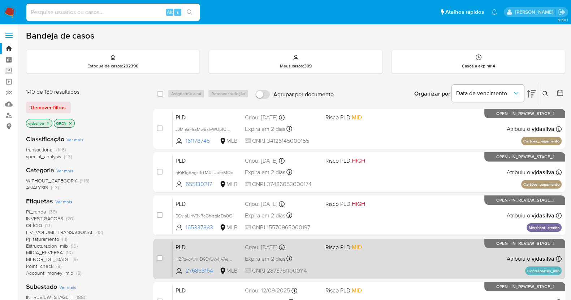
click at [394, 254] on div "PLD HZPzvgAvn1D9DAvw4jVAs8ka 276858164 MLB Risco PLD: MID Criou: [DATE] Criou: …" at bounding box center [367, 259] width 389 height 36
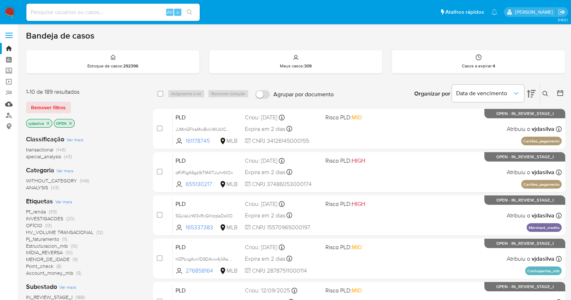
click at [7, 105] on link "Mulan" at bounding box center [43, 104] width 86 height 11
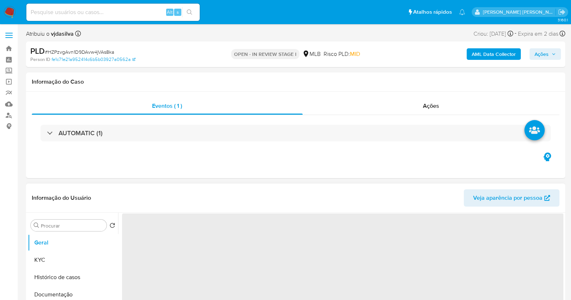
select select "10"
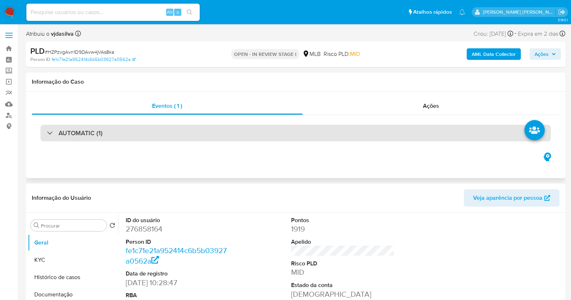
click at [143, 136] on div "AUTOMATIC (1)" at bounding box center [295, 133] width 510 height 17
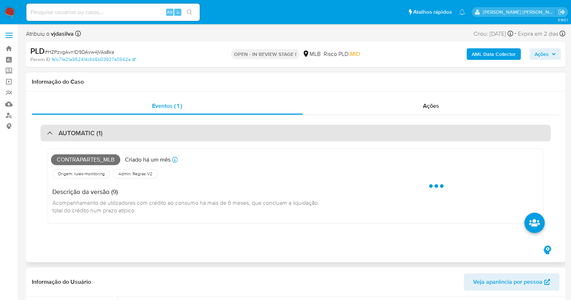
click at [147, 129] on div "AUTOMATIC (1)" at bounding box center [295, 133] width 510 height 17
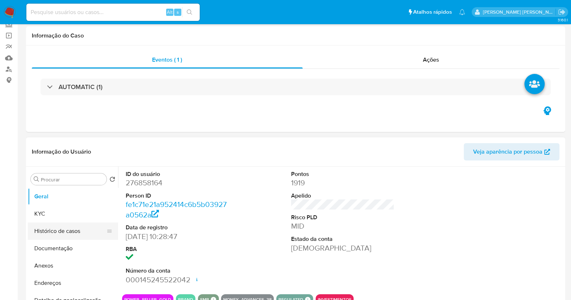
scroll to position [90, 0]
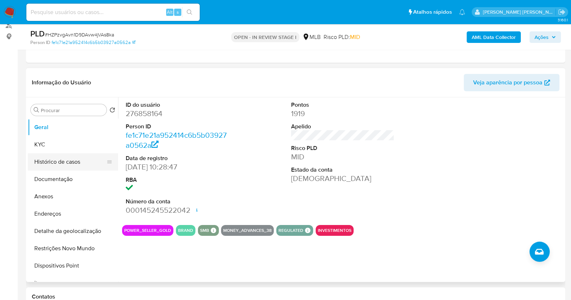
click at [61, 158] on button "Histórico de casos" at bounding box center [70, 161] width 85 height 17
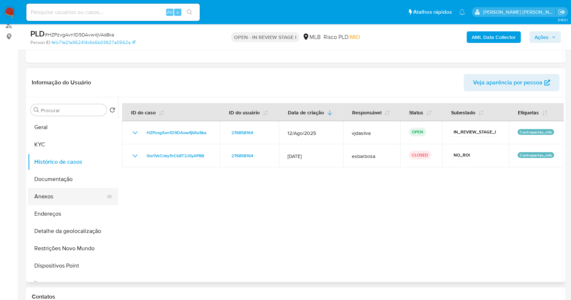
click at [60, 196] on button "Anexos" at bounding box center [70, 196] width 85 height 17
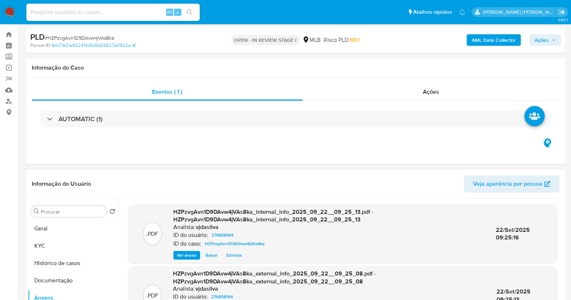
scroll to position [0, 0]
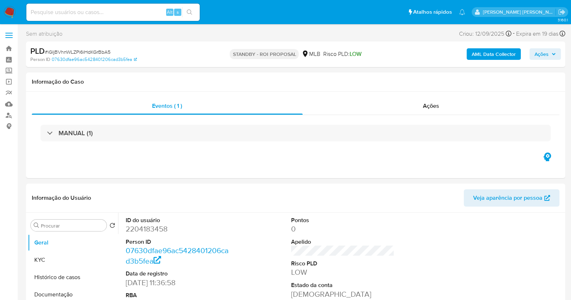
select select "10"
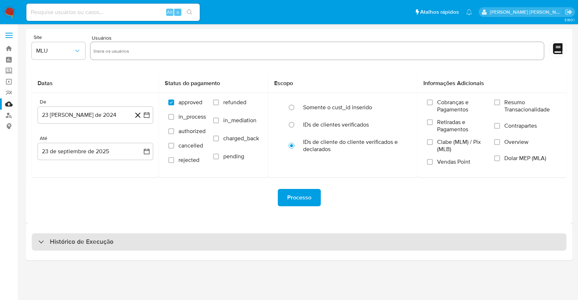
click at [194, 245] on div "Histórico de Execução" at bounding box center [299, 242] width 534 height 17
select select "10"
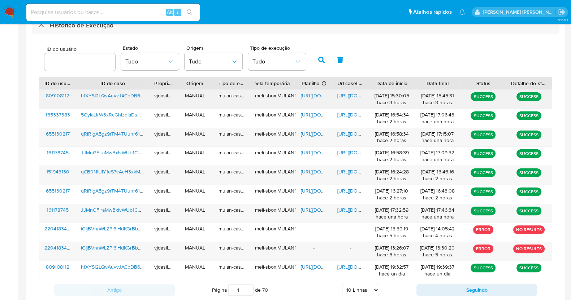
scroll to position [226, 0]
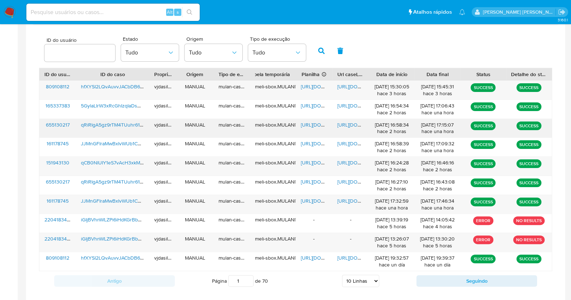
click at [351, 124] on span "[URL][DOMAIN_NAME]" at bounding box center [362, 124] width 50 height 7
click at [314, 125] on span "[URL][DOMAIN_NAME]" at bounding box center [326, 124] width 50 height 7
click at [103, 127] on span "qRiRIgA5gz9rTM4TUuhr61Ox" at bounding box center [113, 124] width 65 height 7
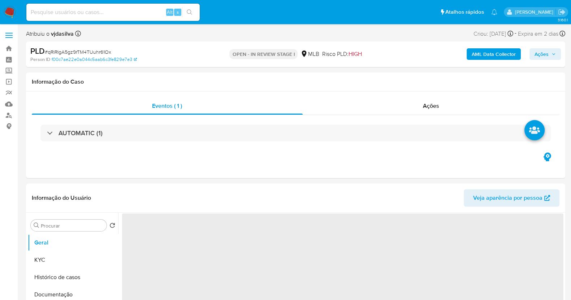
select select "10"
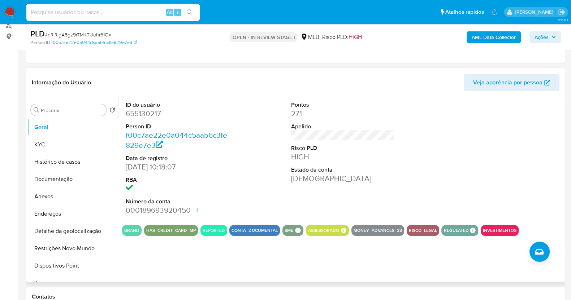
scroll to position [90, 0]
click at [66, 182] on button "Documentação" at bounding box center [70, 179] width 85 height 17
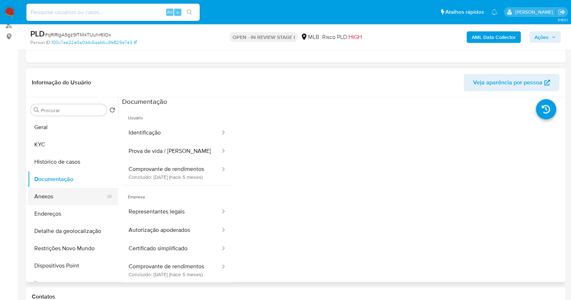
click at [74, 202] on button "Anexos" at bounding box center [70, 196] width 85 height 17
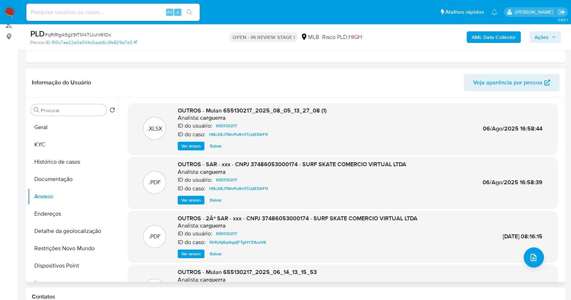
click at [191, 198] on span "Ver anexo" at bounding box center [191, 200] width 20 height 7
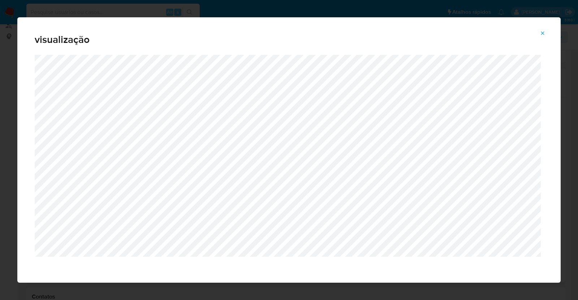
click at [544, 33] on icon "Attachment preview" at bounding box center [543, 33] width 6 height 6
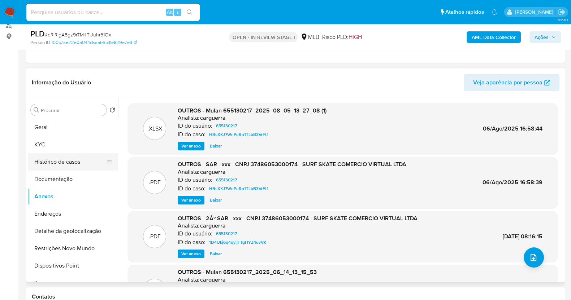
click at [65, 156] on button "Histórico de casos" at bounding box center [70, 161] width 85 height 17
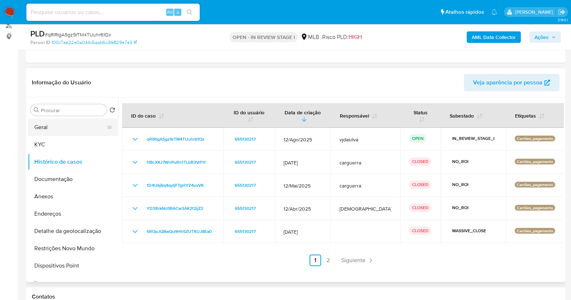
click at [56, 126] on button "Geral" at bounding box center [70, 127] width 85 height 17
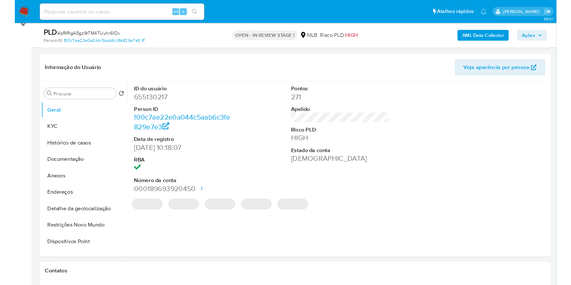
scroll to position [135, 0]
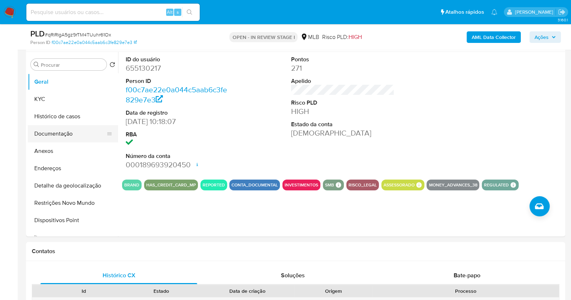
click at [81, 134] on button "Documentação" at bounding box center [70, 133] width 85 height 17
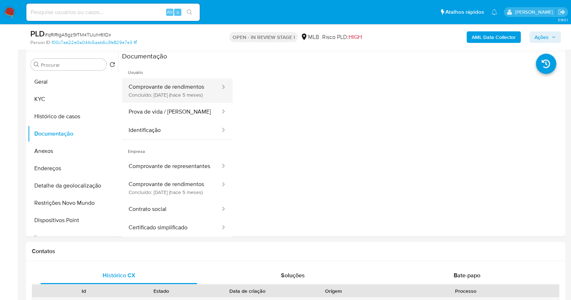
click at [158, 91] on button "Comprovante de rendimentos Concluído: 24/04/2025 (hace 5 meses)" at bounding box center [171, 90] width 99 height 25
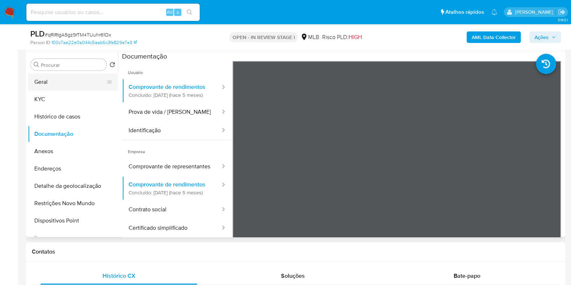
click at [59, 78] on button "Geral" at bounding box center [70, 81] width 85 height 17
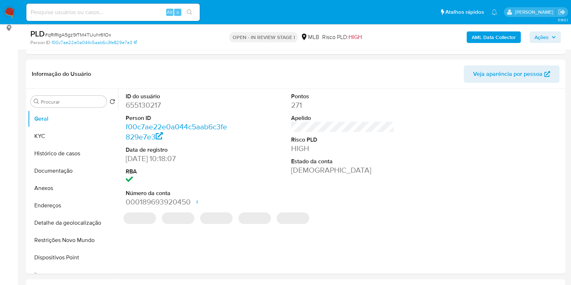
scroll to position [90, 0]
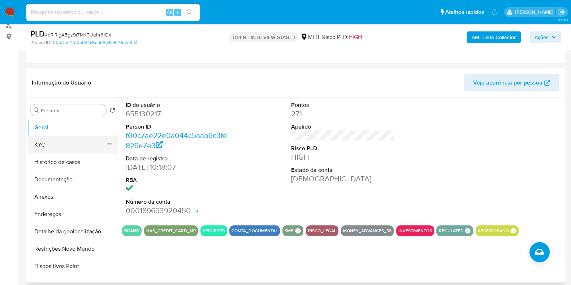
click at [36, 151] on button "KYC" at bounding box center [70, 144] width 85 height 17
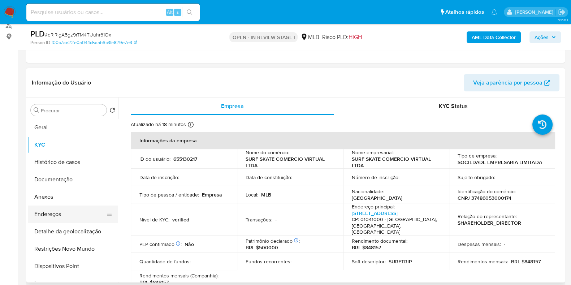
click at [74, 211] on button "Endereços" at bounding box center [70, 213] width 85 height 17
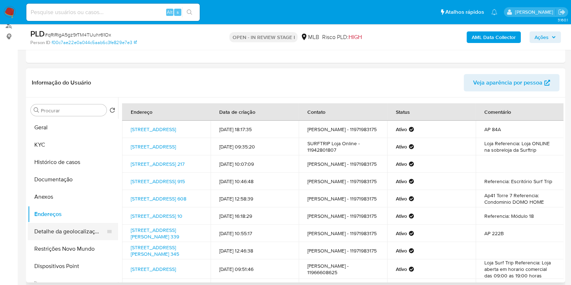
click at [81, 229] on button "Detalhe da geolocalização" at bounding box center [70, 231] width 85 height 17
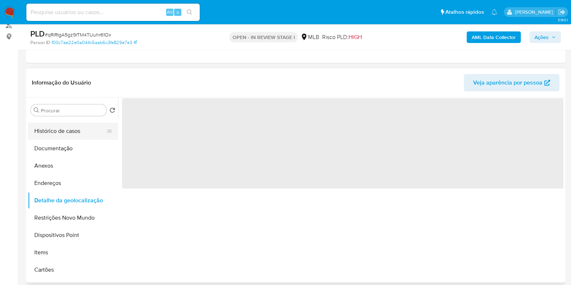
scroll to position [45, 0]
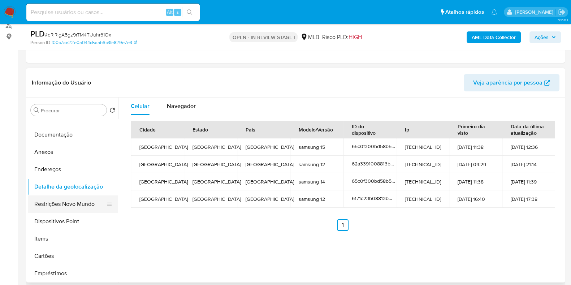
click at [87, 200] on button "Restrições Novo Mundo" at bounding box center [70, 203] width 85 height 17
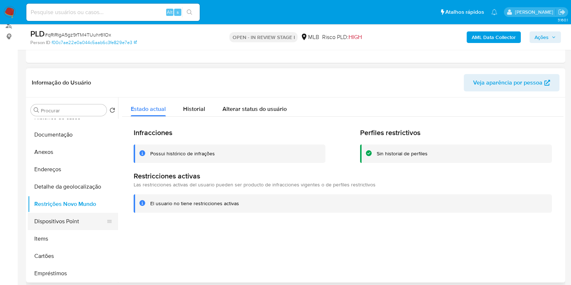
click at [81, 221] on button "Dispositivos Point" at bounding box center [70, 221] width 85 height 17
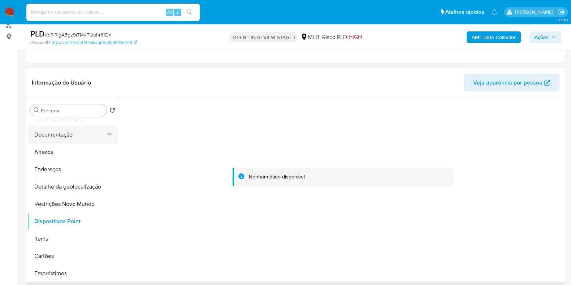
scroll to position [0, 0]
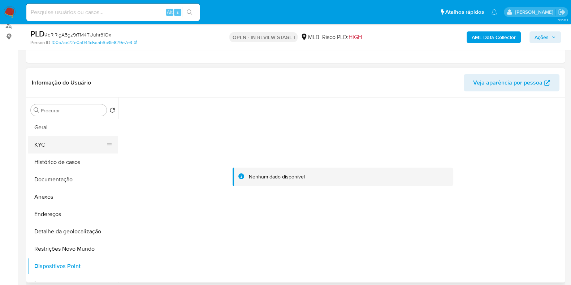
click at [68, 146] on button "KYC" at bounding box center [70, 144] width 85 height 17
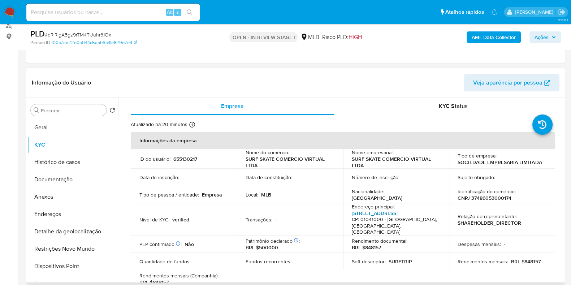
click at [387, 212] on link "Rua Vinte E Quatro De Maio 200, República" at bounding box center [375, 212] width 46 height 7
click at [72, 176] on button "Documentação" at bounding box center [70, 179] width 85 height 17
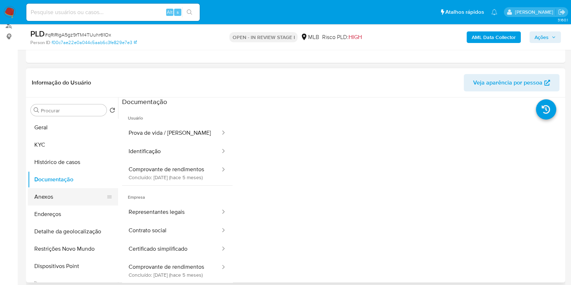
click at [79, 199] on button "Anexos" at bounding box center [70, 196] width 85 height 17
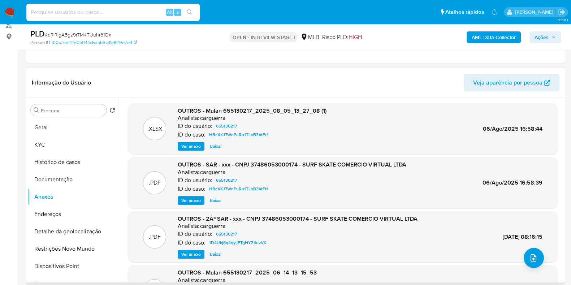
click at [195, 199] on span "Ver anexo" at bounding box center [191, 200] width 20 height 7
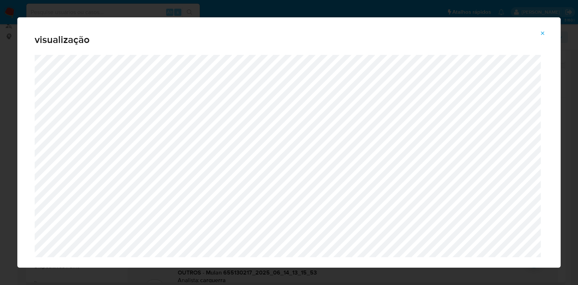
click at [545, 35] on icon "Attachment preview" at bounding box center [543, 33] width 6 height 6
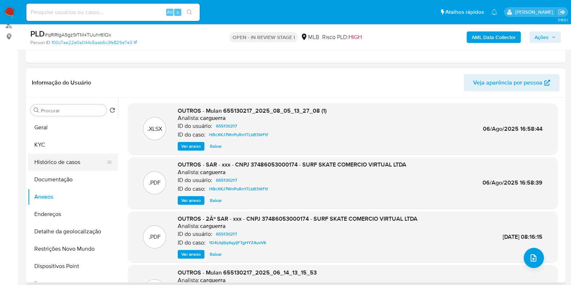
click at [81, 160] on button "Histórico de casos" at bounding box center [70, 161] width 85 height 17
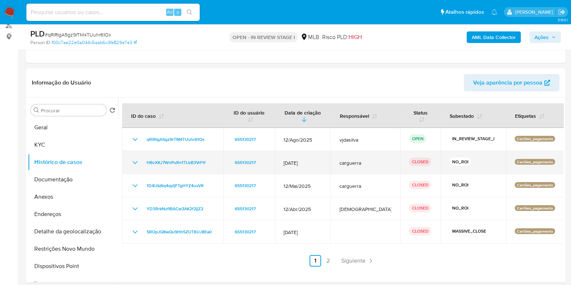
drag, startPoint x: 316, startPoint y: 158, endPoint x: 285, endPoint y: 160, distance: 30.7
click at [285, 160] on td "12/Jul/2025" at bounding box center [303, 162] width 56 height 23
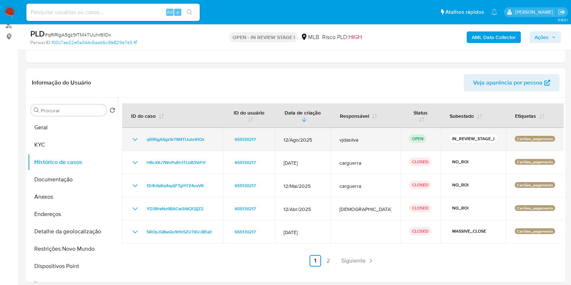
drag, startPoint x: 512, startPoint y: 133, endPoint x: 550, endPoint y: 134, distance: 37.6
click at [550, 136] on div "Cartões_pagamento" at bounding box center [535, 139] width 40 height 7
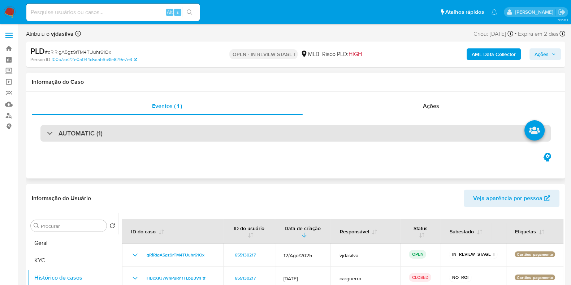
drag, startPoint x: 151, startPoint y: 126, endPoint x: 140, endPoint y: 137, distance: 15.4
click at [151, 126] on div "AUTOMATIC (1)" at bounding box center [295, 133] width 510 height 17
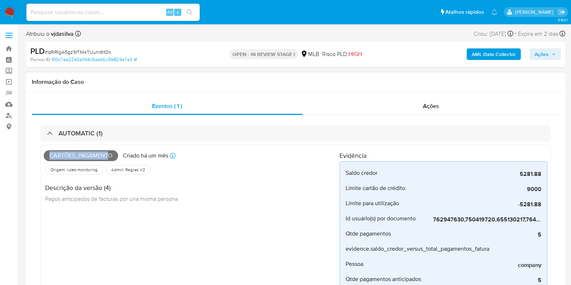
drag, startPoint x: 50, startPoint y: 155, endPoint x: 117, endPoint y: 156, distance: 66.8
click at [117, 156] on span "Cartões_pagamento" at bounding box center [81, 155] width 74 height 11
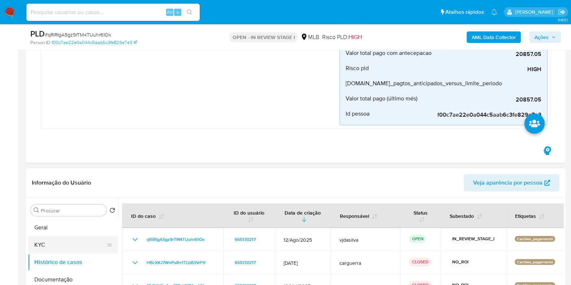
scroll to position [271, 0]
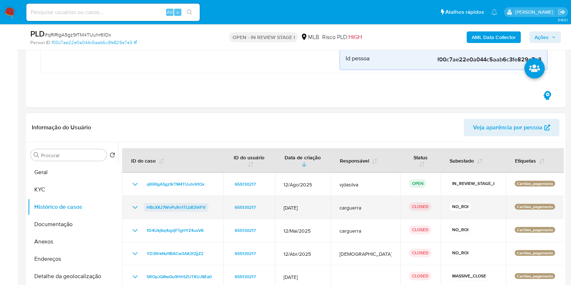
drag, startPoint x: 208, startPoint y: 202, endPoint x: 144, endPoint y: 203, distance: 63.6
click at [144, 203] on div "HBcXKJ7WnPuRn1TLbB3VrFtf" at bounding box center [173, 207] width 84 height 9
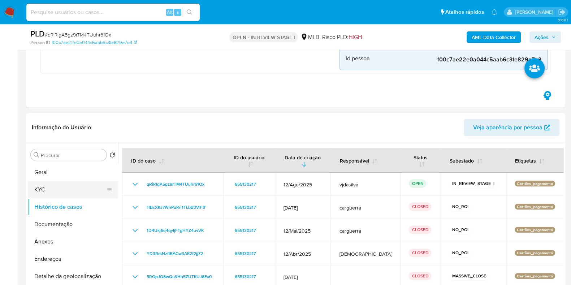
click at [61, 195] on button "KYC" at bounding box center [70, 189] width 85 height 17
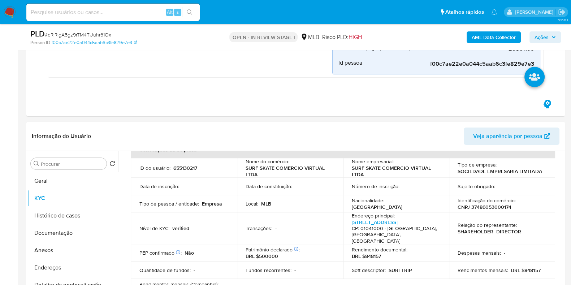
scroll to position [316, 0]
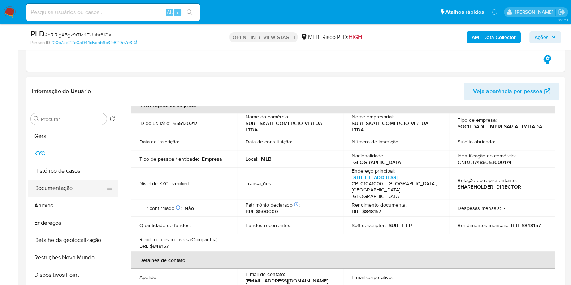
click at [70, 191] on button "Documentação" at bounding box center [70, 187] width 85 height 17
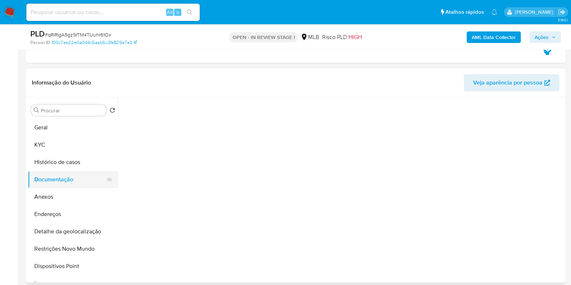
scroll to position [0, 0]
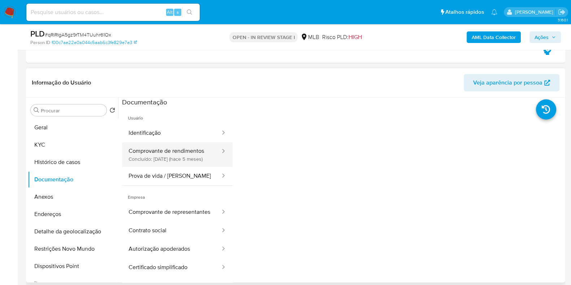
click at [151, 158] on button "Comprovante de rendimentos Concluído: 24/04/2025 (hace 5 meses)" at bounding box center [171, 154] width 99 height 25
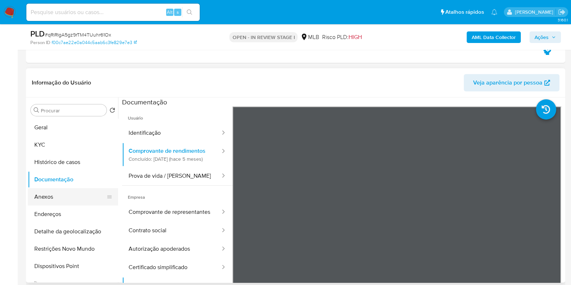
click at [56, 197] on button "Anexos" at bounding box center [70, 196] width 85 height 17
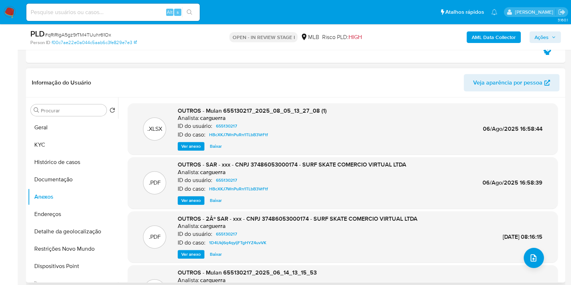
click at [192, 199] on span "Ver anexo" at bounding box center [191, 200] width 20 height 7
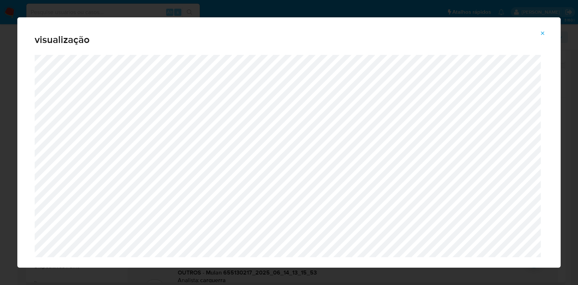
click at [541, 34] on icon "Attachment preview" at bounding box center [543, 33] width 6 height 6
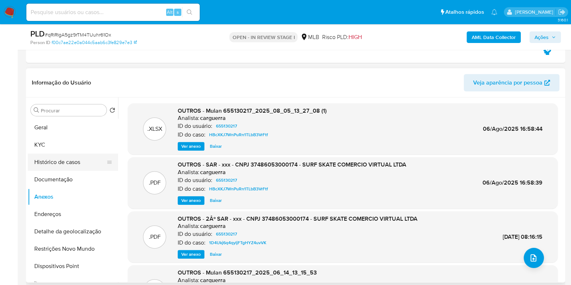
click at [65, 165] on button "Histórico de casos" at bounding box center [70, 161] width 85 height 17
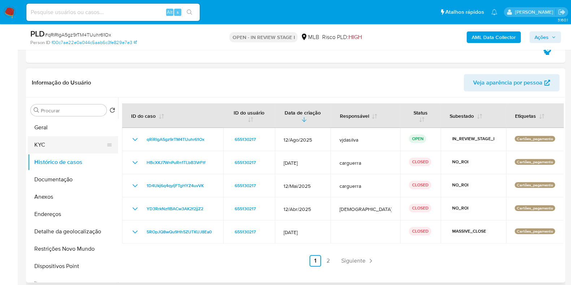
click at [55, 139] on button "KYC" at bounding box center [70, 144] width 85 height 17
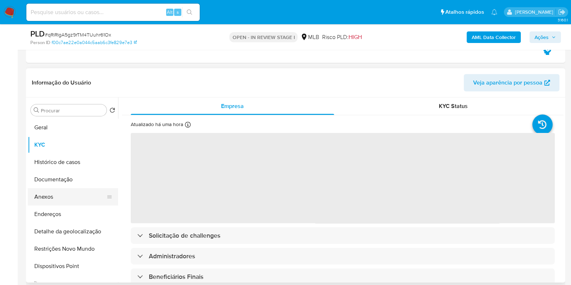
click at [70, 198] on button "Anexos" at bounding box center [70, 196] width 85 height 17
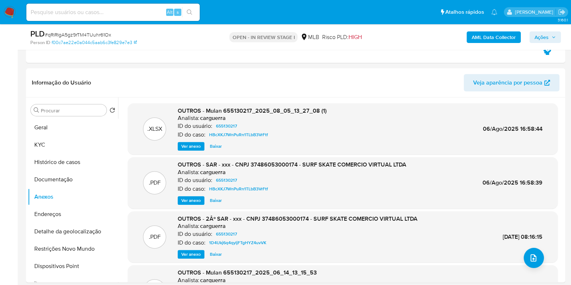
click at [502, 37] on b "AML Data Collector" at bounding box center [494, 37] width 44 height 12
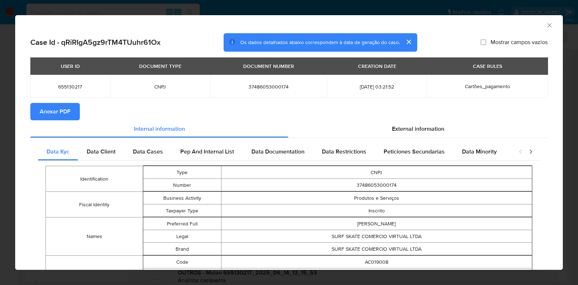
click at [77, 108] on button "Anexar PDF" at bounding box center [54, 111] width 49 height 17
click at [546, 25] on icon "Fechar a janela" at bounding box center [549, 25] width 7 height 7
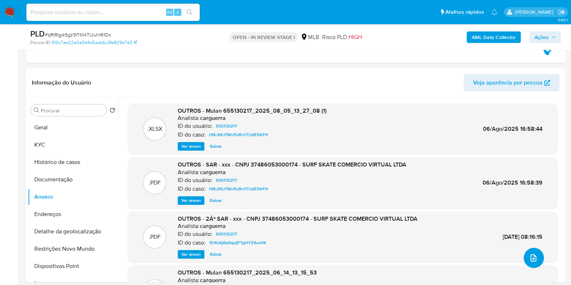
click at [529, 256] on icon "upload-file" at bounding box center [533, 258] width 9 height 9
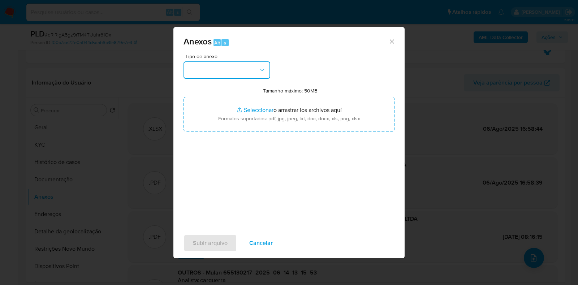
click at [264, 71] on icon "button" at bounding box center [262, 69] width 7 height 7
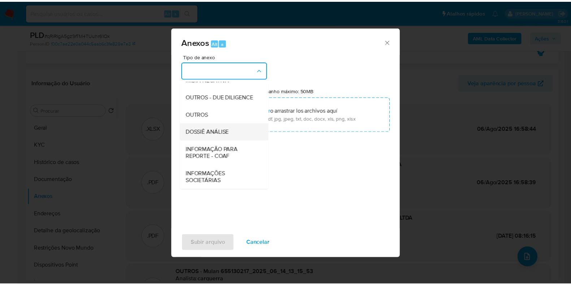
scroll to position [111, 0]
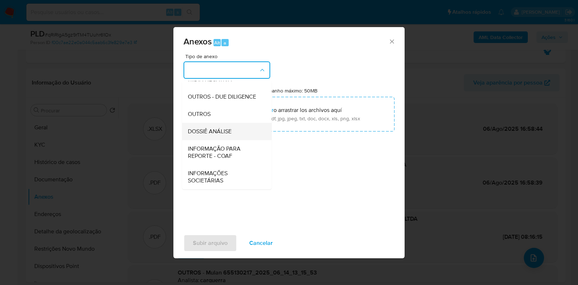
click at [239, 129] on div "DOSSIÊ ANÁLISE" at bounding box center [225, 131] width 74 height 17
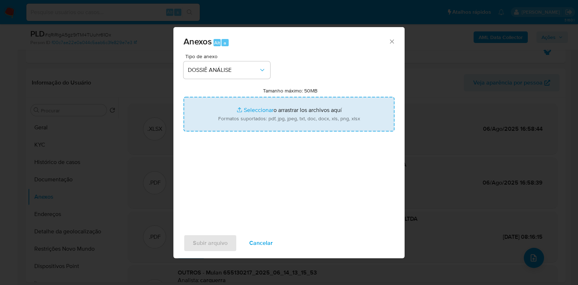
type input "C:\fakepath\DECLÍNIO - qRiRIgA5gz9rTM4TUuhr61Ox - CNPJ 37486053000174 - SURF SK…"
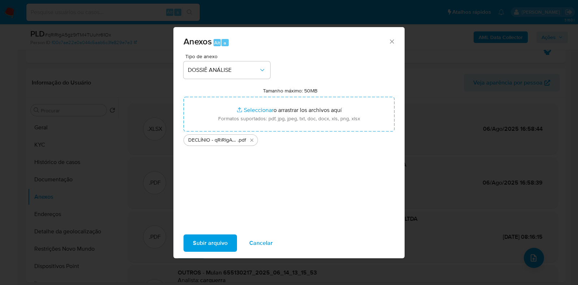
click at [210, 239] on span "Subir arquivo" at bounding box center [210, 243] width 35 height 16
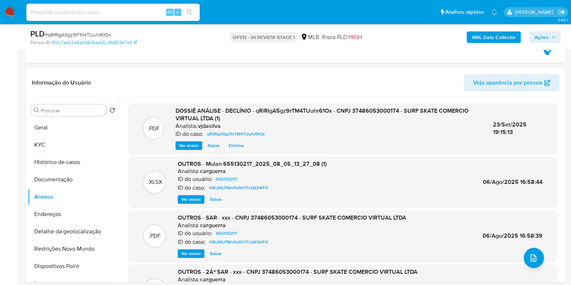
click at [547, 34] on span "Ações" at bounding box center [541, 37] width 14 height 12
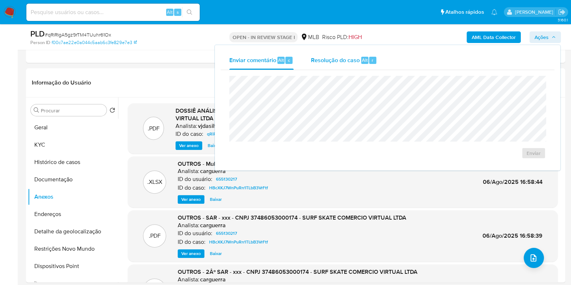
click at [345, 60] on span "Resolução do caso" at bounding box center [335, 60] width 49 height 8
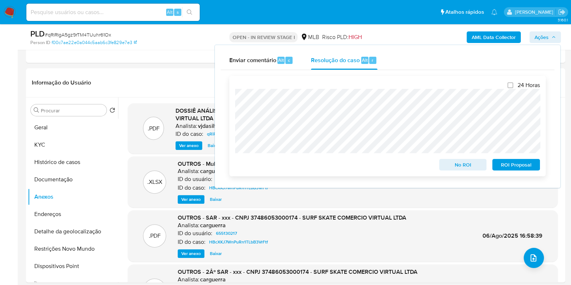
click at [513, 165] on span "ROI Proposal" at bounding box center [516, 165] width 38 height 10
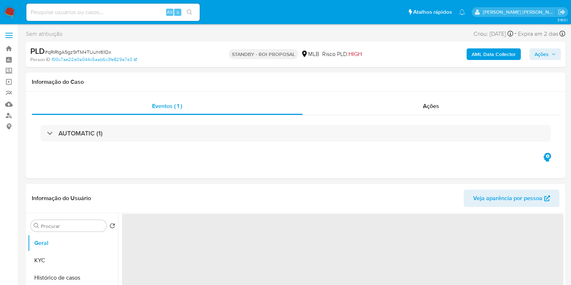
select select "10"
